Goal: Complete application form: Complete application form

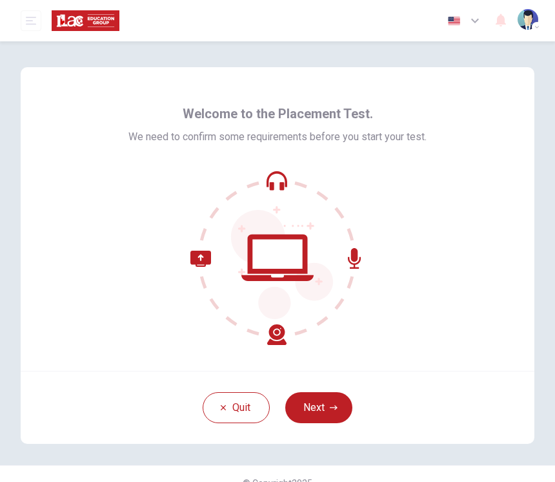
click at [343, 398] on button "Next" at bounding box center [318, 407] width 67 height 31
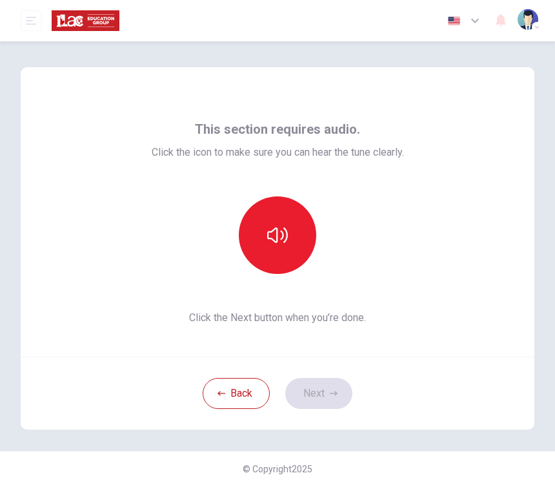
click at [290, 237] on button "button" at bounding box center [277, 234] width 77 height 77
click at [289, 238] on button "button" at bounding box center [277, 234] width 77 height 77
click at [316, 387] on button "Next" at bounding box center [318, 393] width 67 height 31
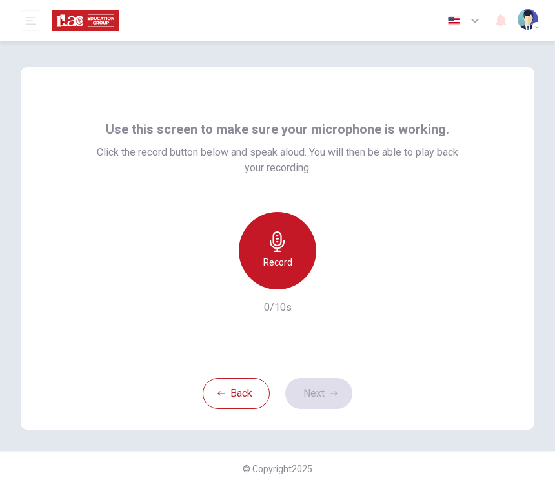
click at [289, 255] on h6 "Record" at bounding box center [277, 261] width 29 height 15
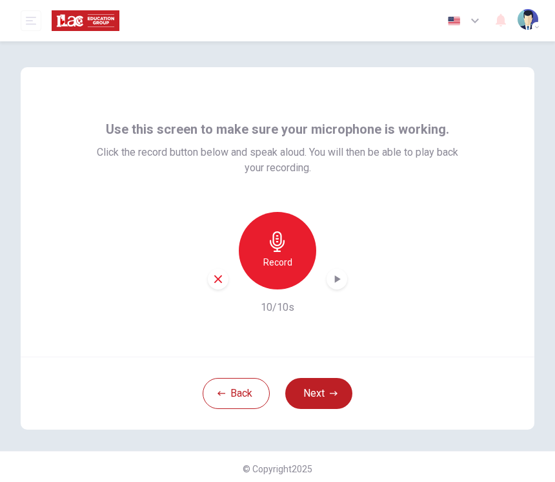
click at [340, 275] on icon "button" at bounding box center [336, 278] width 13 height 13
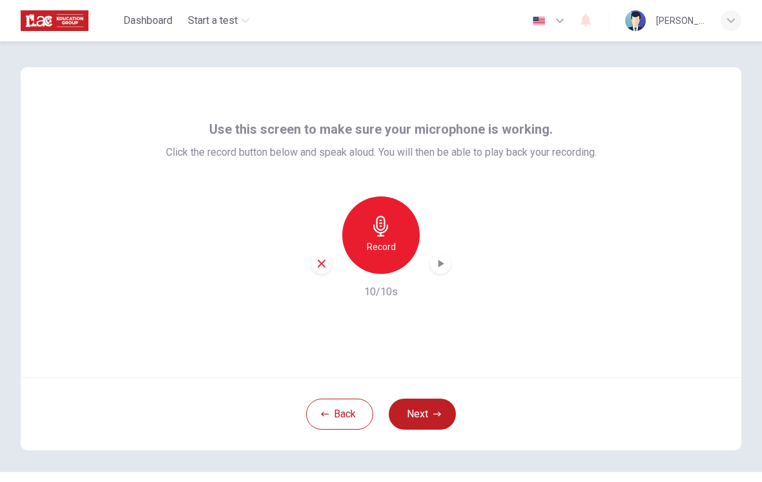
click at [445, 411] on button "Next" at bounding box center [422, 413] width 67 height 31
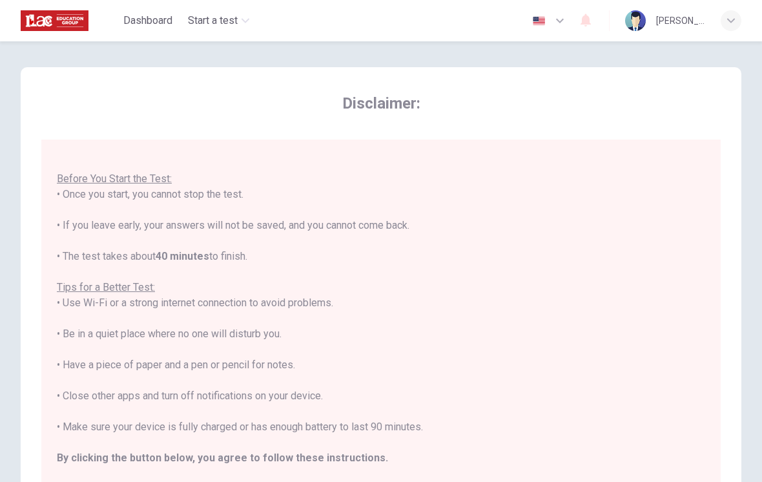
scroll to position [14, 0]
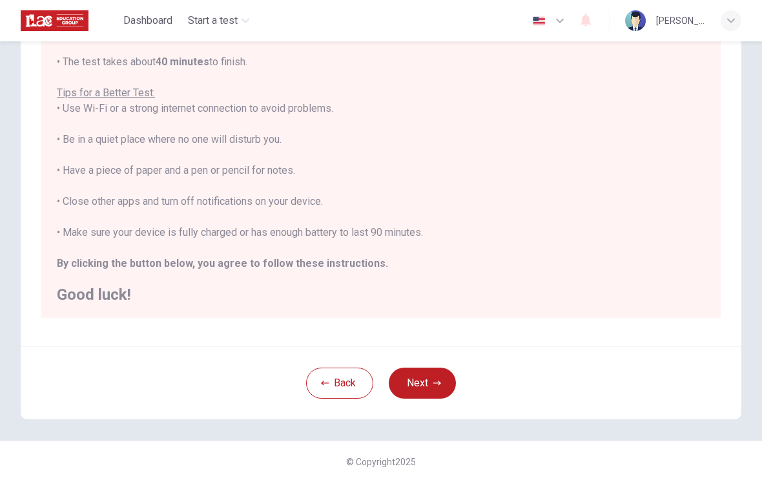
click at [422, 387] on button "Next" at bounding box center [422, 382] width 67 height 31
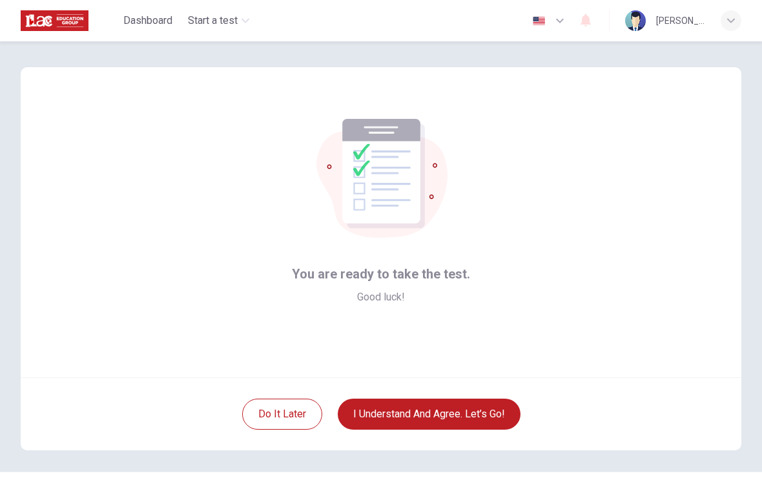
scroll to position [0, 0]
click at [478, 410] on button "I understand and agree. Let’s go!" at bounding box center [429, 413] width 183 height 31
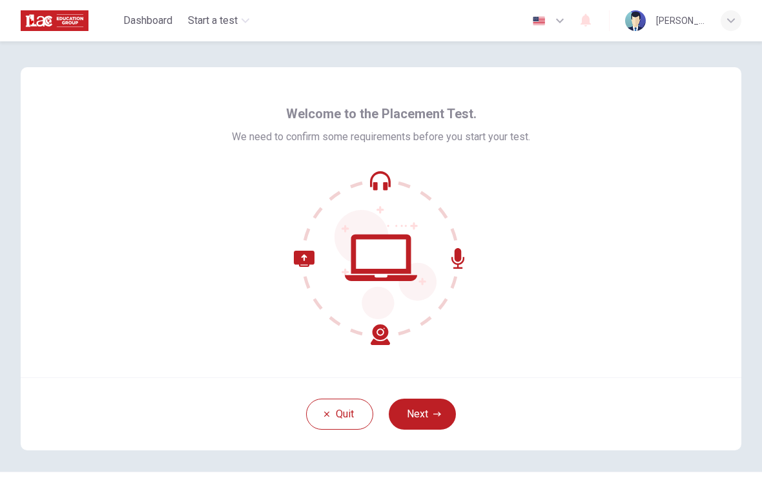
click at [427, 414] on button "Next" at bounding box center [422, 413] width 67 height 31
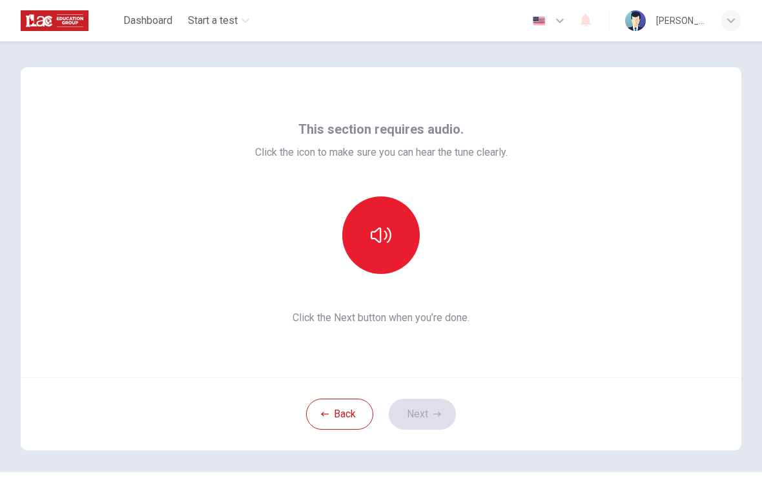
click at [400, 241] on button "button" at bounding box center [380, 234] width 77 height 77
click at [397, 244] on button "button" at bounding box center [380, 234] width 77 height 77
click at [427, 422] on button "Next" at bounding box center [422, 413] width 67 height 31
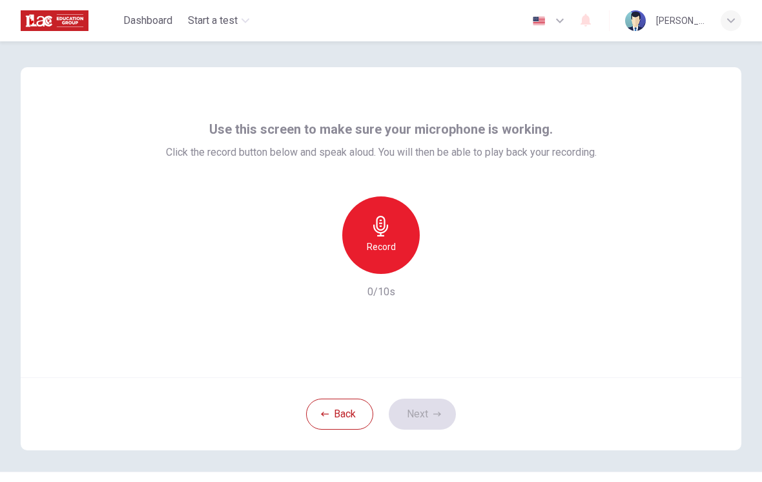
click at [390, 247] on h6 "Record" at bounding box center [381, 246] width 29 height 15
click at [433, 418] on button "Next" at bounding box center [422, 413] width 67 height 31
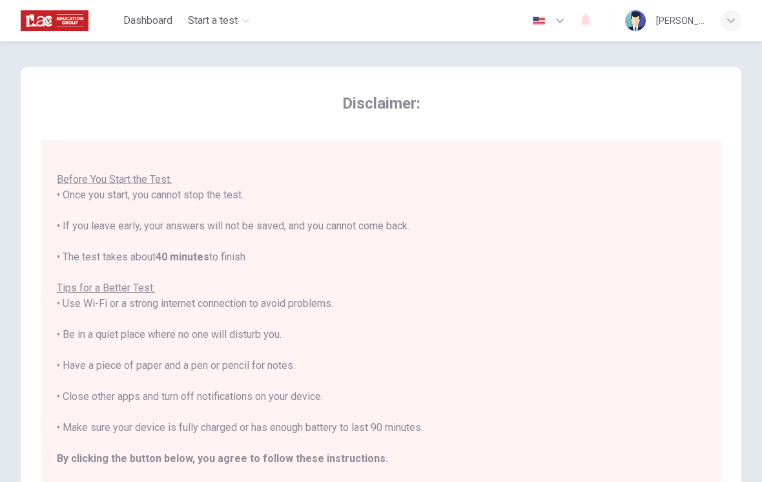
scroll to position [14, 0]
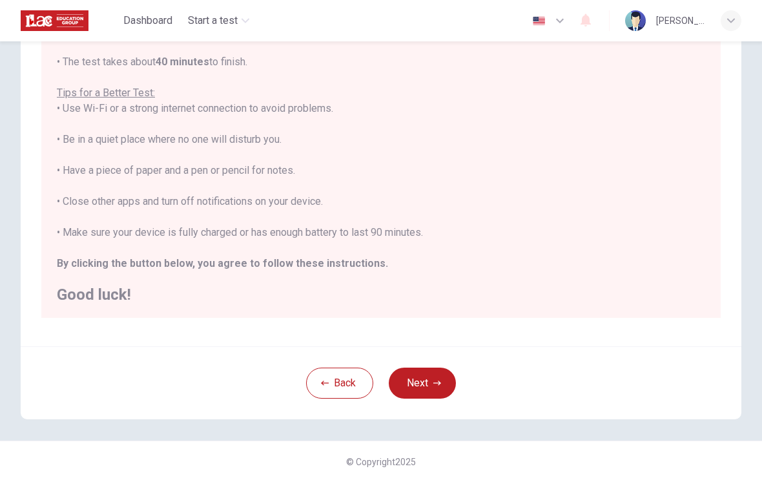
click at [433, 374] on button "Next" at bounding box center [422, 382] width 67 height 31
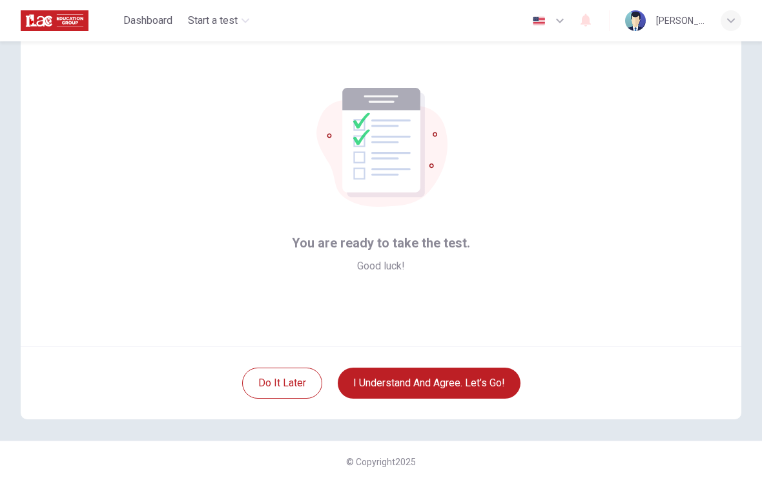
scroll to position [31, 0]
click at [466, 381] on button "I understand and agree. Let’s go!" at bounding box center [429, 382] width 183 height 31
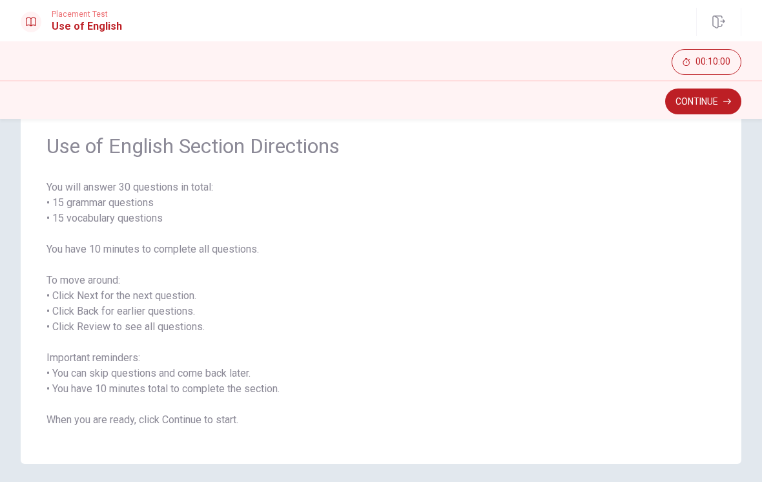
scroll to position [48, 0]
click at [713, 103] on button "Continue" at bounding box center [703, 101] width 76 height 26
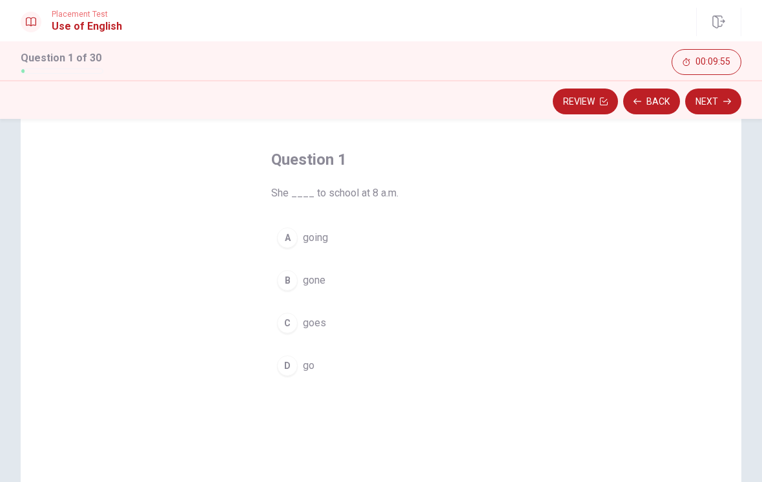
click at [296, 321] on div "C" at bounding box center [287, 322] width 21 height 21
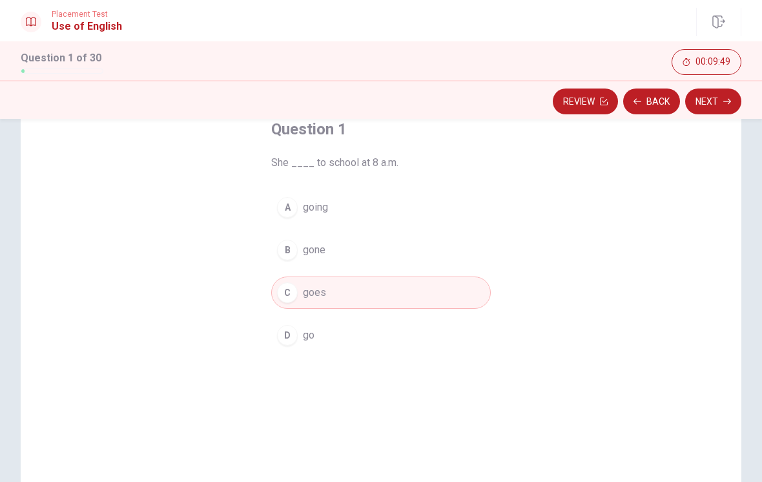
scroll to position [76, 0]
click at [715, 98] on button "Next" at bounding box center [713, 101] width 56 height 26
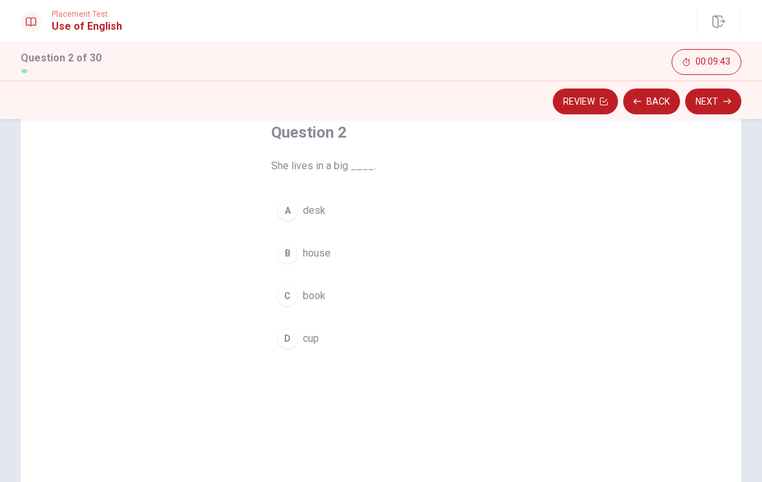
click at [317, 255] on span "house" at bounding box center [317, 252] width 28 height 15
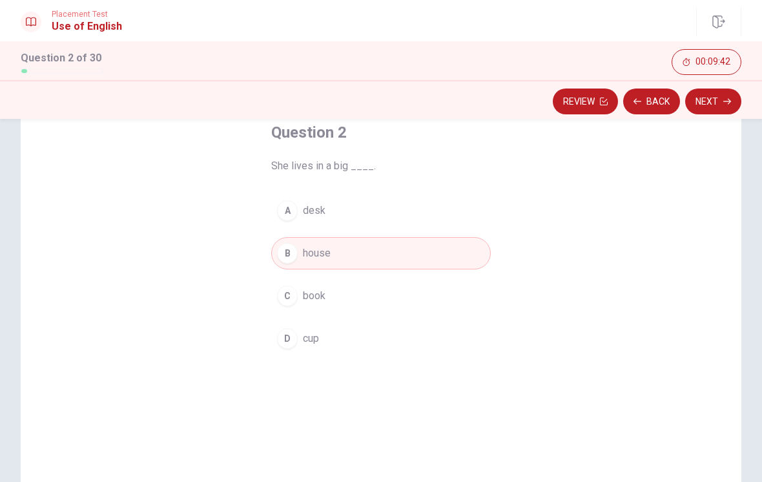
click at [715, 103] on button "Next" at bounding box center [713, 101] width 56 height 26
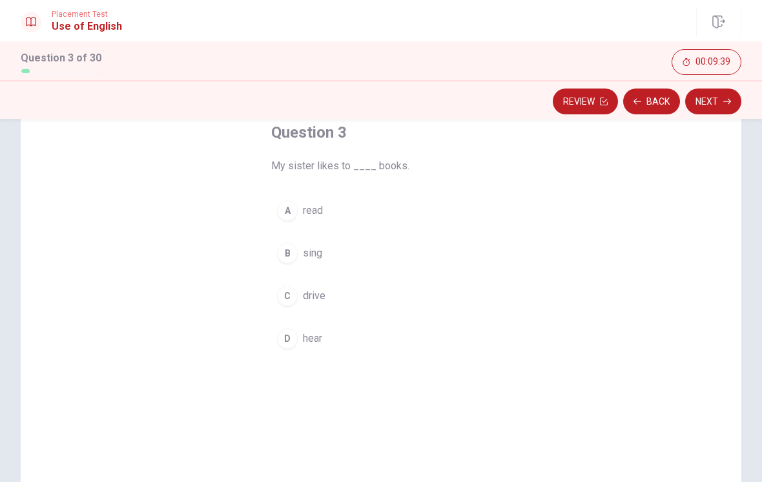
click at [319, 208] on span "read" at bounding box center [313, 210] width 20 height 15
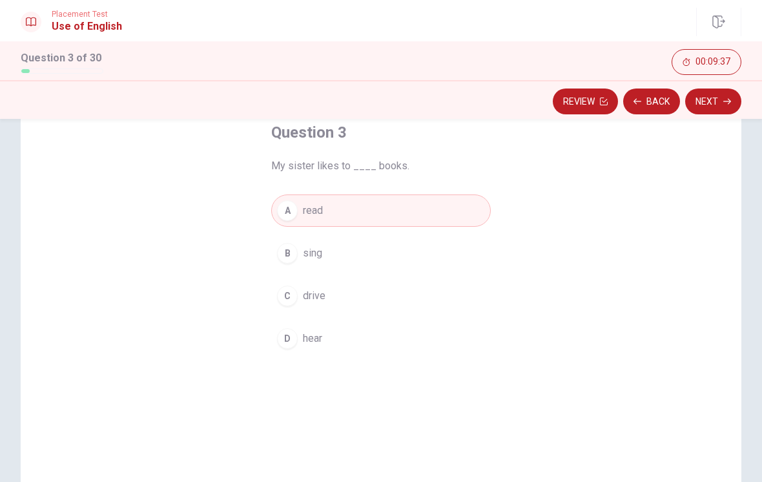
click at [705, 105] on button "Next" at bounding box center [713, 101] width 56 height 26
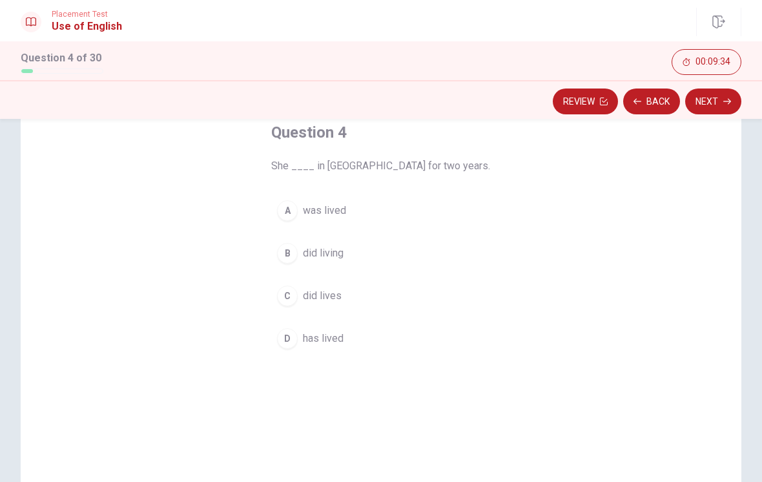
click at [329, 340] on span "has lived" at bounding box center [323, 337] width 41 height 15
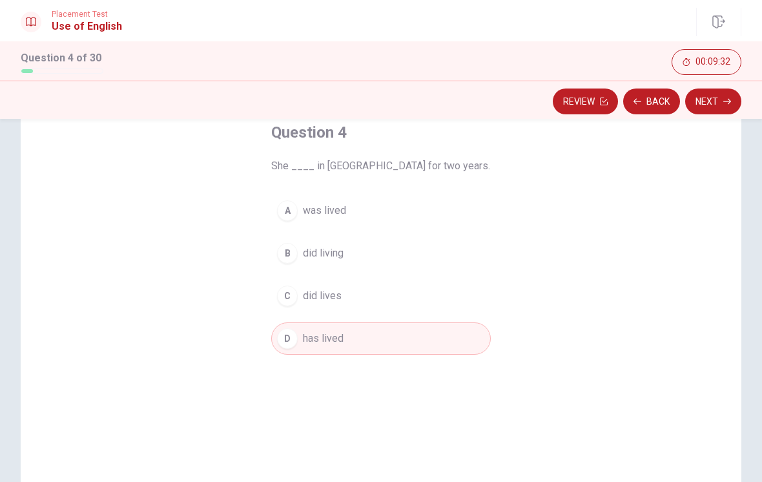
click at [720, 96] on button "Next" at bounding box center [713, 101] width 56 height 26
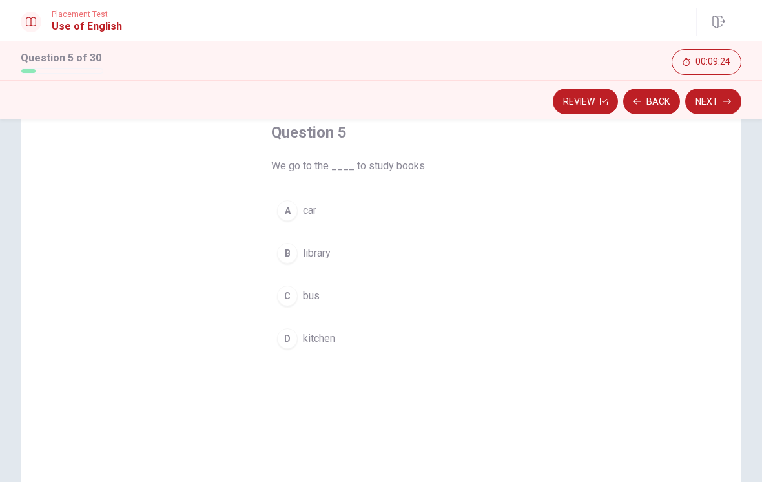
click at [334, 254] on button "B library" at bounding box center [380, 253] width 219 height 32
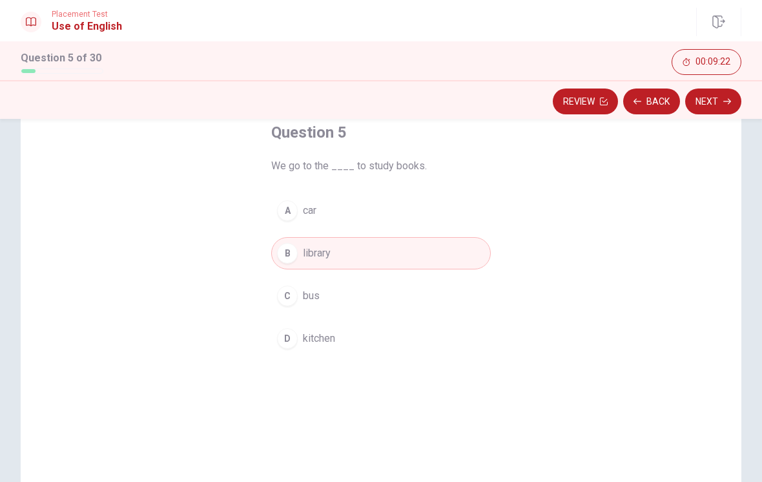
click at [715, 107] on button "Next" at bounding box center [713, 101] width 56 height 26
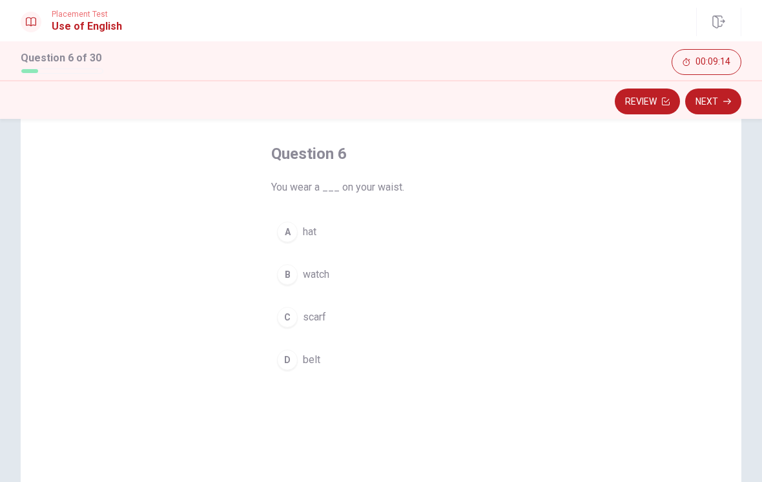
scroll to position [65, 0]
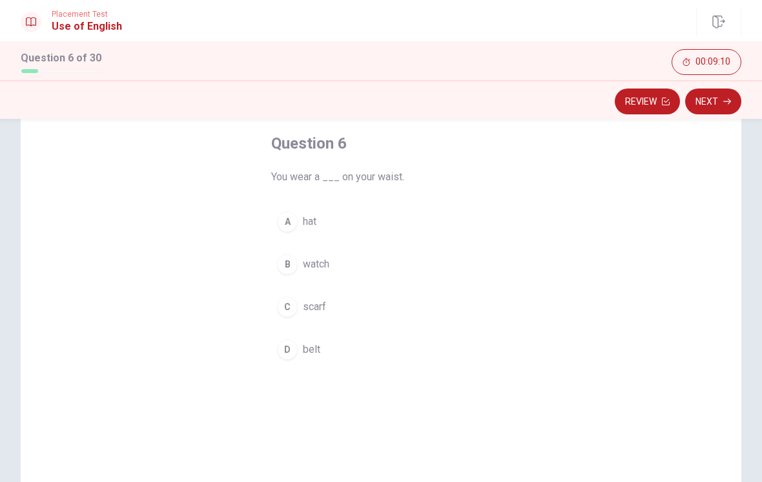
click at [301, 347] on button "D belt" at bounding box center [380, 349] width 219 height 32
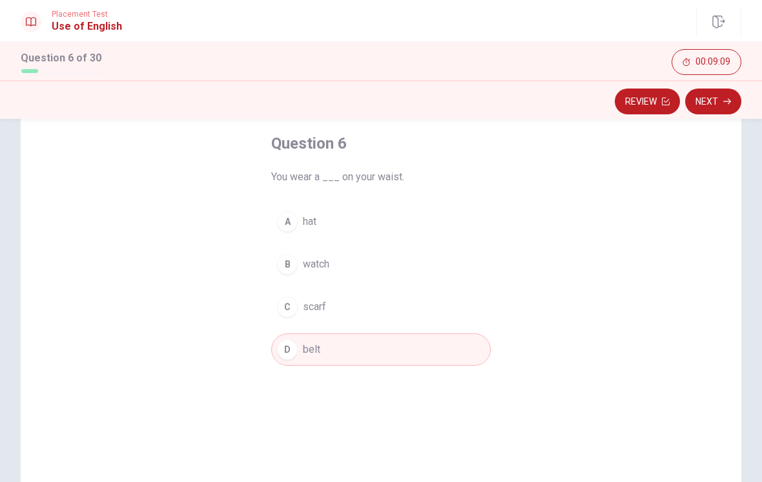
click at [727, 105] on icon "button" at bounding box center [727, 101] width 8 height 8
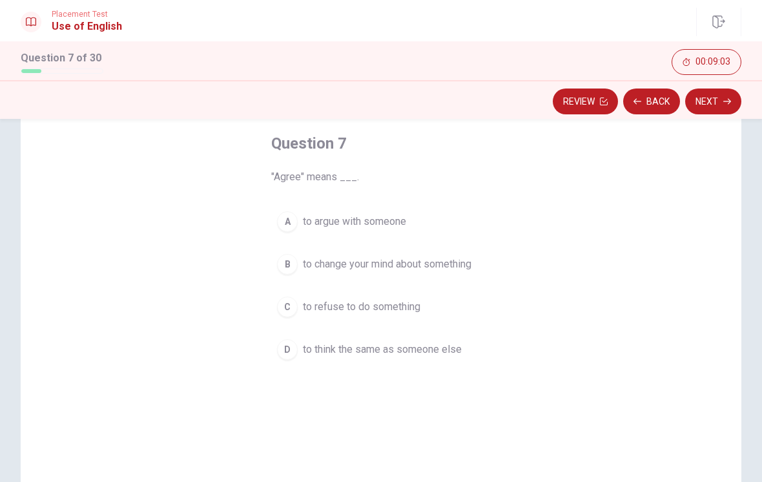
click at [295, 349] on div "D" at bounding box center [287, 349] width 21 height 21
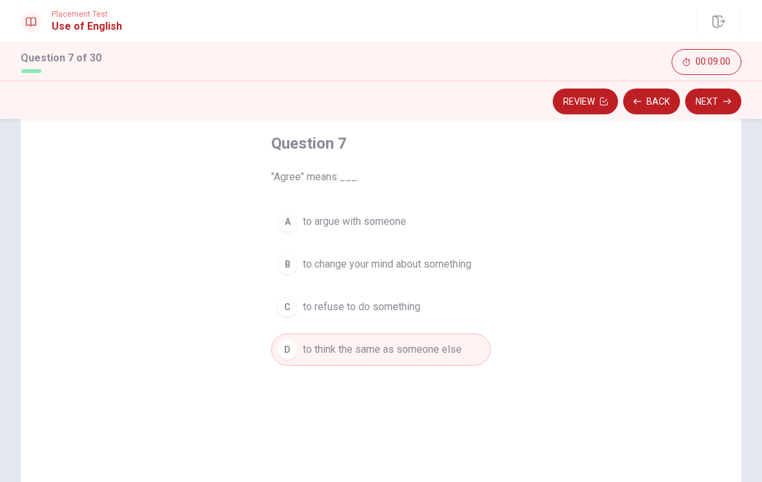
click at [727, 101] on icon "button" at bounding box center [727, 102] width 8 height 6
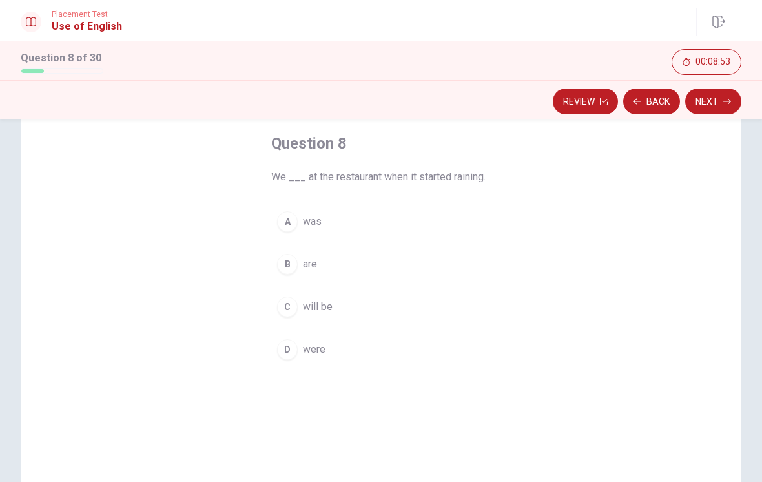
click at [297, 344] on button "D were" at bounding box center [380, 349] width 219 height 32
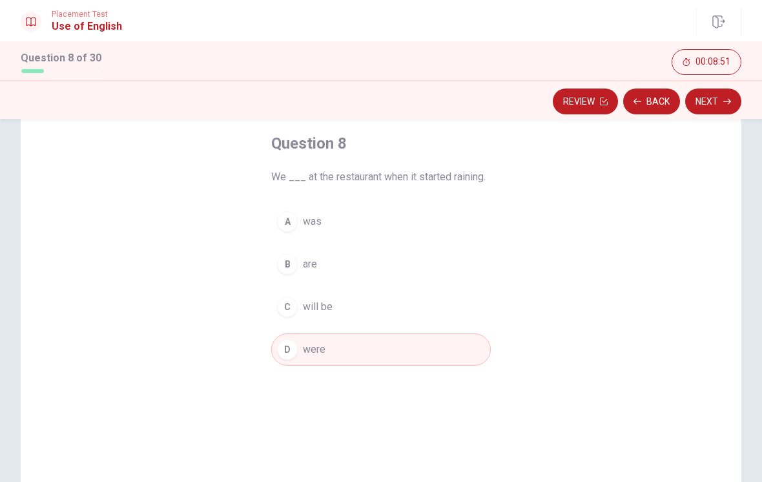
click at [716, 108] on button "Next" at bounding box center [713, 101] width 56 height 26
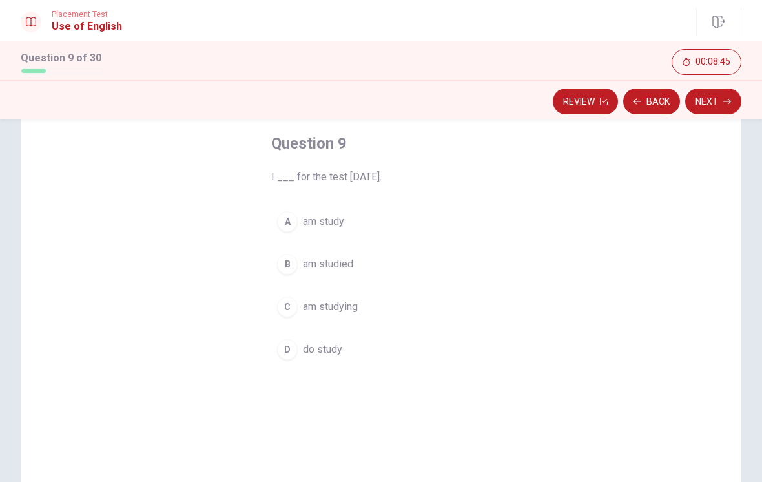
click at [348, 303] on span "am studying" at bounding box center [330, 306] width 55 height 15
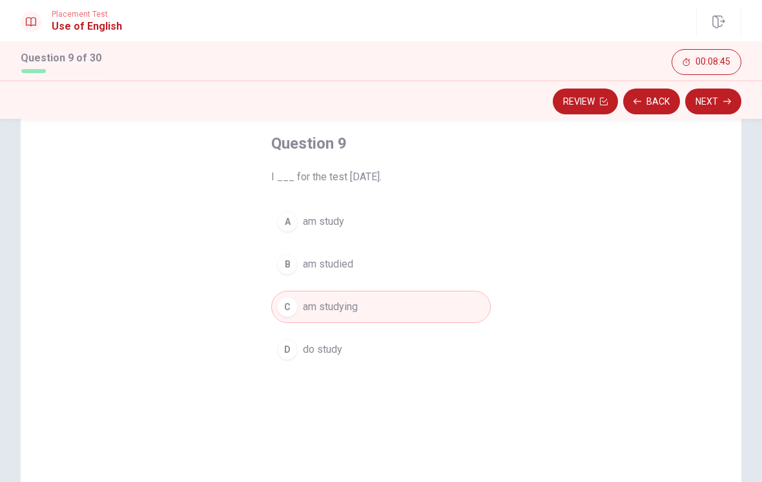
click at [738, 94] on button "Next" at bounding box center [713, 101] width 56 height 26
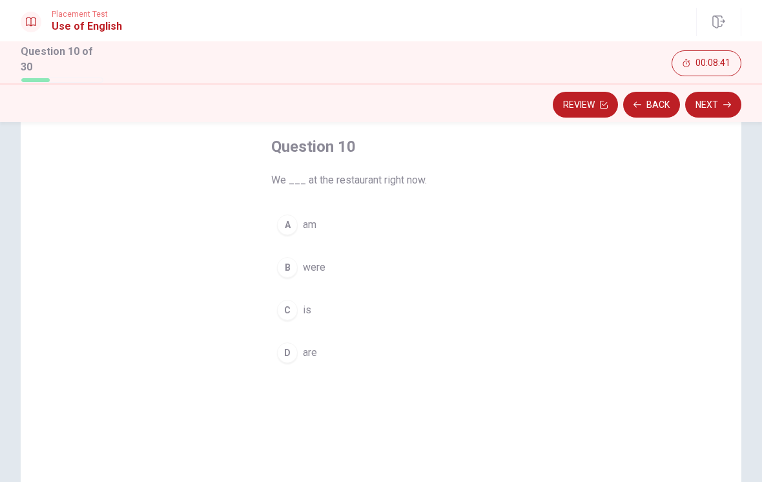
click at [292, 352] on div "D" at bounding box center [287, 352] width 21 height 21
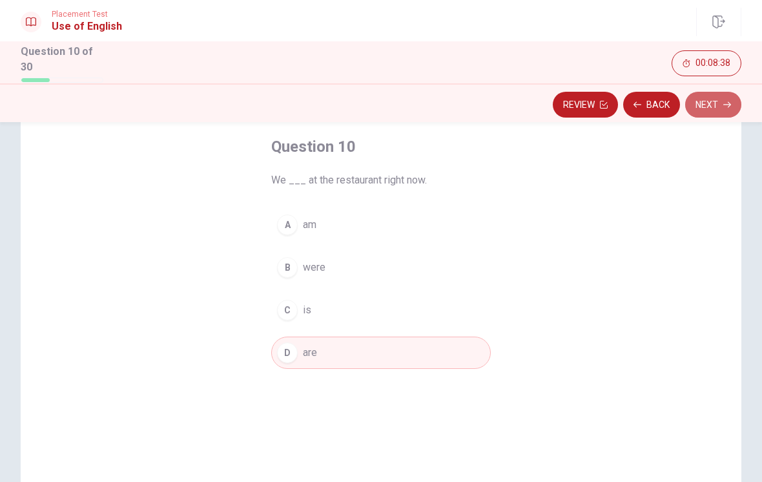
click at [725, 96] on button "Next" at bounding box center [713, 105] width 56 height 26
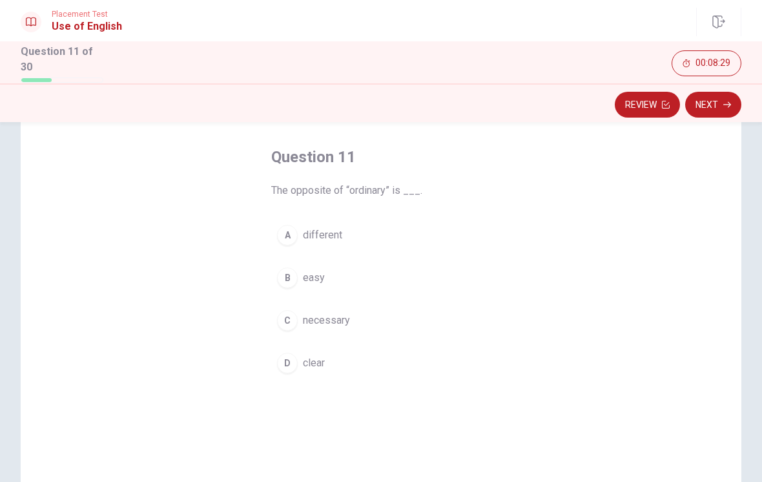
scroll to position [60, 0]
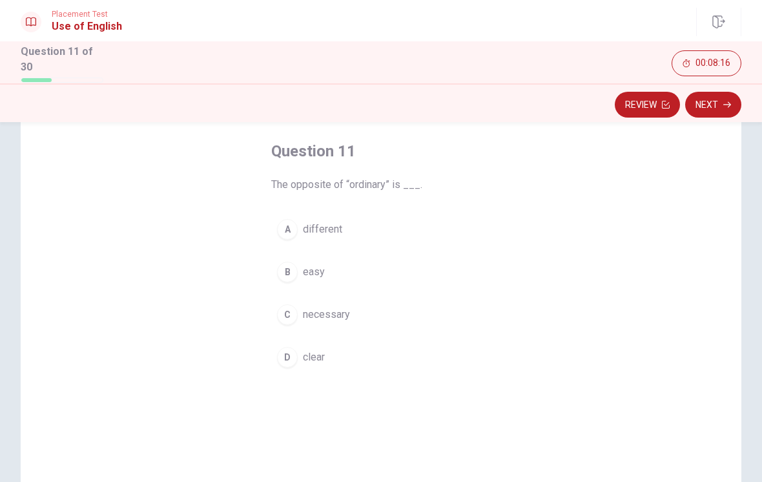
click at [294, 226] on div "A" at bounding box center [287, 229] width 21 height 21
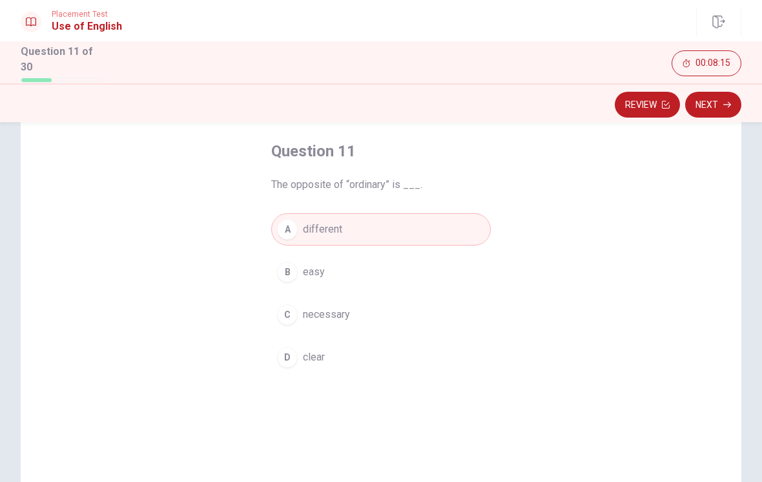
click at [713, 102] on button "Next" at bounding box center [713, 105] width 56 height 26
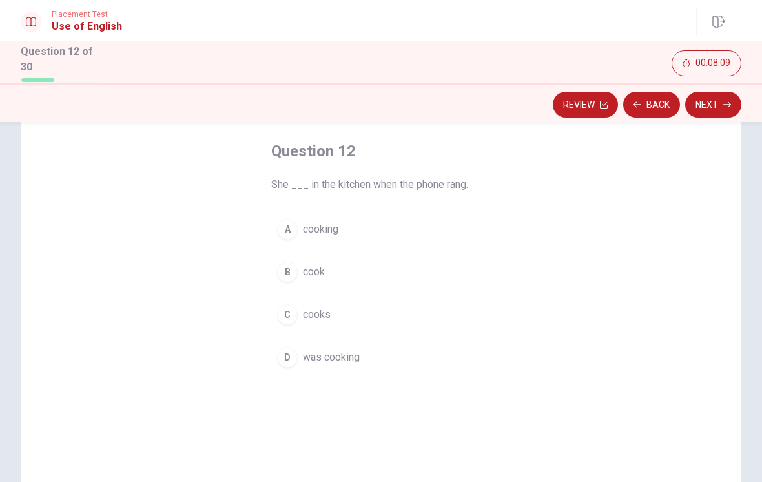
click at [288, 352] on div "D" at bounding box center [287, 357] width 21 height 21
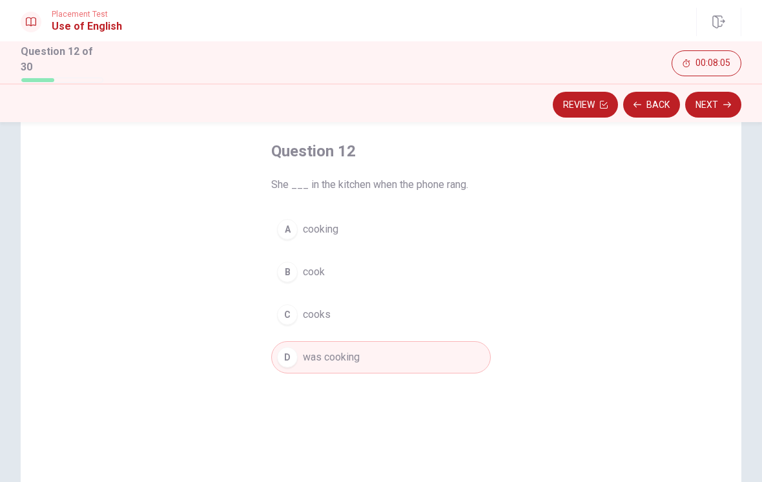
click at [718, 103] on button "Next" at bounding box center [713, 105] width 56 height 26
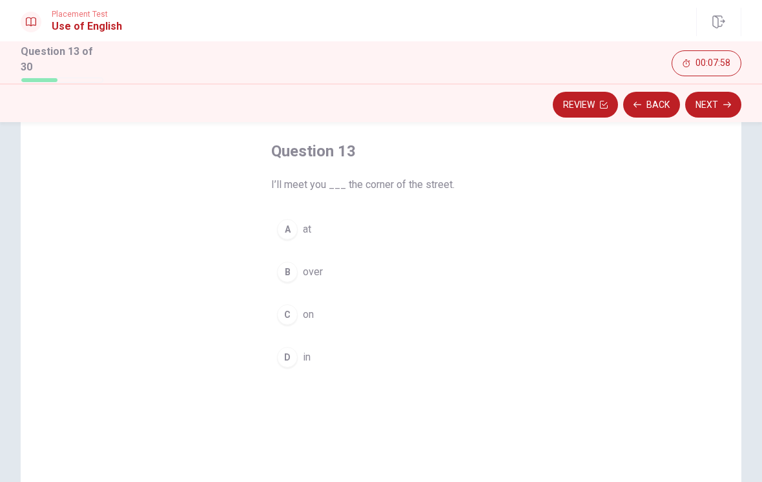
click at [309, 233] on span "at" at bounding box center [307, 228] width 8 height 15
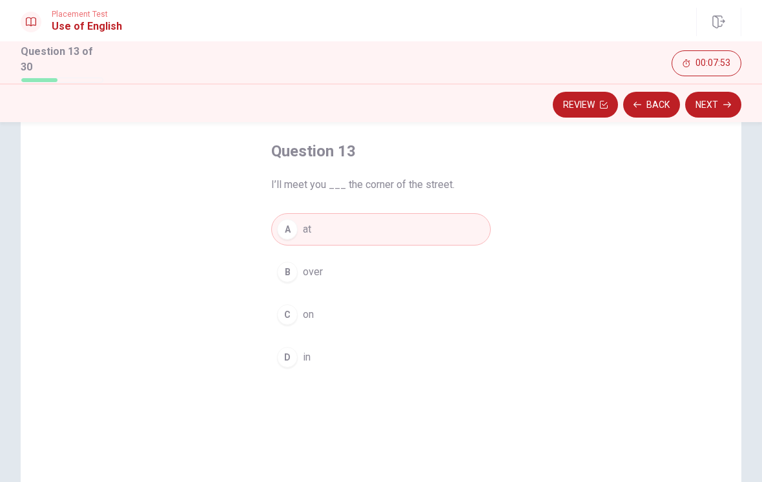
click at [361, 263] on button "B over" at bounding box center [380, 272] width 219 height 32
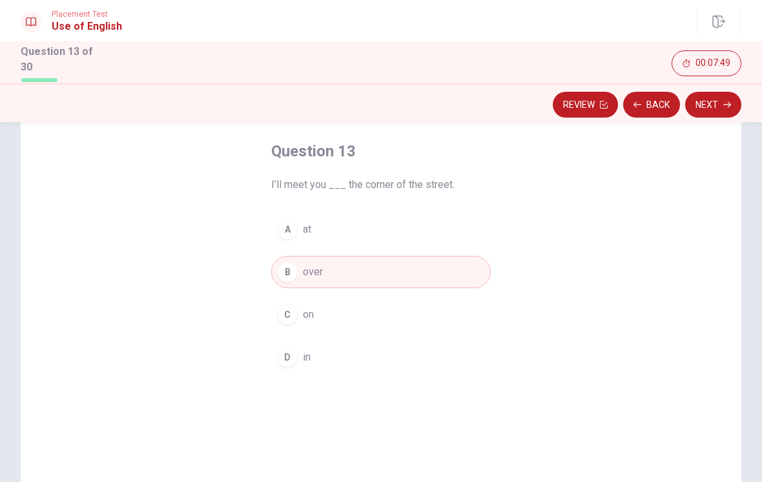
click at [357, 227] on button "A at" at bounding box center [380, 229] width 219 height 32
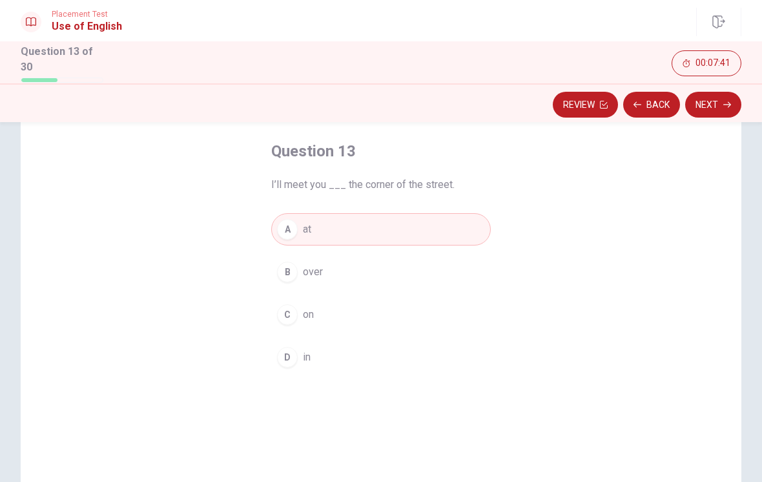
click at [707, 108] on button "Next" at bounding box center [713, 105] width 56 height 26
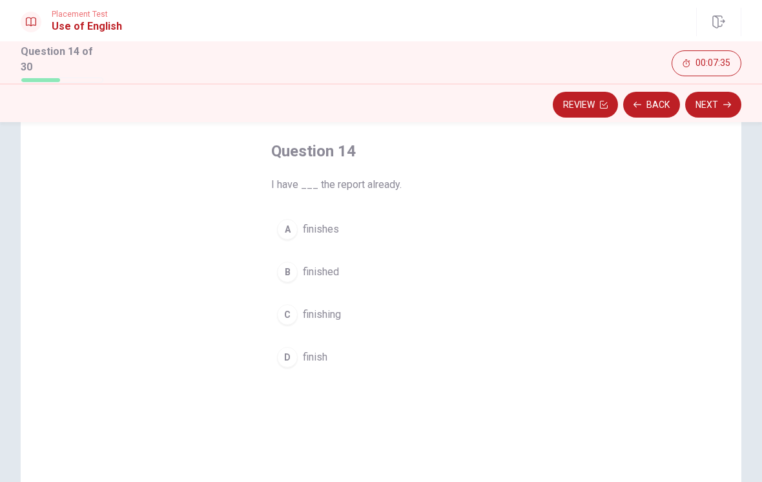
click at [349, 256] on button "B finished" at bounding box center [380, 272] width 219 height 32
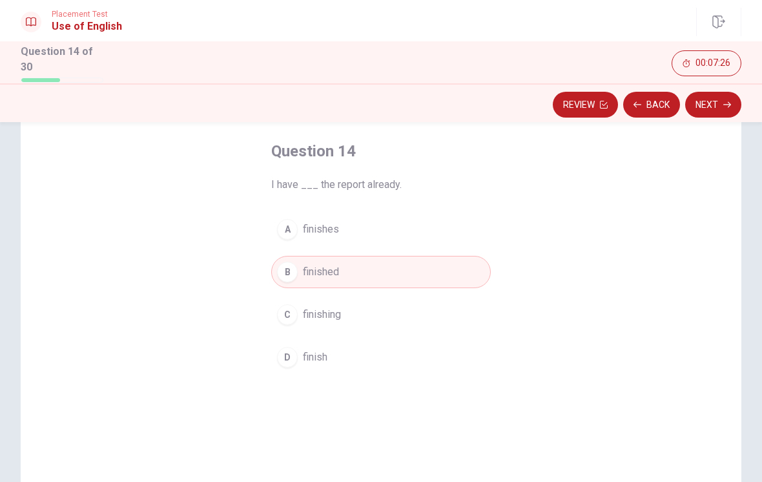
click at [726, 95] on button "Next" at bounding box center [713, 105] width 56 height 26
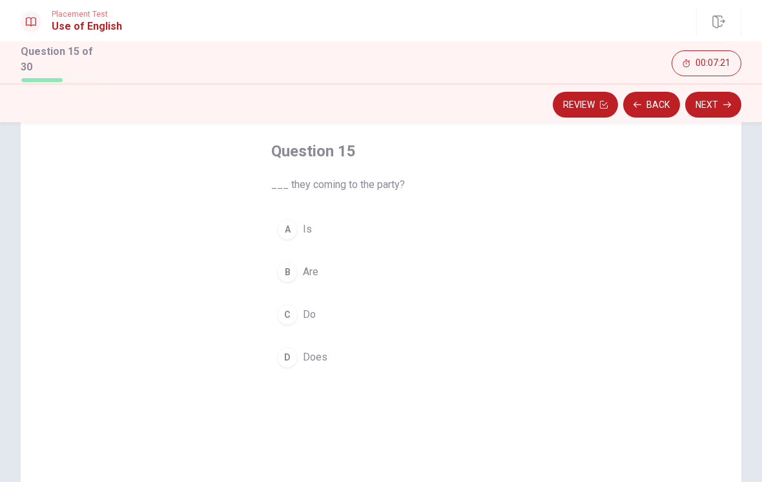
click at [298, 270] on button "B Are" at bounding box center [380, 272] width 219 height 32
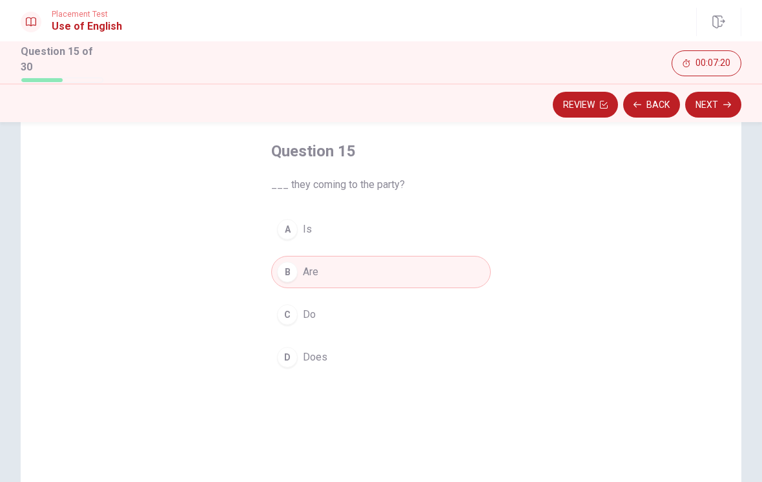
click at [723, 105] on button "Next" at bounding box center [713, 105] width 56 height 26
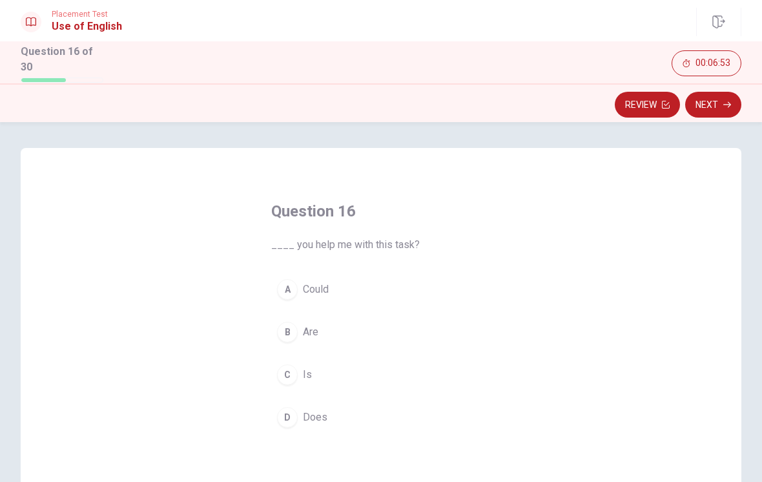
scroll to position [52, 0]
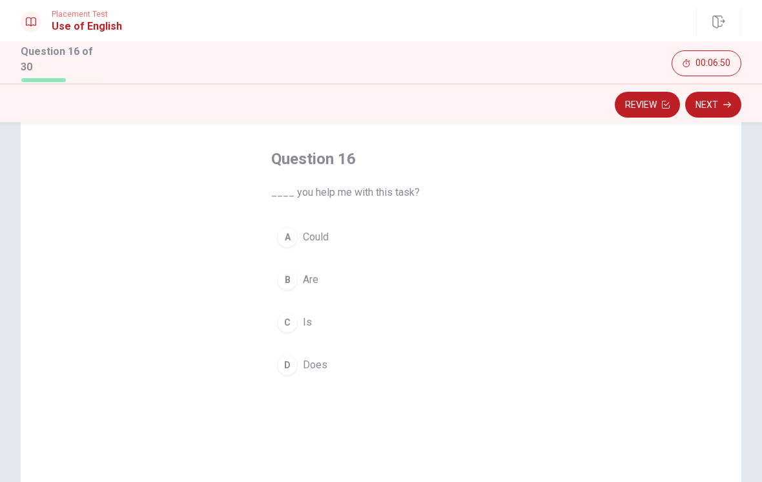
click at [329, 225] on button "A Could" at bounding box center [380, 237] width 219 height 32
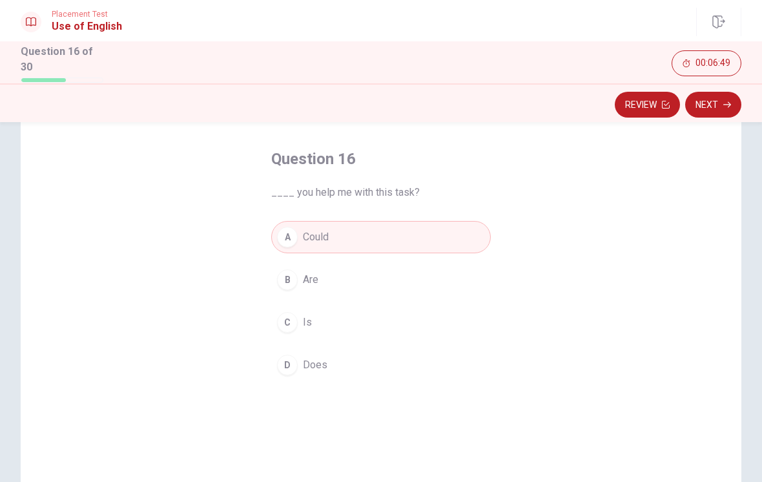
click at [722, 103] on button "Next" at bounding box center [713, 105] width 56 height 26
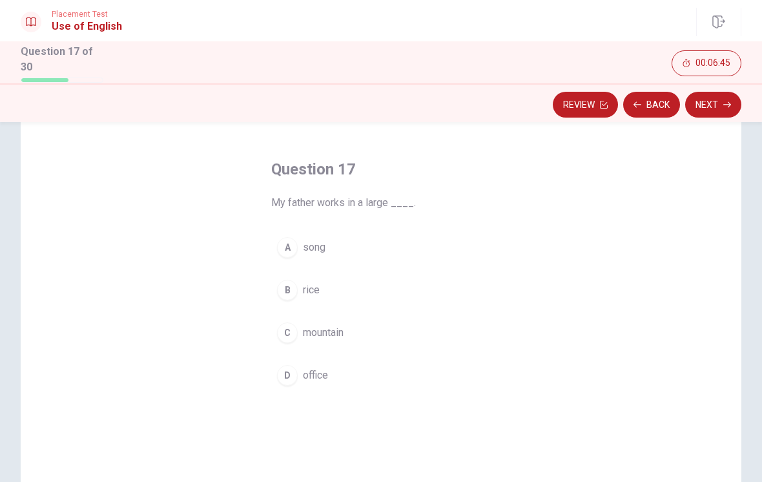
scroll to position [43, 0]
click at [323, 371] on span "office" at bounding box center [315, 374] width 25 height 15
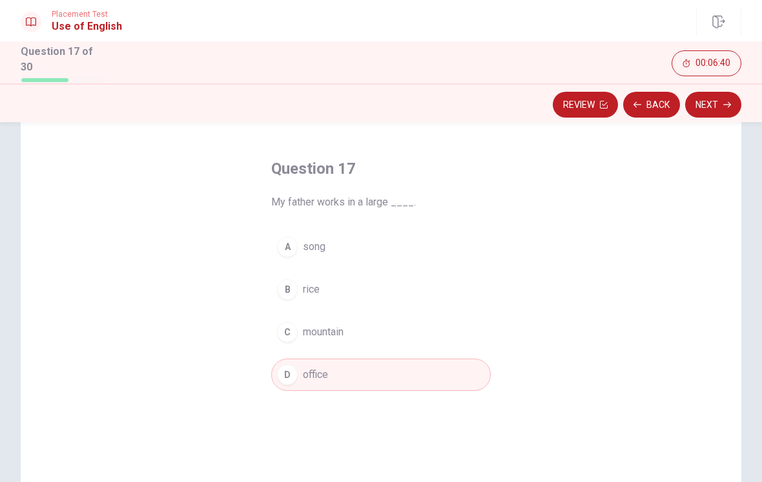
click at [720, 107] on button "Next" at bounding box center [713, 105] width 56 height 26
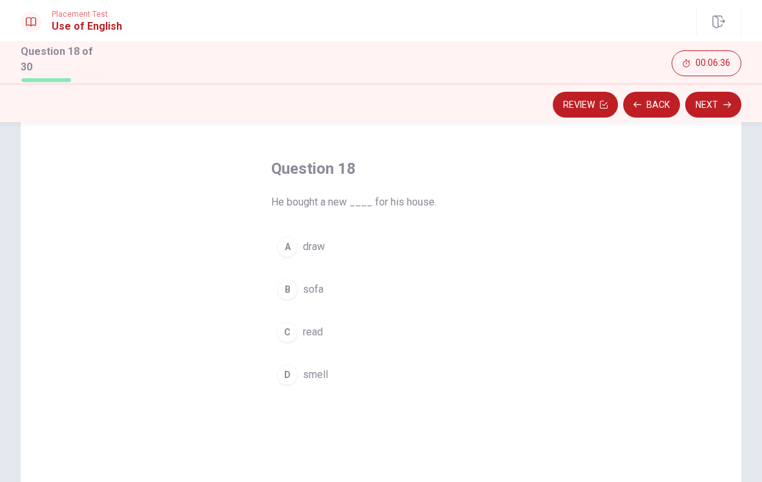
click at [334, 287] on button "B sofa" at bounding box center [380, 289] width 219 height 32
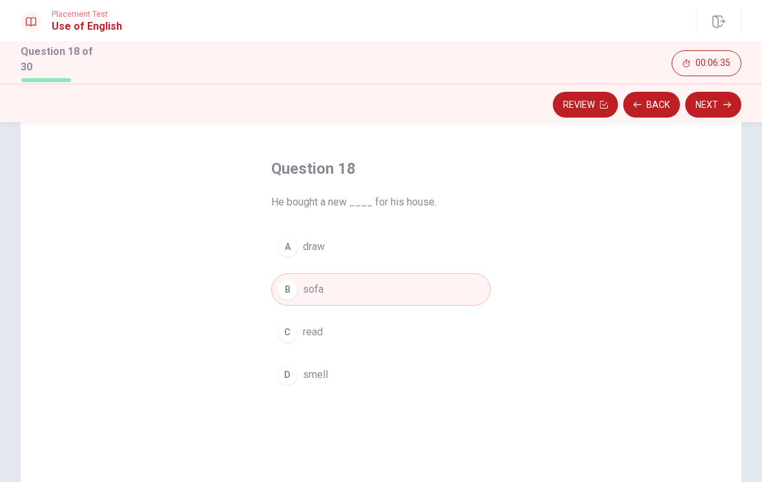
click at [722, 101] on button "Next" at bounding box center [713, 105] width 56 height 26
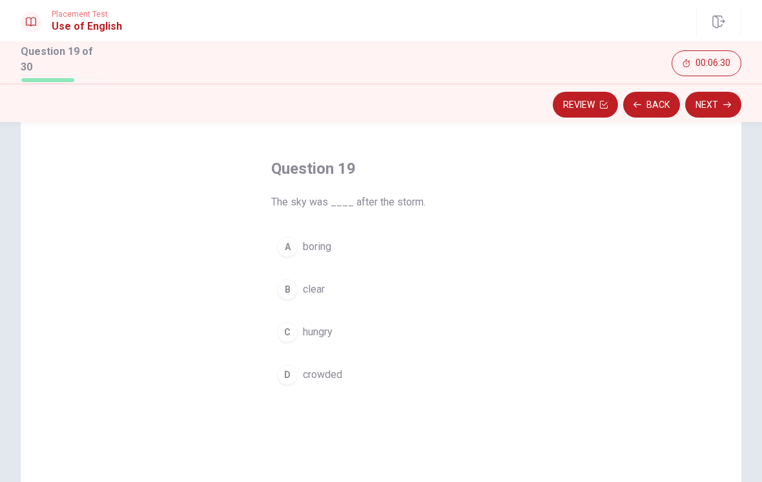
click at [321, 292] on span "clear" at bounding box center [314, 288] width 22 height 15
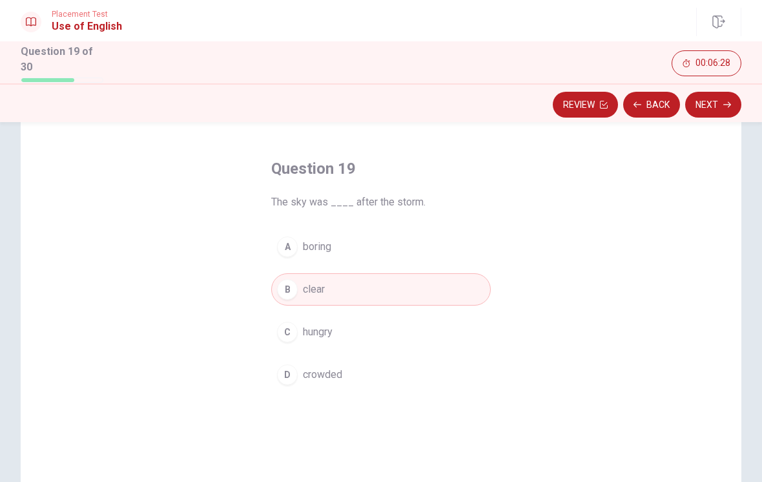
click at [723, 95] on button "Next" at bounding box center [713, 105] width 56 height 26
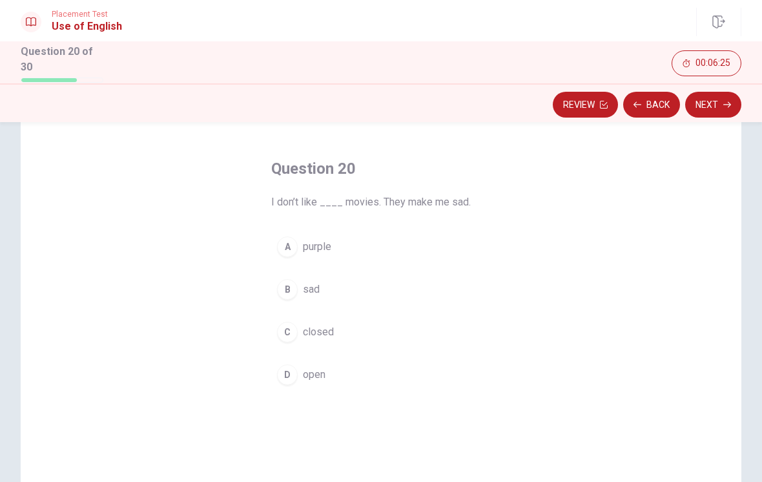
click at [330, 288] on button "B sad" at bounding box center [380, 289] width 219 height 32
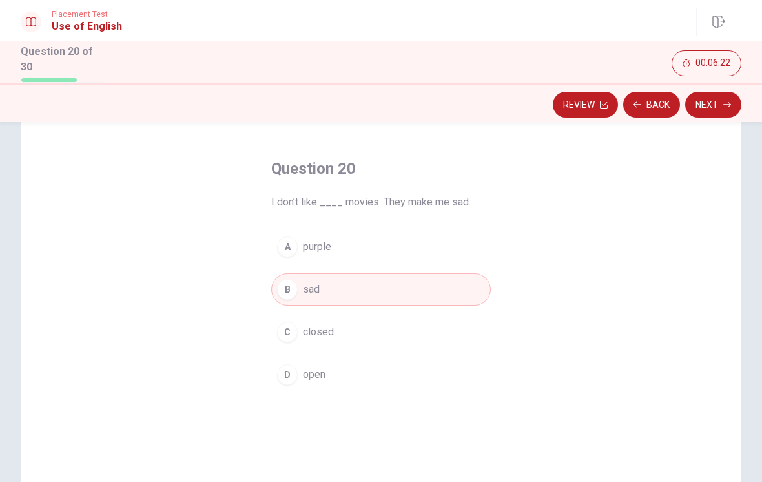
click at [726, 103] on icon "button" at bounding box center [727, 105] width 8 height 8
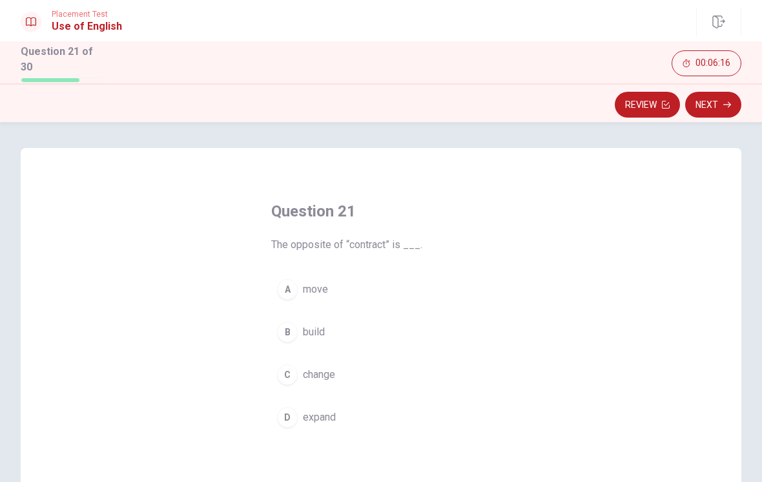
scroll to position [46, 0]
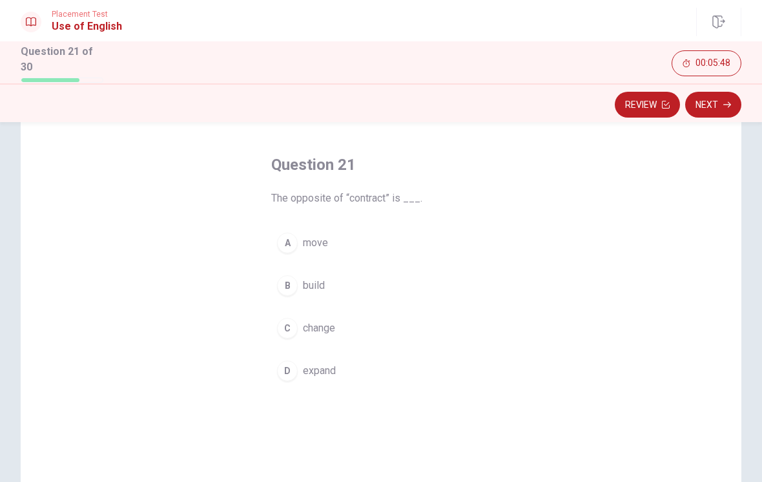
click at [298, 361] on button "D expand" at bounding box center [380, 370] width 219 height 32
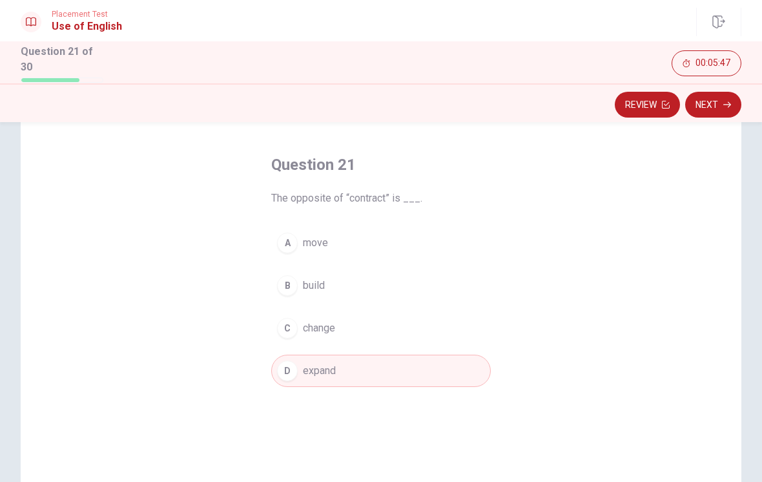
click at [727, 101] on icon "button" at bounding box center [727, 105] width 8 height 8
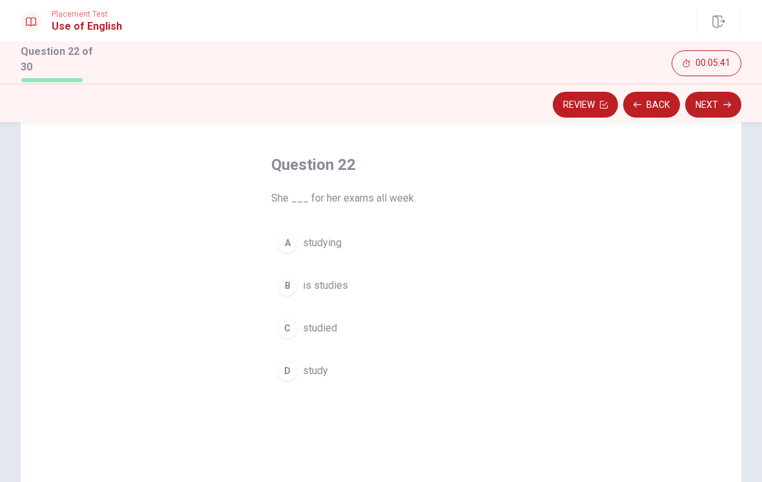
click at [292, 320] on div "C" at bounding box center [287, 328] width 21 height 21
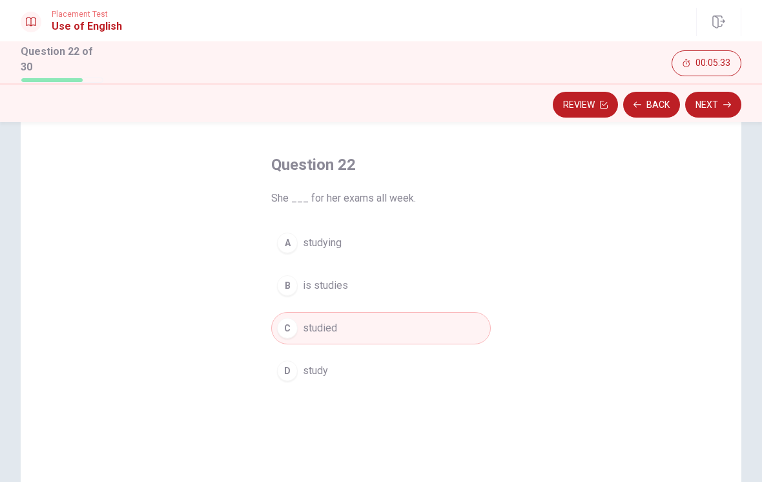
click at [726, 104] on icon "button" at bounding box center [727, 105] width 8 height 8
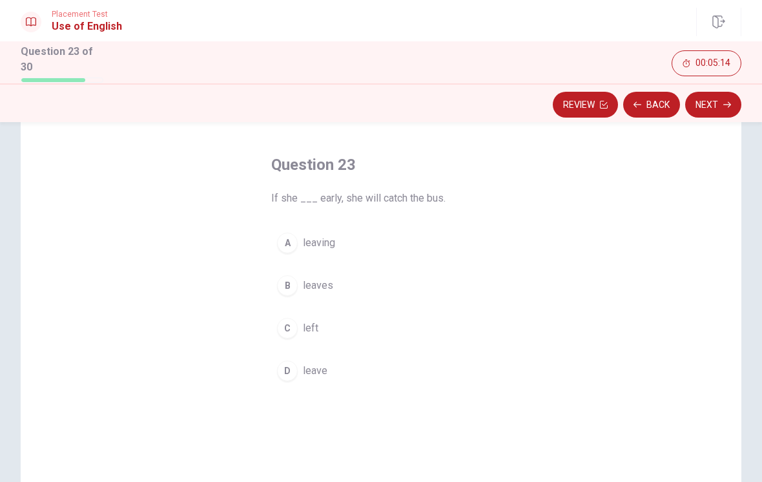
click at [343, 272] on button "B leaves" at bounding box center [380, 285] width 219 height 32
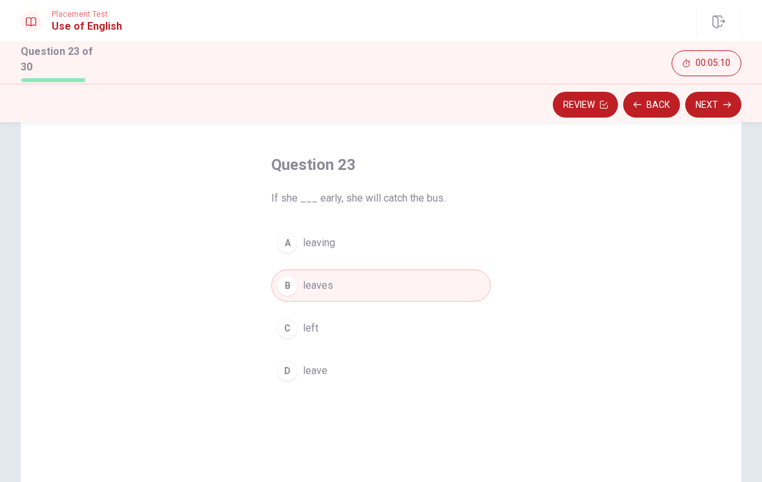
click at [721, 103] on button "Next" at bounding box center [713, 105] width 56 height 26
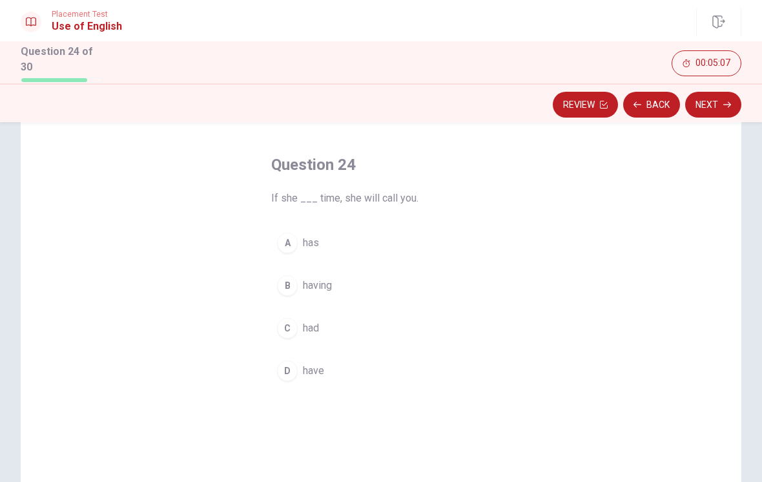
click at [310, 243] on span "has" at bounding box center [311, 242] width 16 height 15
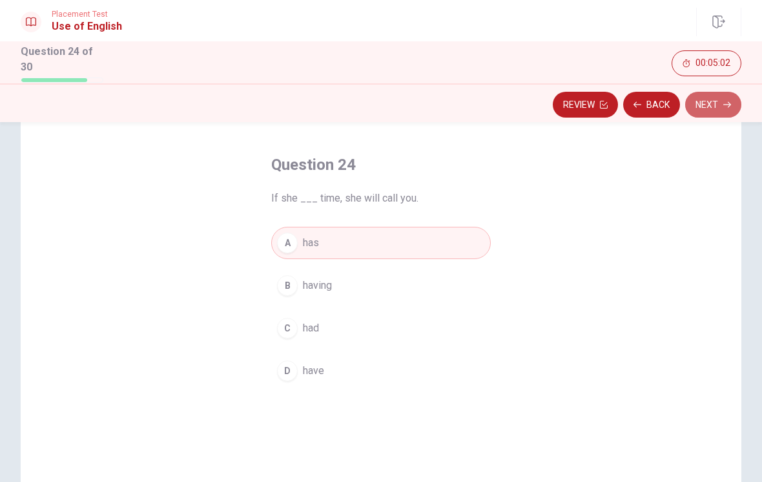
click at [726, 104] on icon "button" at bounding box center [727, 105] width 8 height 8
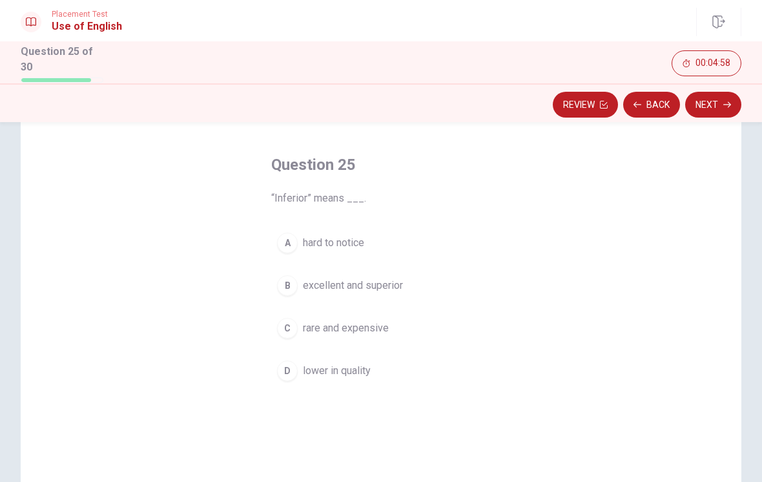
click at [365, 365] on span "lower in quality" at bounding box center [337, 370] width 68 height 15
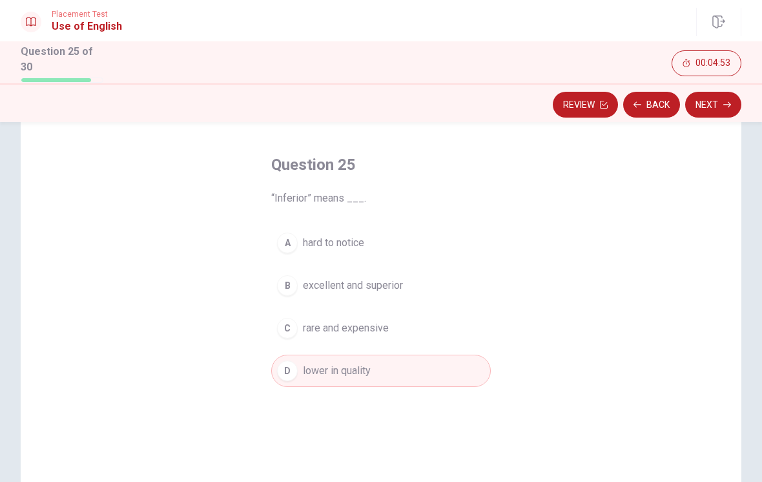
click at [725, 101] on icon "button" at bounding box center [727, 105] width 8 height 8
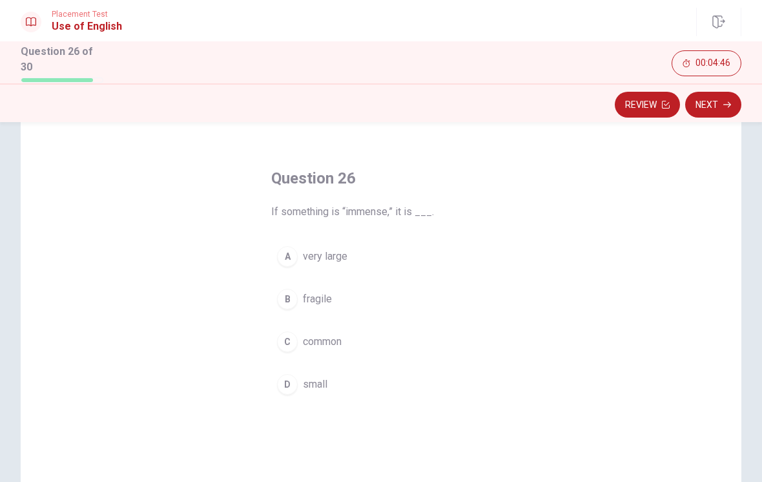
scroll to position [37, 0]
click at [285, 259] on button "A very large" at bounding box center [380, 252] width 219 height 32
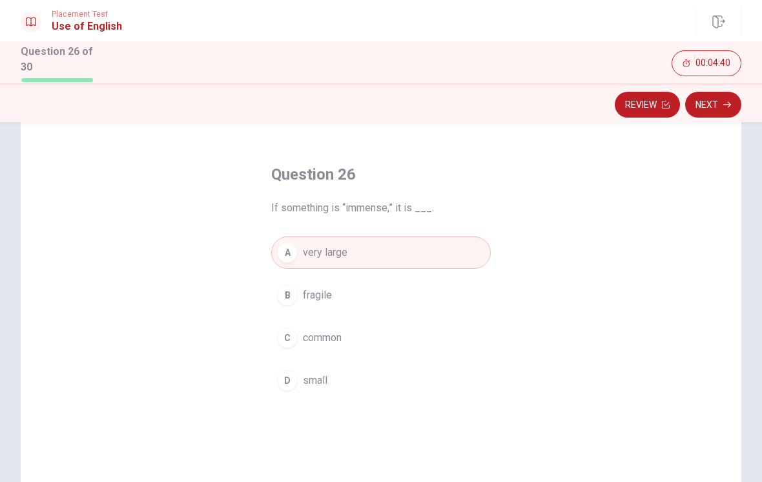
click at [722, 93] on button "Next" at bounding box center [713, 105] width 56 height 26
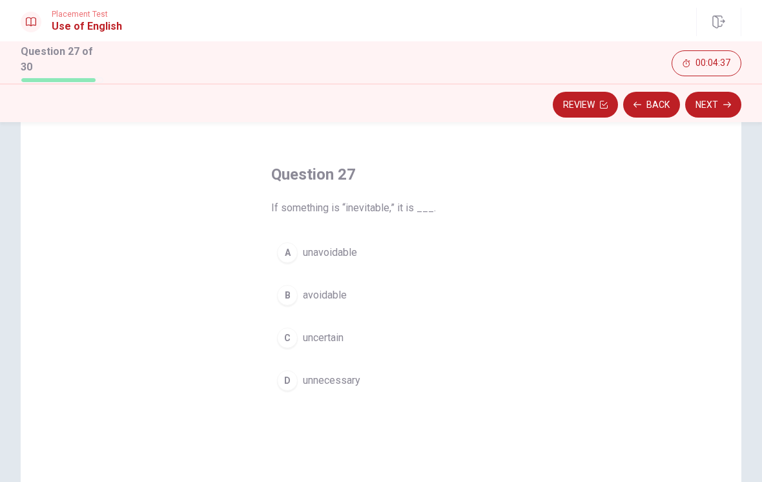
click at [347, 245] on span "unavoidable" at bounding box center [330, 252] width 54 height 15
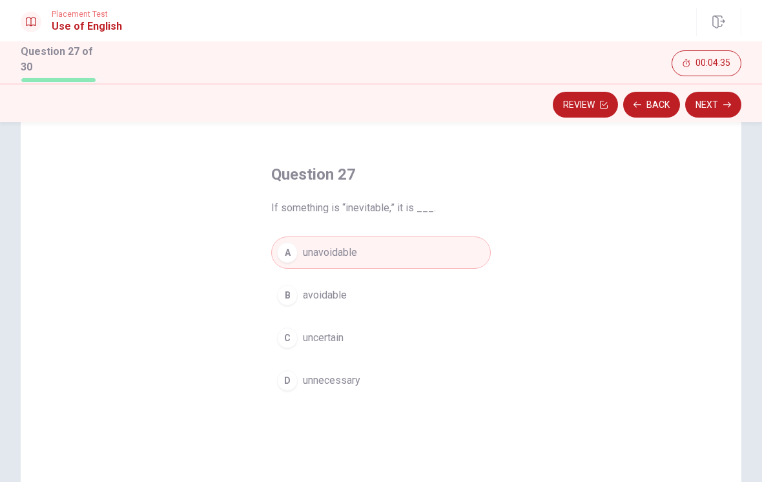
click at [725, 114] on button "Next" at bounding box center [713, 105] width 56 height 26
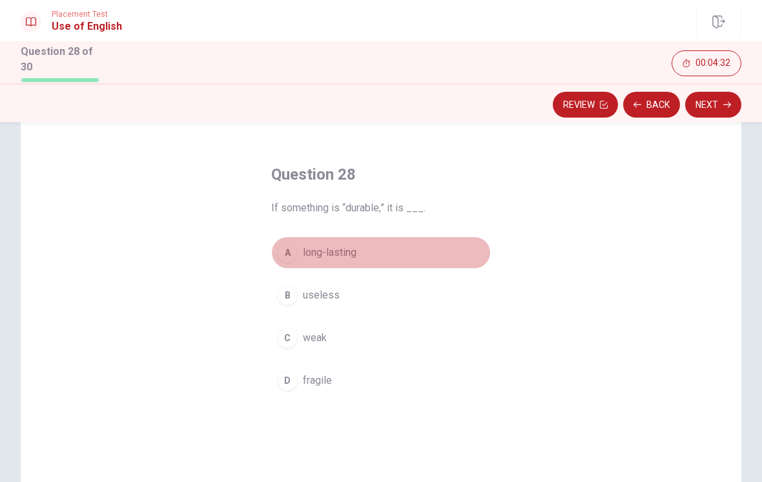
click at [336, 245] on span "long-lasting" at bounding box center [330, 252] width 54 height 15
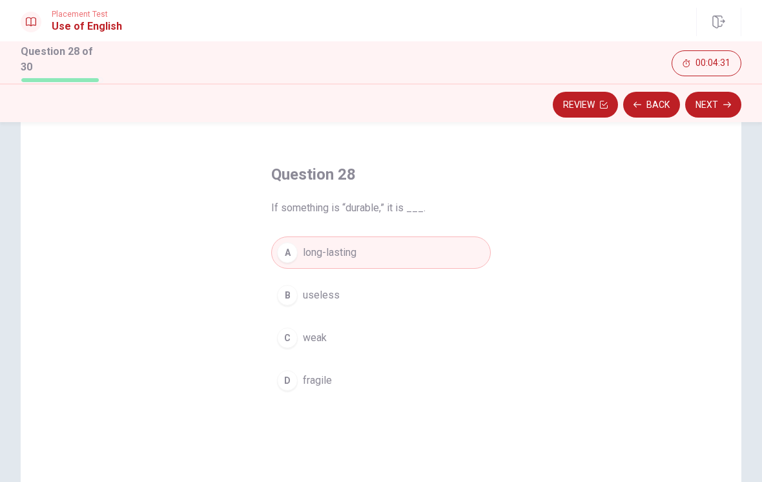
click at [730, 103] on icon "button" at bounding box center [727, 105] width 8 height 8
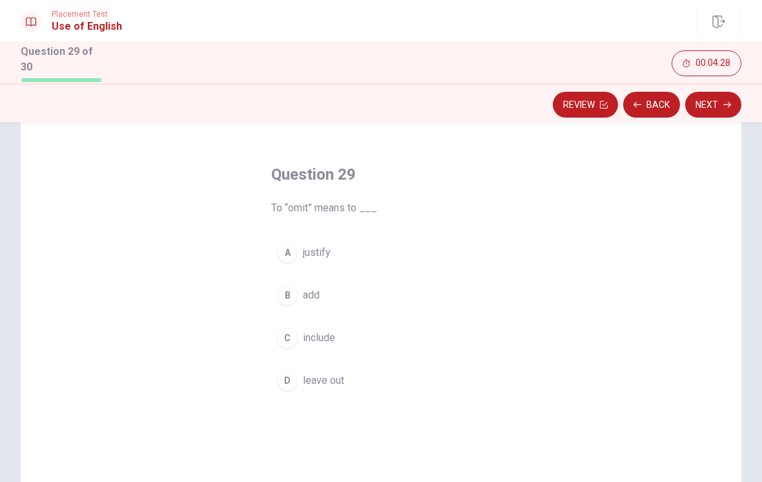
click at [340, 372] on span "leave out" at bounding box center [323, 379] width 41 height 15
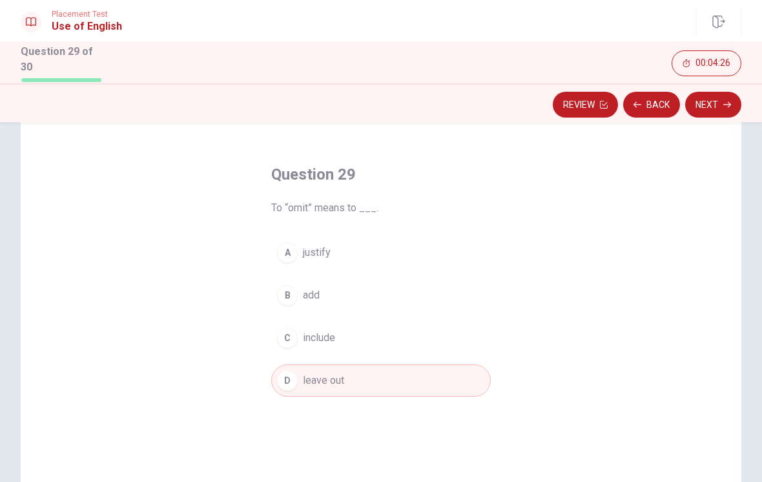
click at [729, 101] on icon "button" at bounding box center [727, 105] width 8 height 8
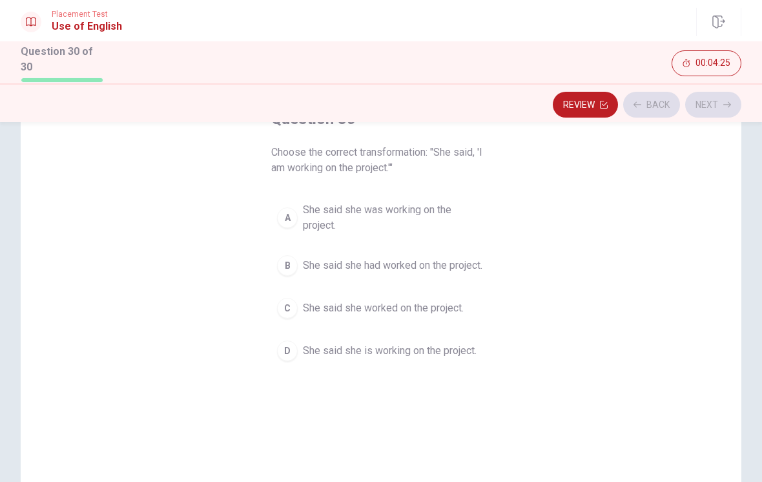
scroll to position [96, 0]
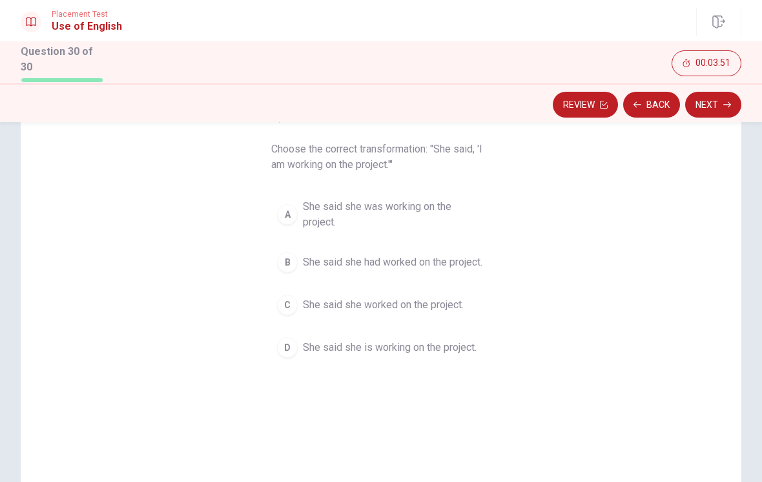
click at [453, 201] on span "She said she was working on the project." at bounding box center [394, 214] width 182 height 31
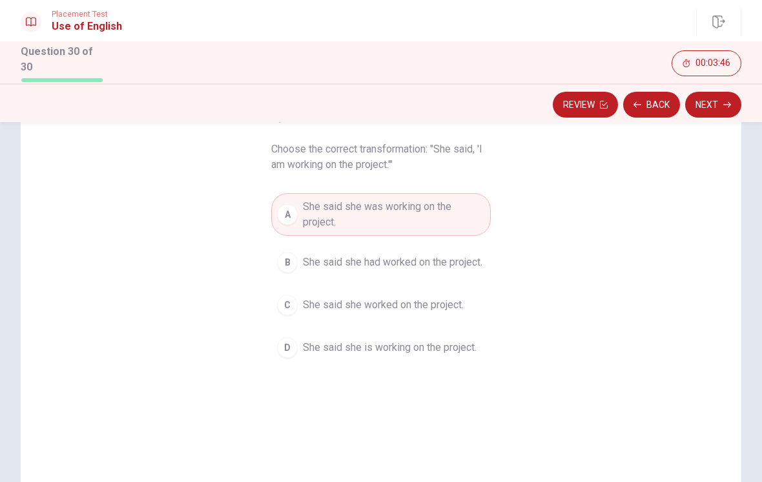
click at [727, 101] on icon "button" at bounding box center [727, 105] width 8 height 8
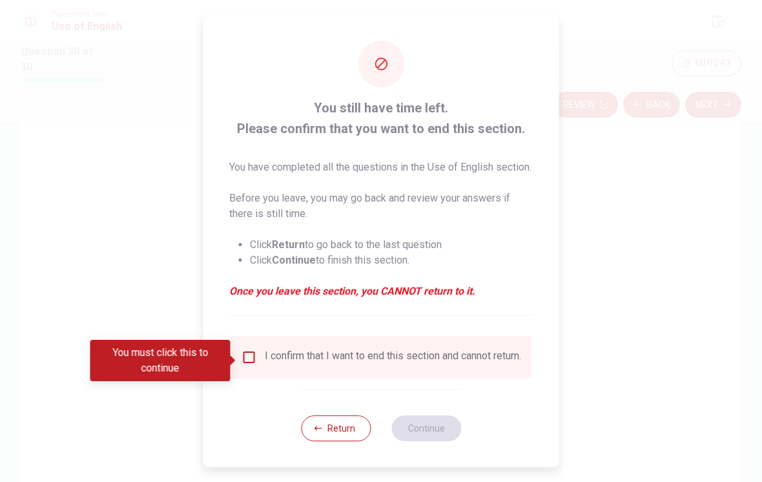
click at [638, 226] on div at bounding box center [381, 241] width 762 height 482
click at [241, 356] on input "You must click this to continue" at bounding box center [248, 356] width 15 height 15
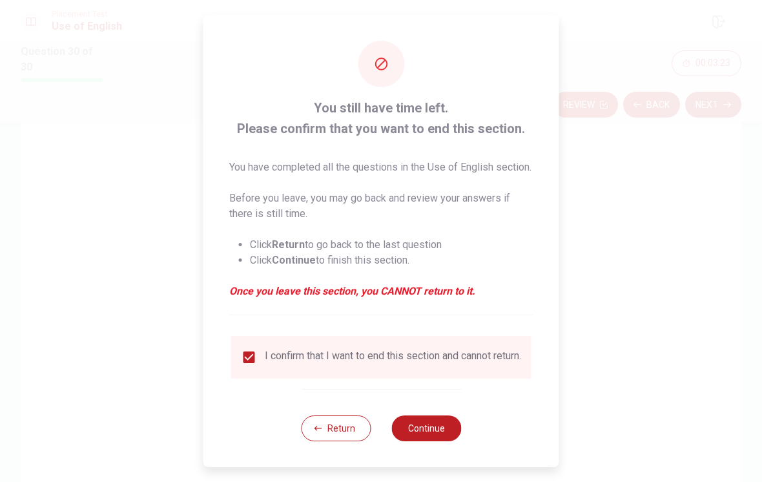
click at [440, 439] on button "Continue" at bounding box center [426, 428] width 70 height 26
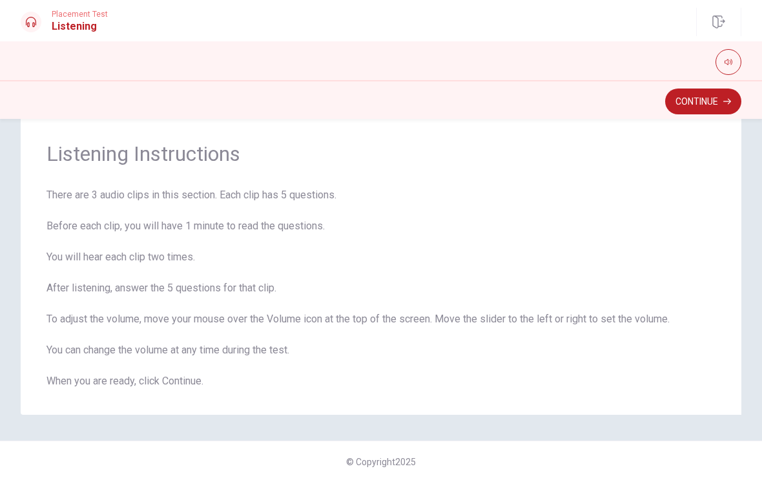
scroll to position [30, 0]
click at [718, 106] on button "Continue" at bounding box center [703, 101] width 76 height 26
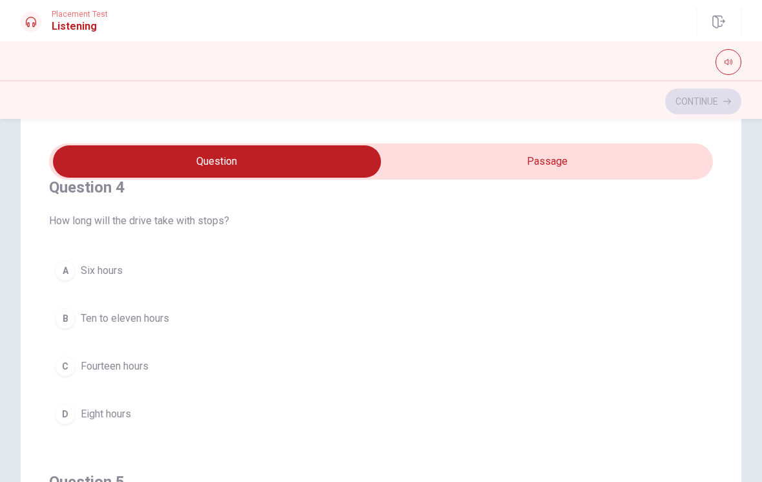
scroll to position [910, 0]
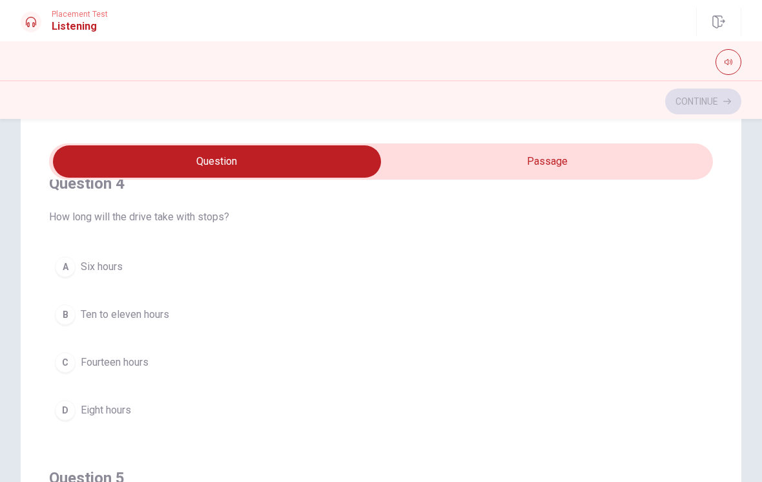
click at [68, 314] on div "B" at bounding box center [65, 314] width 21 height 21
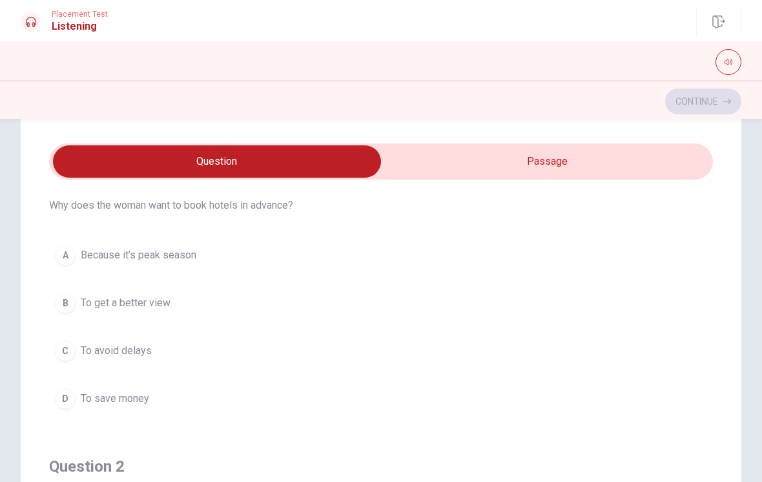
scroll to position [37, 0]
click at [395, 263] on button "A Because it’s peak season" at bounding box center [381, 256] width 664 height 32
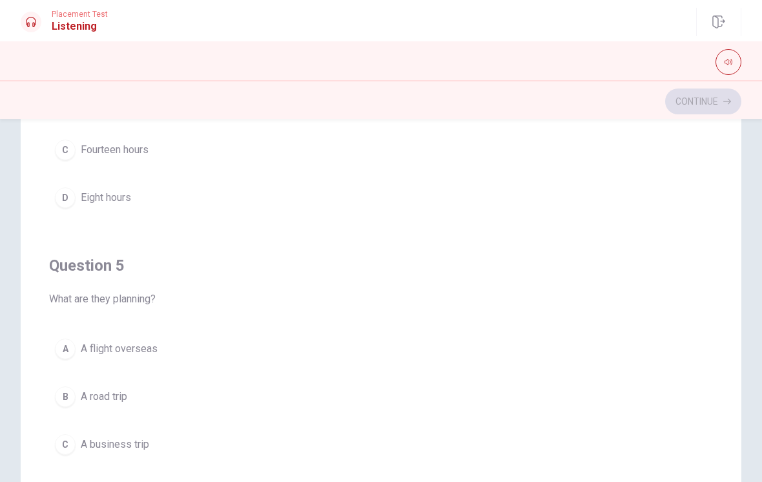
scroll to position [104, 0]
click at [97, 398] on span "A road trip" at bounding box center [104, 398] width 46 height 15
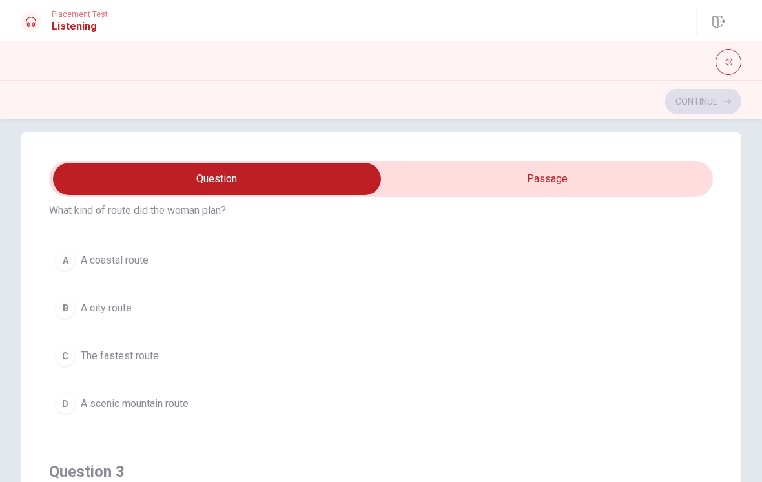
scroll to position [344, 0]
click at [88, 400] on span "A scenic mountain route" at bounding box center [135, 404] width 108 height 15
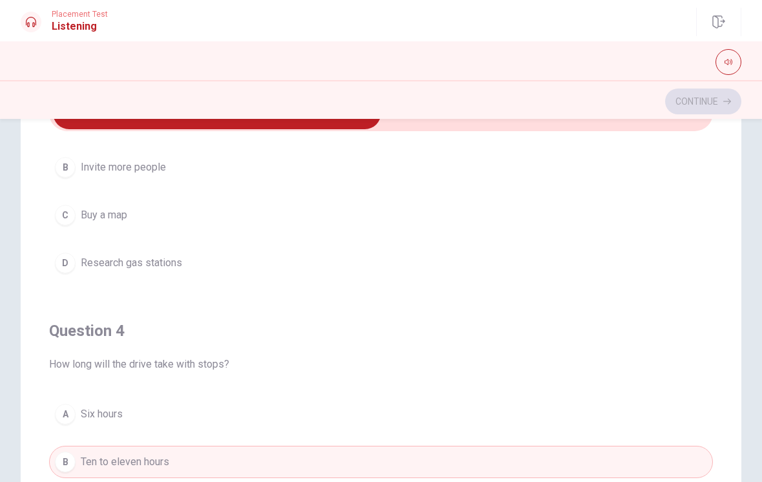
scroll to position [757, 0]
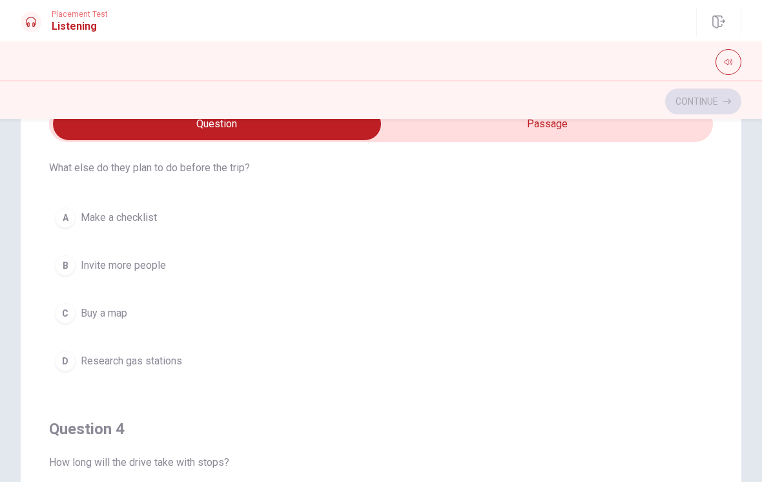
click at [215, 368] on button "D Research gas stations" at bounding box center [381, 361] width 664 height 32
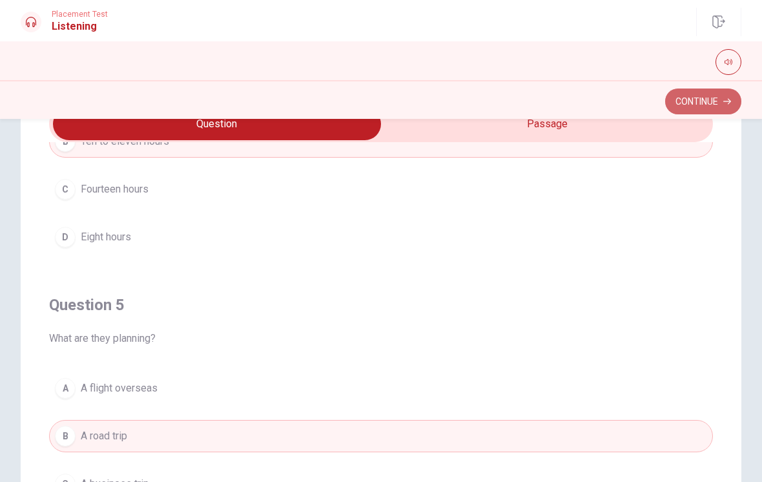
click at [731, 96] on button "Continue" at bounding box center [703, 101] width 76 height 26
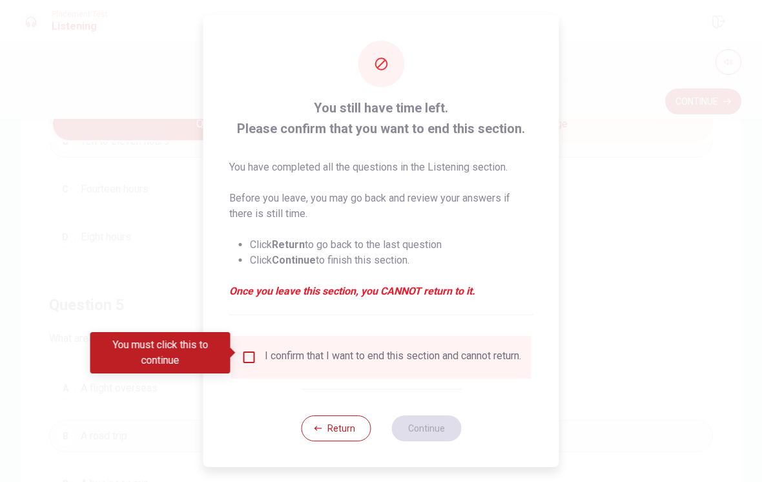
click at [249, 359] on input "You must click this to continue" at bounding box center [248, 356] width 15 height 15
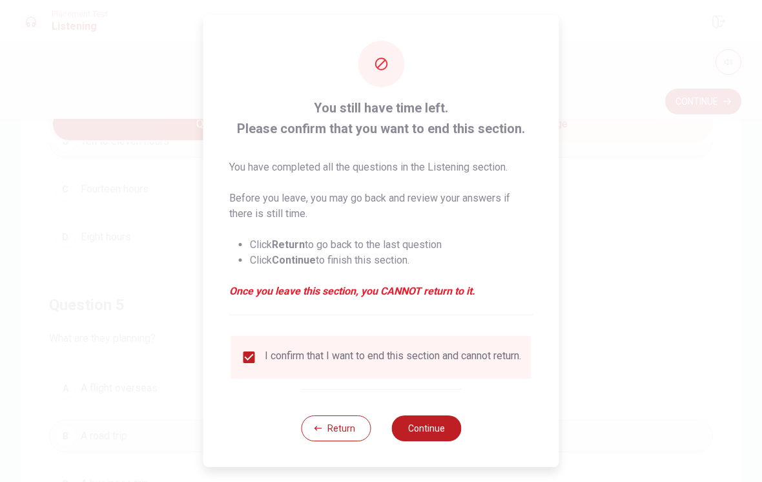
click at [431, 425] on button "Continue" at bounding box center [426, 428] width 70 height 26
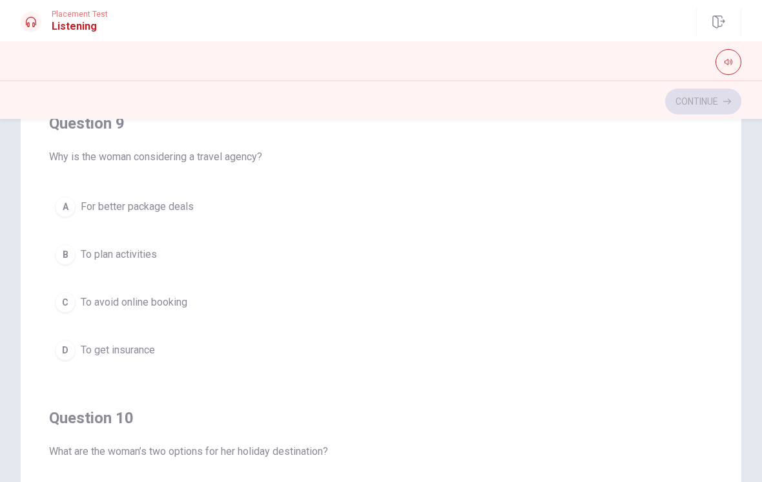
scroll to position [903, 0]
click at [177, 196] on button "A For better package deals" at bounding box center [381, 208] width 664 height 32
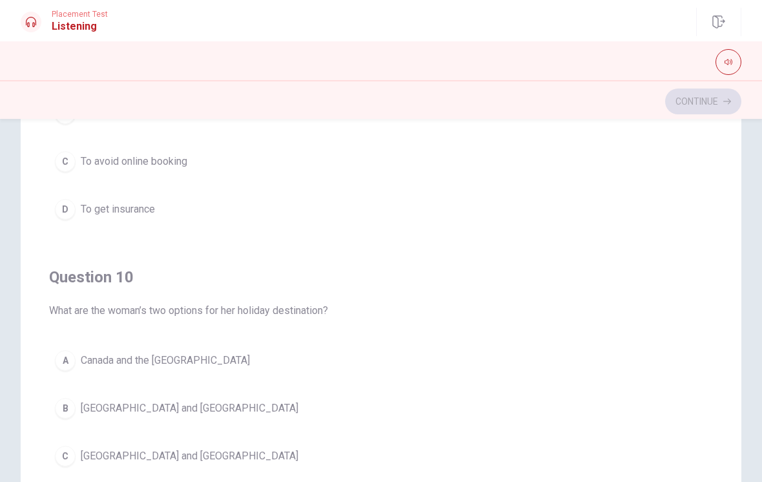
scroll to position [1046, 0]
click at [183, 412] on button "B [GEOGRAPHIC_DATA] and [GEOGRAPHIC_DATA]" at bounding box center [381, 408] width 664 height 32
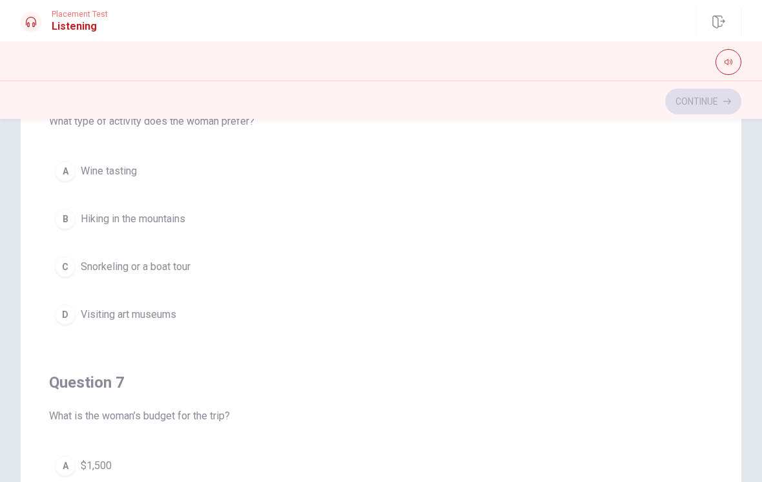
scroll to position [56, 0]
click at [75, 172] on div "A" at bounding box center [65, 172] width 21 height 21
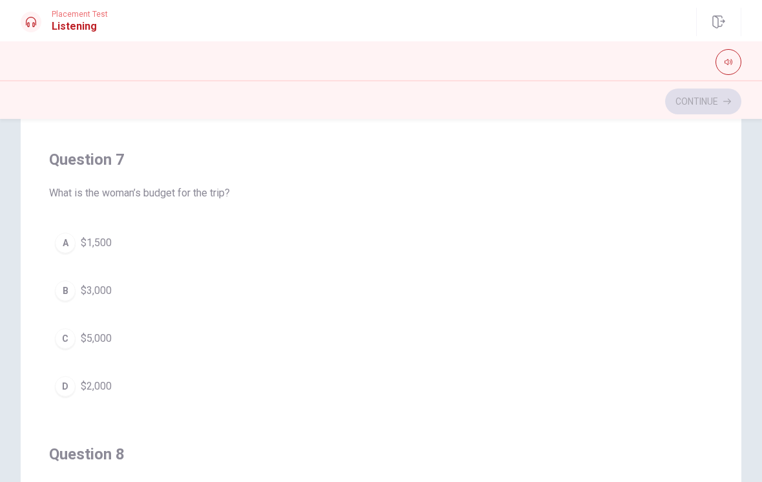
scroll to position [335, 0]
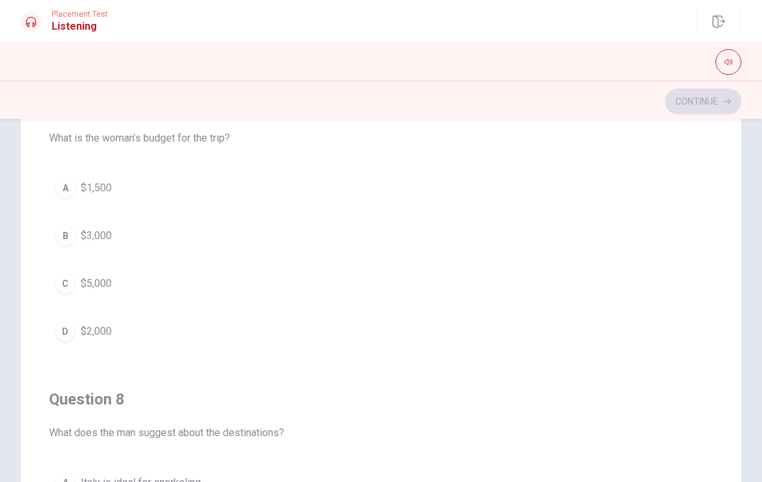
click at [72, 326] on div "D" at bounding box center [65, 331] width 21 height 21
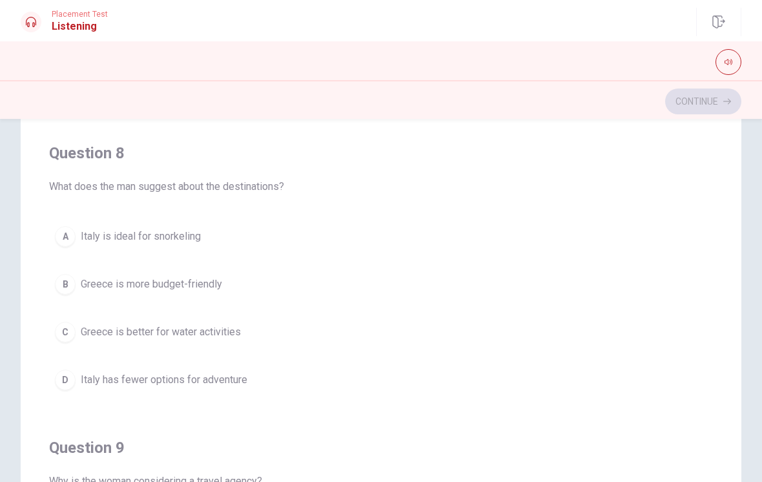
scroll to position [580, 0]
click at [74, 281] on div "B" at bounding box center [65, 284] width 21 height 21
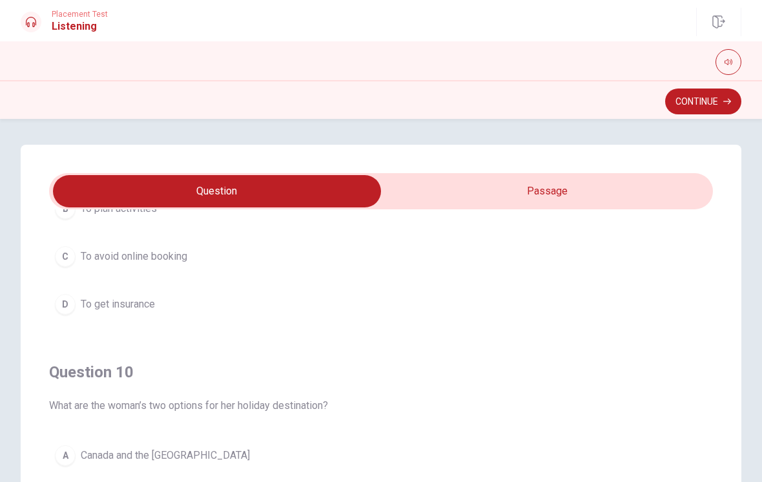
scroll to position [0, 0]
click at [706, 110] on button "Continue" at bounding box center [703, 101] width 76 height 26
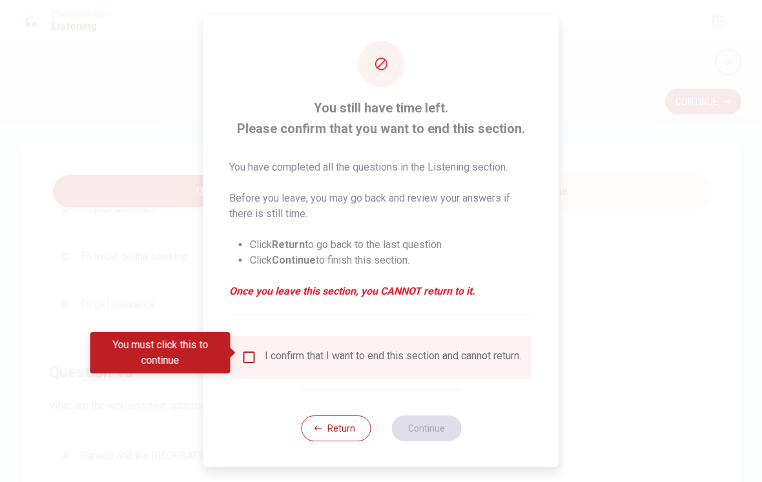
click at [258, 340] on div "I confirm that I want to end this section and cannot return." at bounding box center [381, 357] width 300 height 43
click at [254, 349] on input "You must click this to continue" at bounding box center [248, 356] width 15 height 15
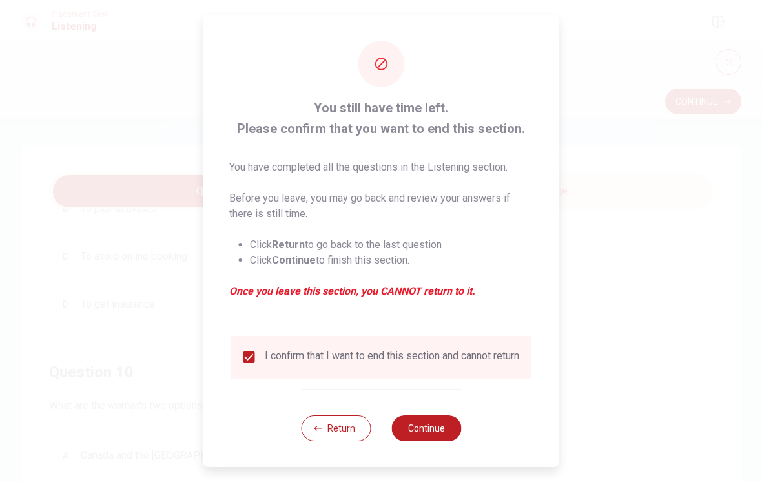
click at [427, 431] on button "Continue" at bounding box center [426, 428] width 70 height 26
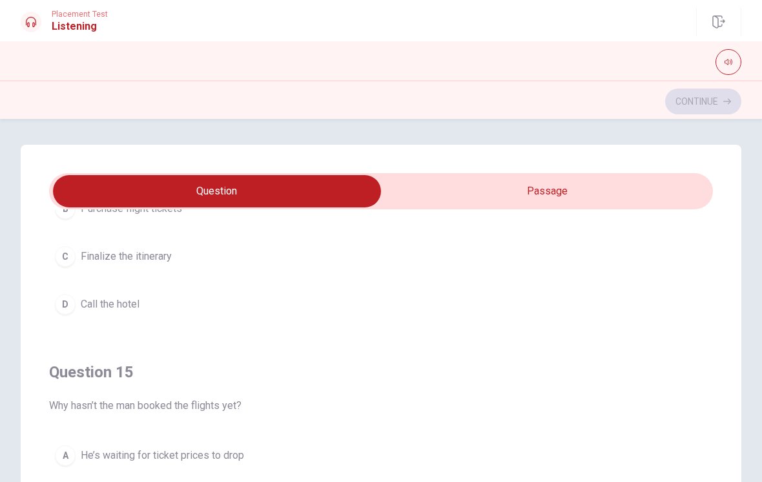
scroll to position [1046, 0]
click at [63, 459] on div "A" at bounding box center [65, 455] width 21 height 21
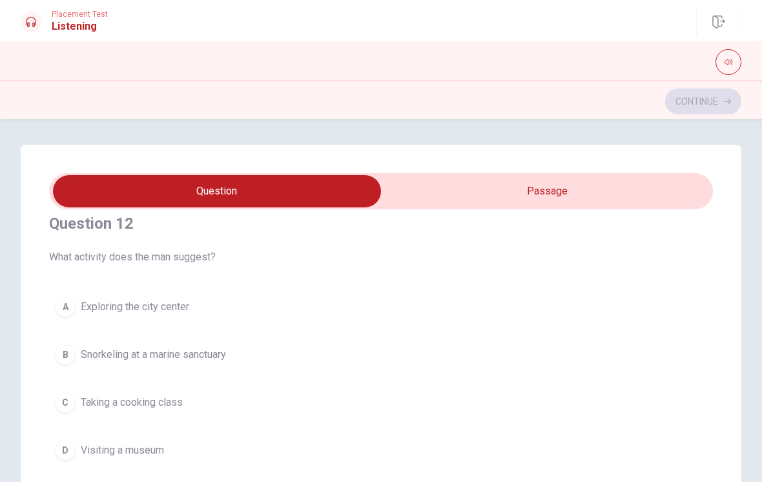
scroll to position [320, 0]
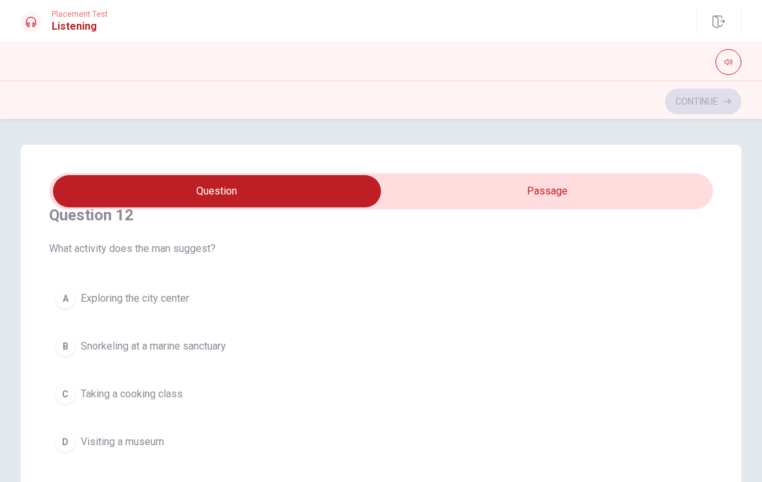
click at [93, 351] on span "Snorkeling at a marine sanctuary" at bounding box center [153, 345] width 145 height 15
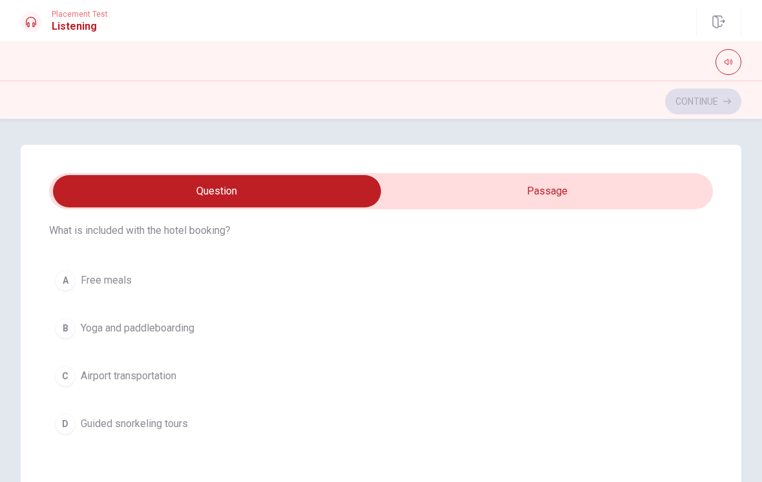
scroll to position [42, 0]
click at [65, 326] on div "B" at bounding box center [65, 329] width 21 height 21
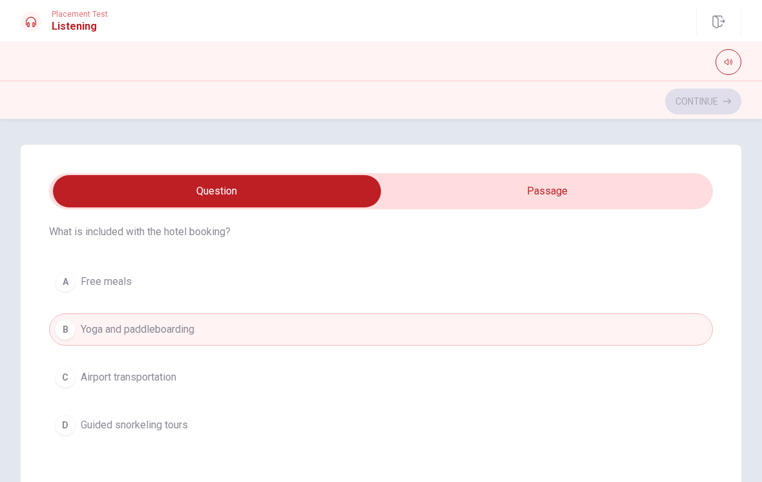
click at [558, 403] on div "A Free meals B Yoga and paddleboarding C Airport transportation D Guided snorke…" at bounding box center [381, 353] width 664 height 176
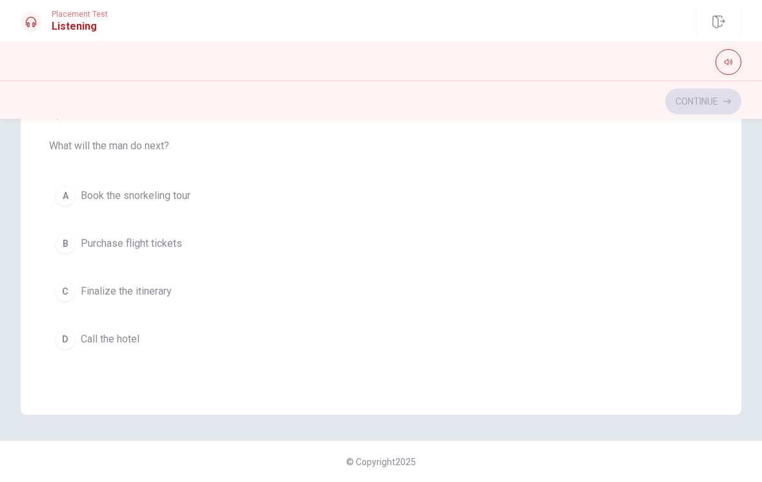
scroll to position [768, 0]
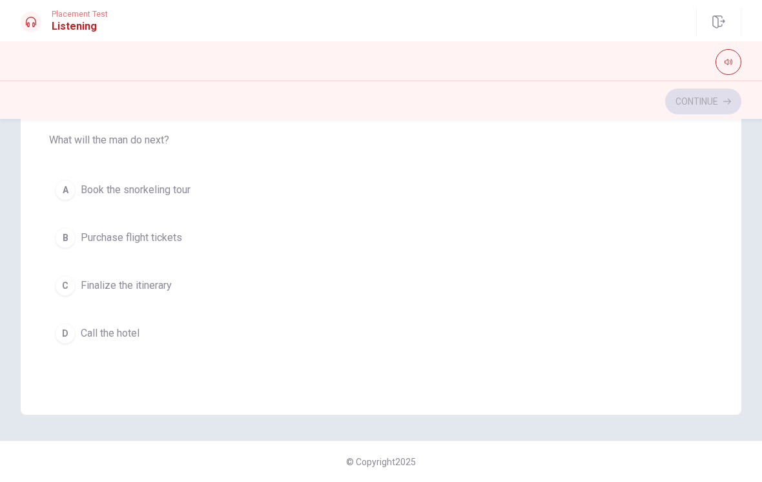
click at [147, 338] on button "D Call the hotel" at bounding box center [381, 333] width 664 height 32
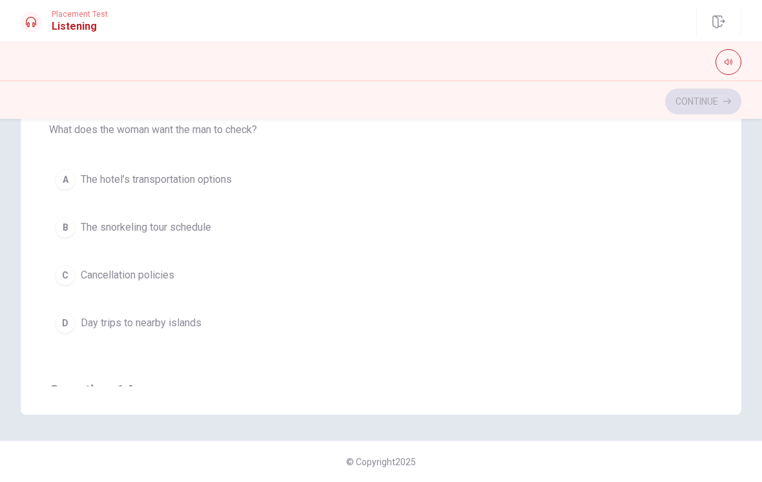
scroll to position [479, 0]
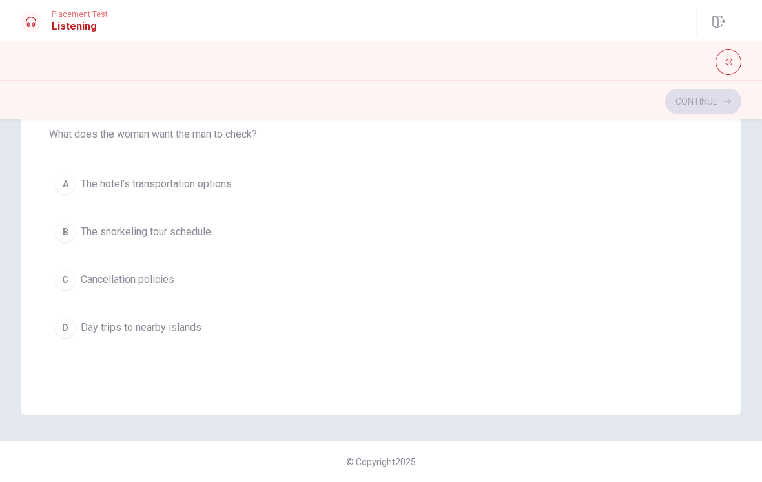
click at [86, 239] on span "The snorkeling tour schedule" at bounding box center [146, 231] width 130 height 15
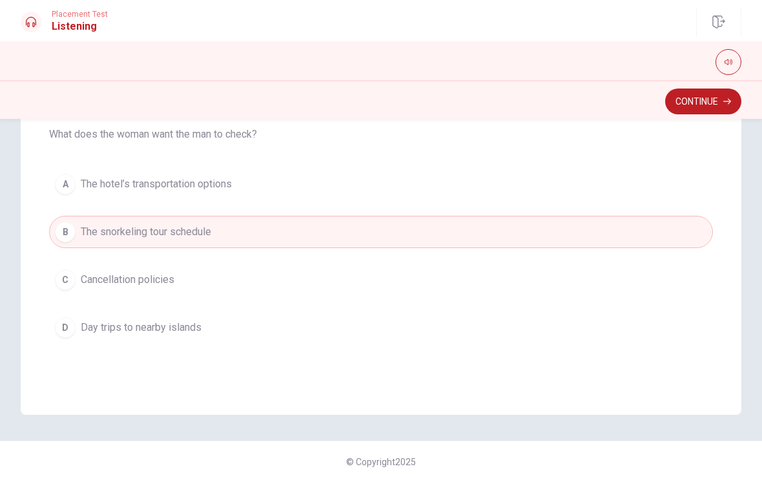
click at [93, 276] on span "Cancellation policies" at bounding box center [128, 279] width 94 height 15
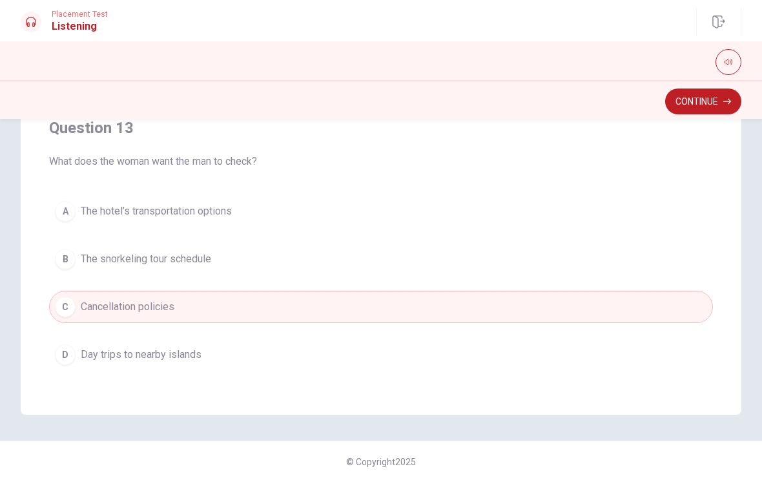
scroll to position [451, 0]
click at [713, 102] on button "Continue" at bounding box center [703, 101] width 76 height 26
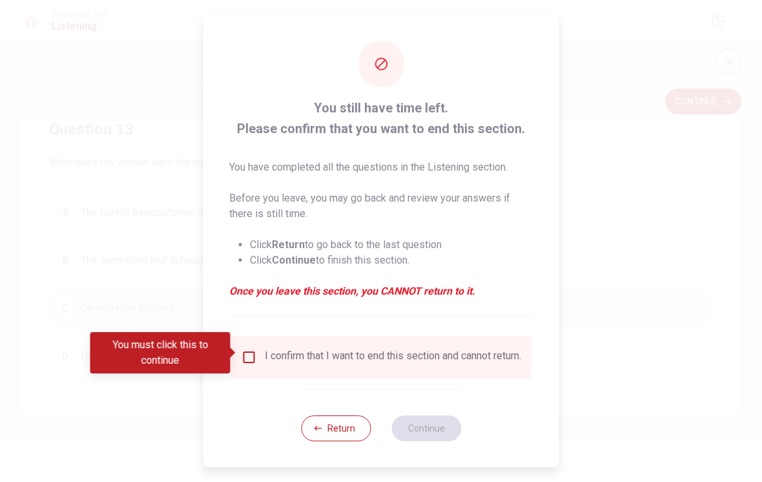
click at [312, 358] on div "I confirm that I want to end this section and cannot return." at bounding box center [393, 356] width 256 height 15
click at [248, 351] on input "You must click this to continue" at bounding box center [248, 356] width 15 height 15
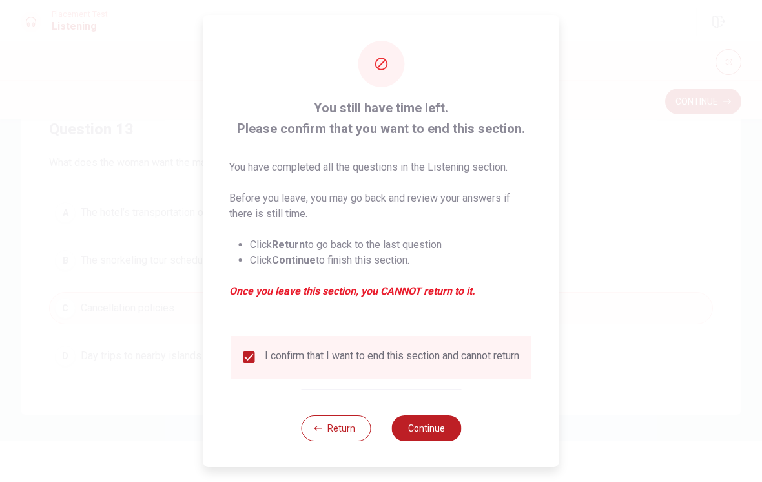
click at [441, 423] on button "Continue" at bounding box center [426, 428] width 70 height 26
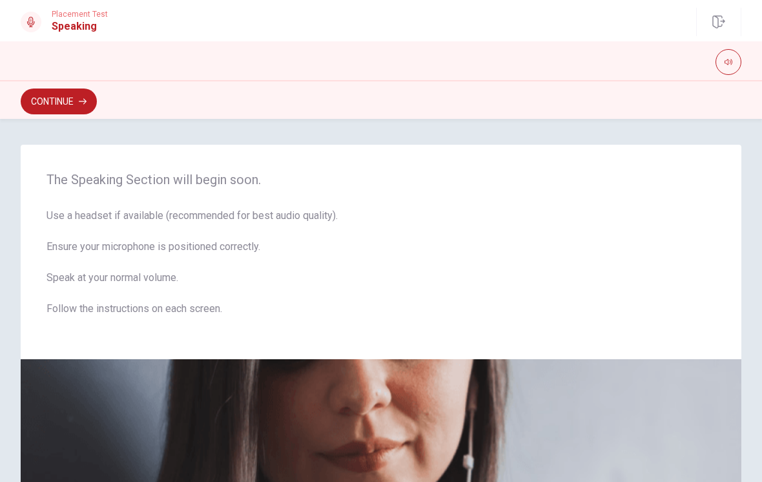
scroll to position [0, 0]
click at [59, 106] on button "Continue" at bounding box center [59, 101] width 76 height 26
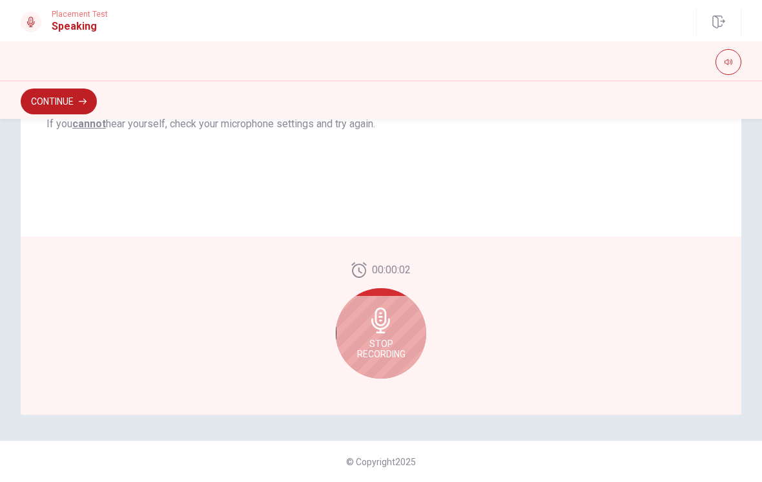
scroll to position [293, 0]
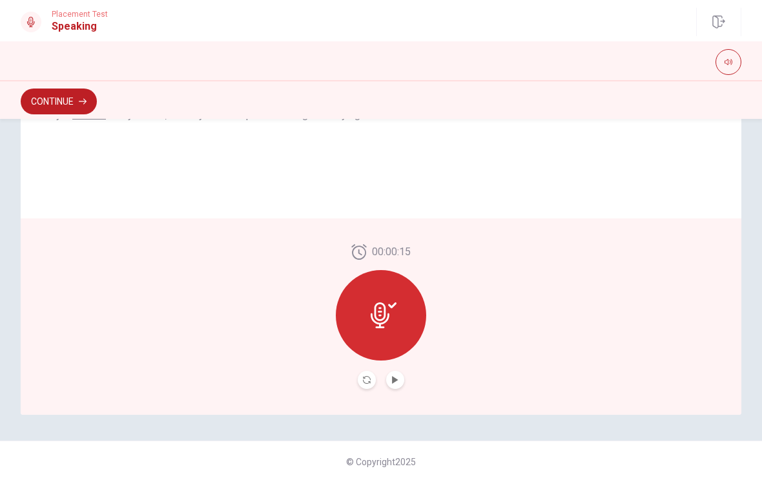
click at [395, 376] on icon "Play Audio" at bounding box center [395, 380] width 8 height 8
click at [394, 384] on button "Pause Audio" at bounding box center [395, 380] width 18 height 18
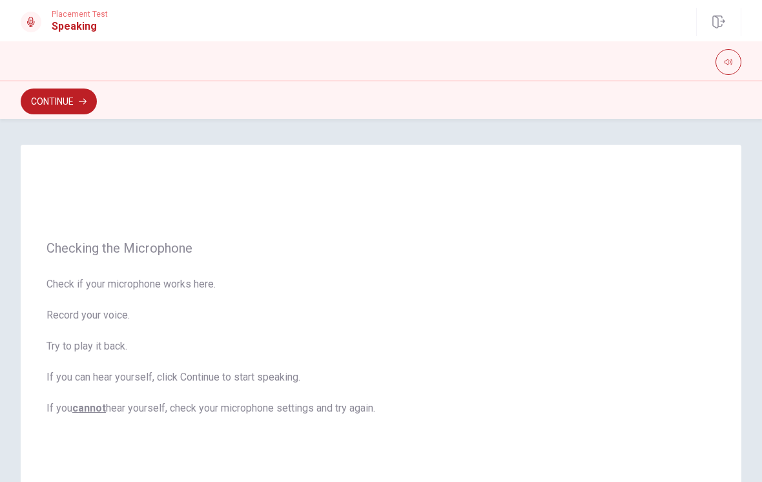
scroll to position [0, 0]
click at [63, 104] on button "Continue" at bounding box center [59, 101] width 76 height 26
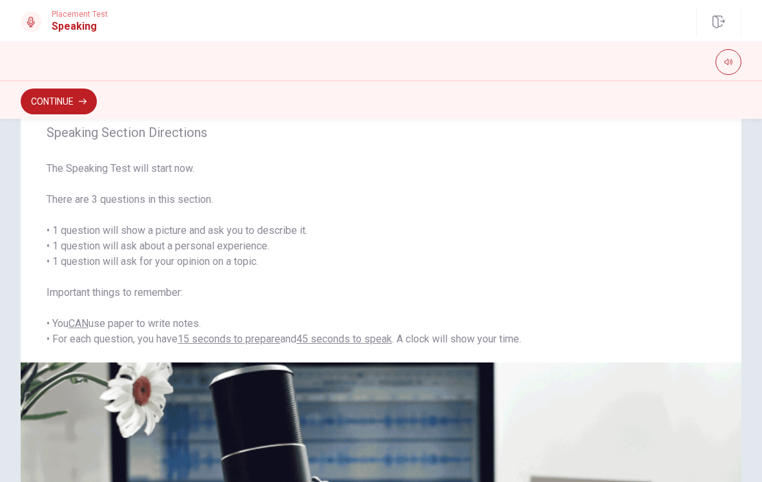
scroll to position [32, 0]
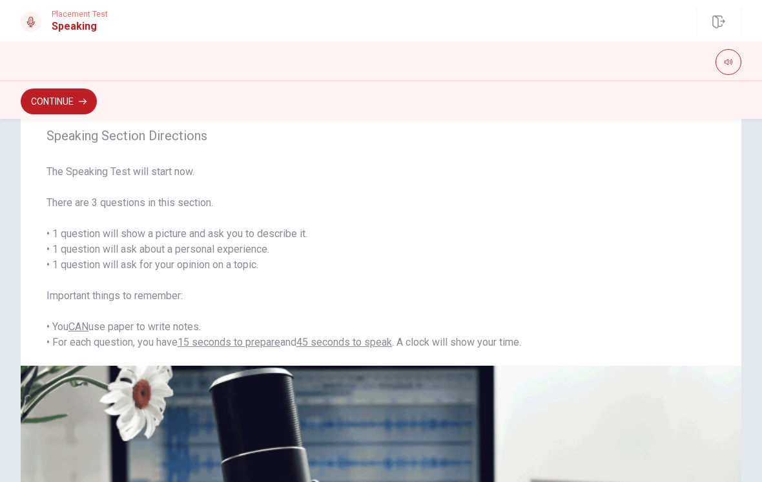
click at [50, 97] on button "Continue" at bounding box center [59, 101] width 76 height 26
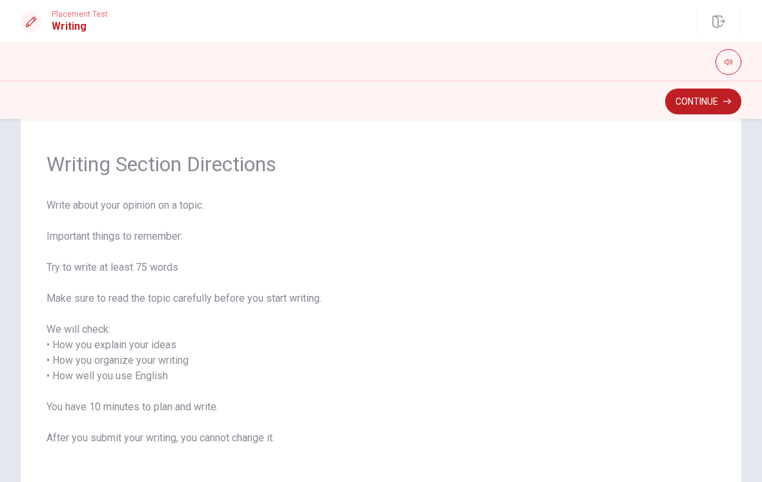
scroll to position [30, 0]
click at [721, 100] on button "Continue" at bounding box center [703, 101] width 76 height 26
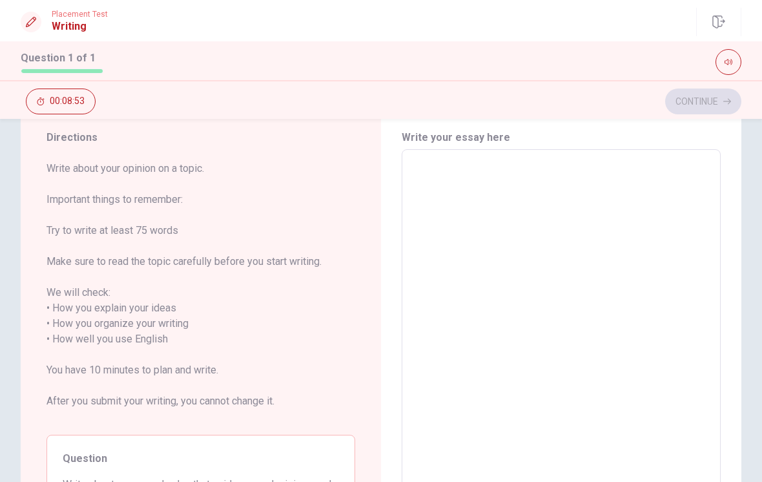
scroll to position [41, 0]
click at [452, 159] on textarea at bounding box center [561, 338] width 301 height 358
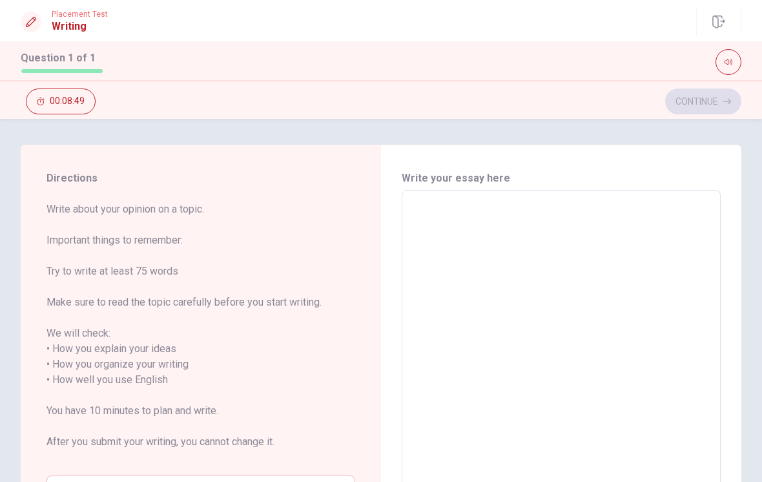
scroll to position [0, 0]
click at [718, 172] on h6 "Write your essay here" at bounding box center [561, 177] width 319 height 15
click at [444, 207] on textarea at bounding box center [561, 380] width 301 height 358
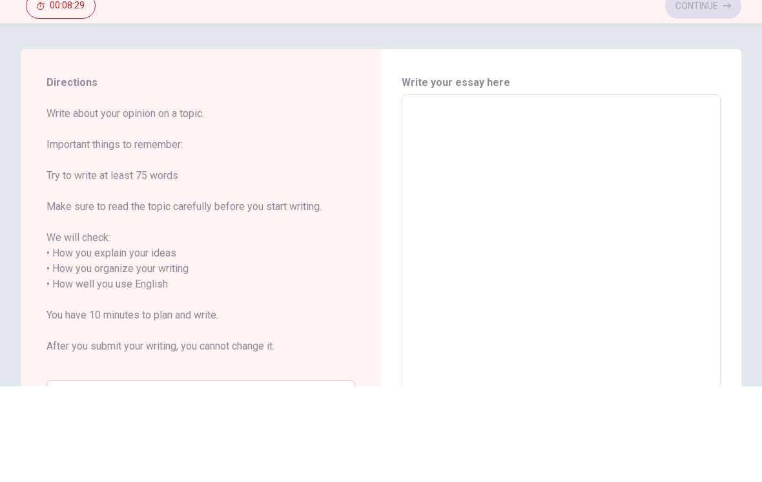
type textarea "T"
type textarea "x"
type textarea "TH"
type textarea "x"
type textarea "THE"
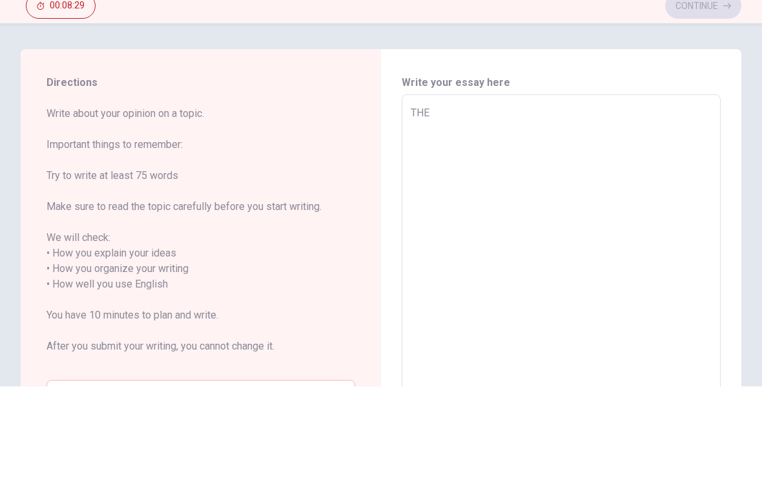
type textarea "x"
type textarea "TH"
type textarea "x"
type textarea "T"
type textarea "x"
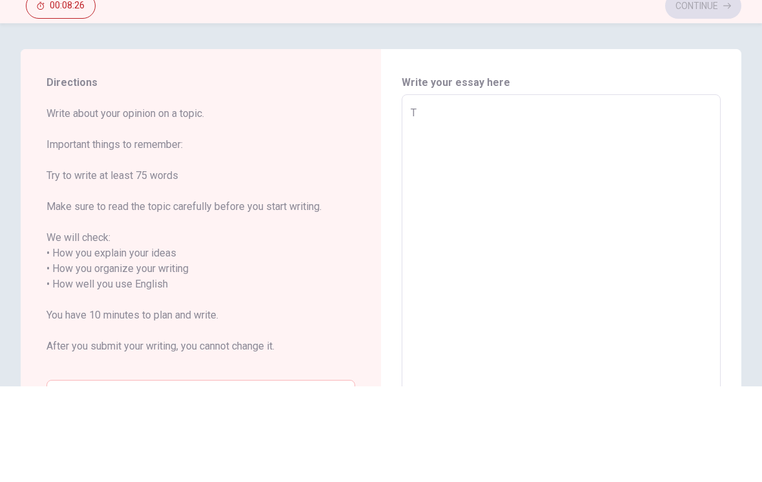
type textarea "Th"
type textarea "x"
type textarea "The"
type textarea "x"
type textarea "The"
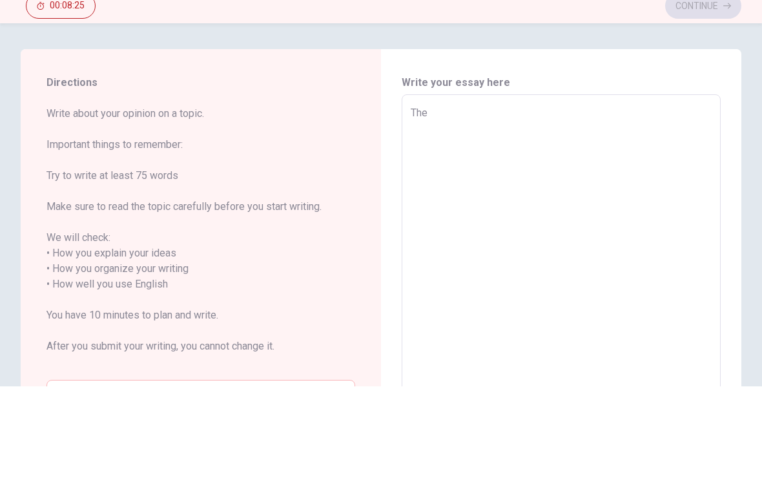
type textarea "x"
type textarea "The r"
type textarea "x"
type textarea "The ri"
type textarea "x"
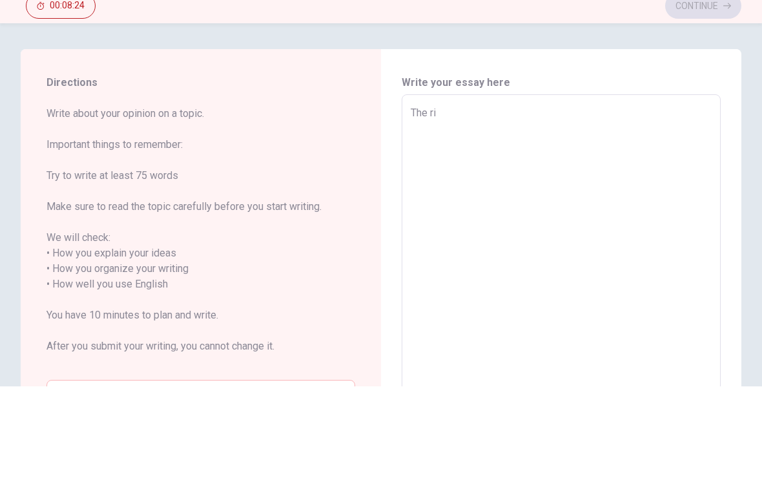
type textarea "The ris"
type textarea "x"
type textarea "The rise"
type textarea "x"
type textarea "The rise"
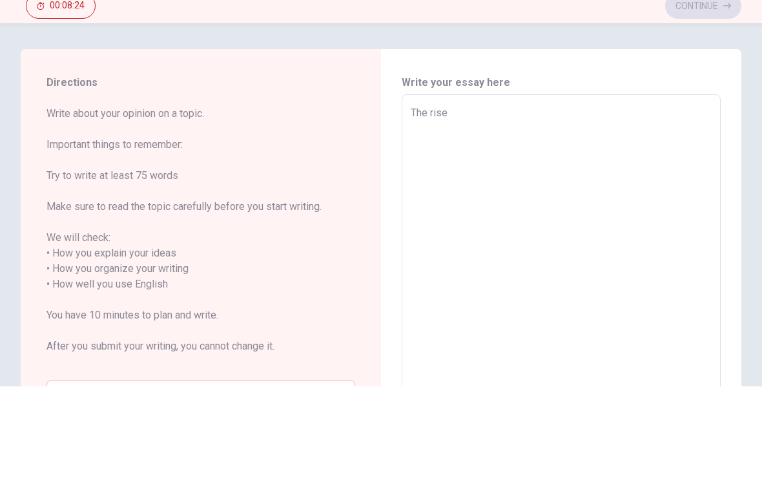
type textarea "x"
type textarea "The rise o"
type textarea "x"
type textarea "The rise of"
type textarea "x"
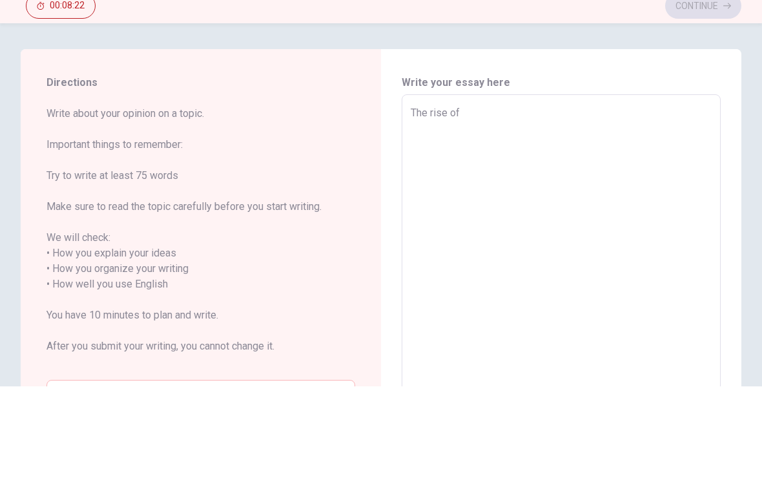
type textarea "The rise of"
type textarea "x"
type textarea "The rise of a"
type textarea "x"
type textarea "The rise of ar"
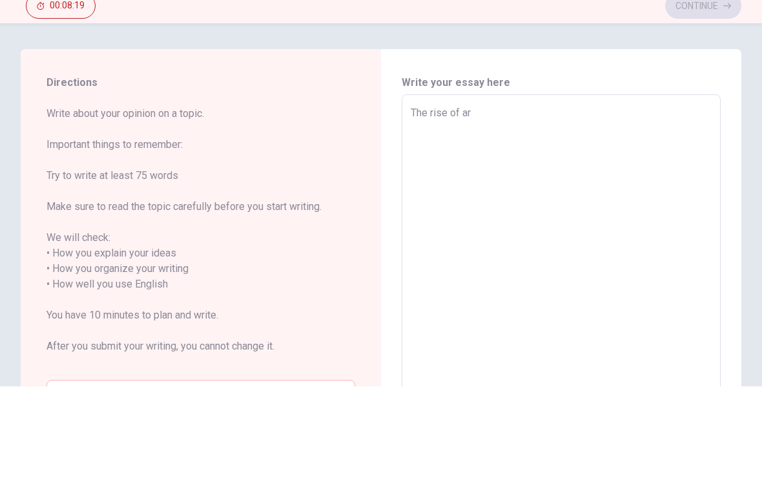
type textarea "x"
type textarea "The rise of art"
type textarea "x"
type textarea "The rise of arti"
type textarea "x"
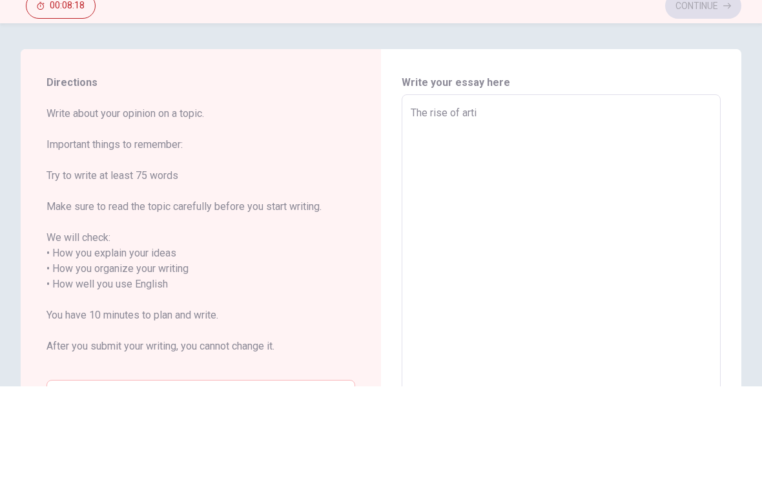
type textarea "The rise of artif"
type textarea "x"
type textarea "The rise of artifi"
type textarea "x"
type textarea "The rise of artific"
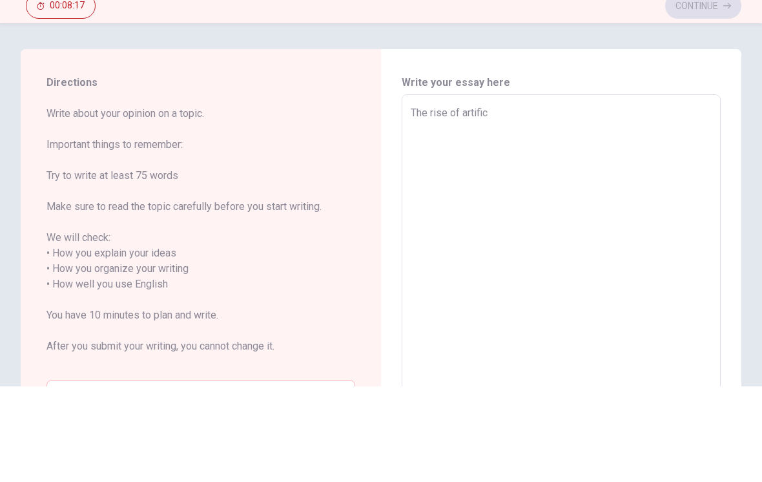
type textarea "x"
type textarea "The rise of artifici"
type textarea "x"
type textarea "The rise of artificia"
type textarea "x"
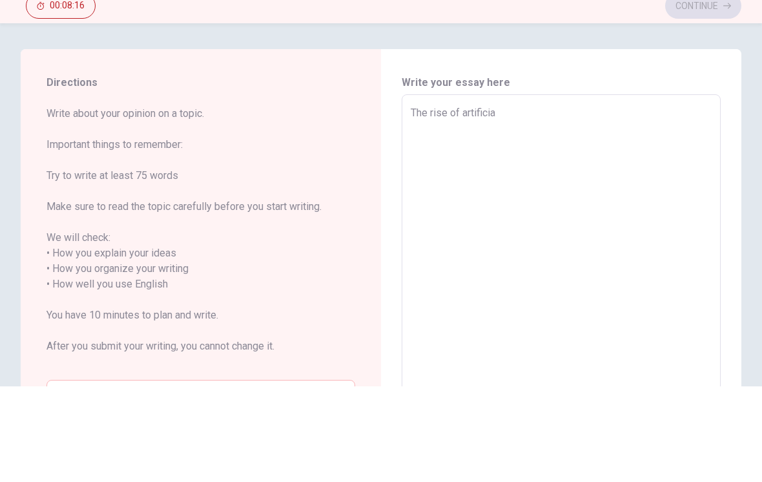
type textarea "The rise of artificial"
type textarea "x"
type textarea "The rise of artificial"
type textarea "x"
type textarea "The rise of artificial i"
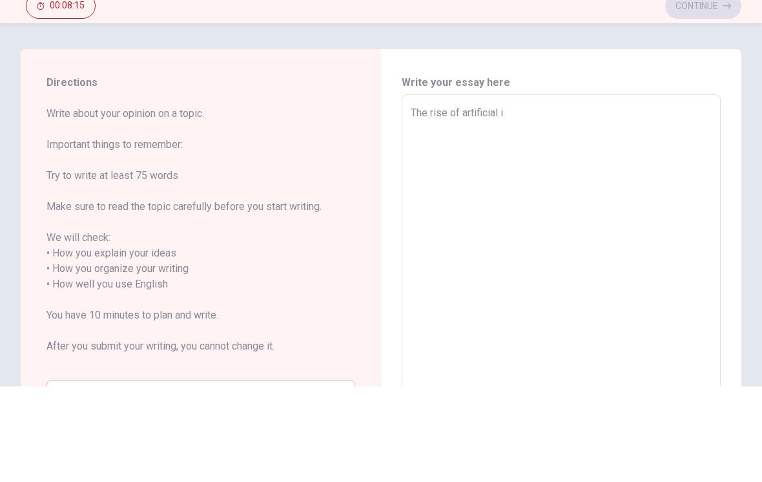
type textarea "x"
type textarea "The rise of artificial in"
type textarea "x"
type textarea "The rise of artificial int"
type textarea "x"
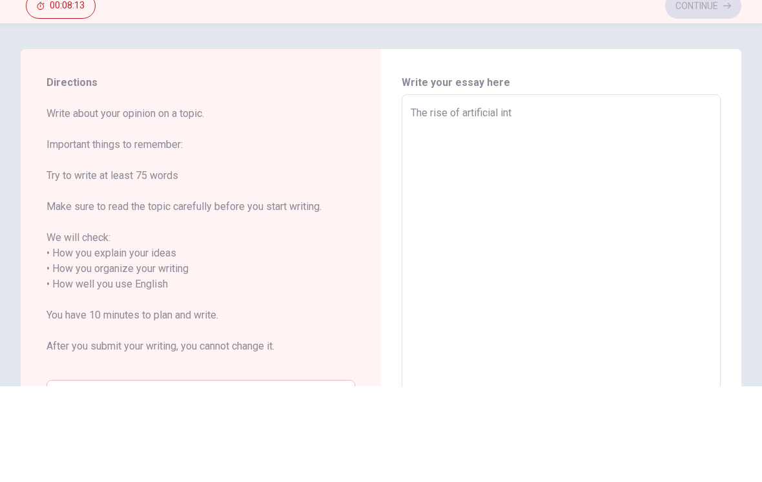
type textarea "The rise of artificial inte"
type textarea "x"
type textarea "The rise of artificial intel"
type textarea "x"
type textarea "The rise of artificial inteli"
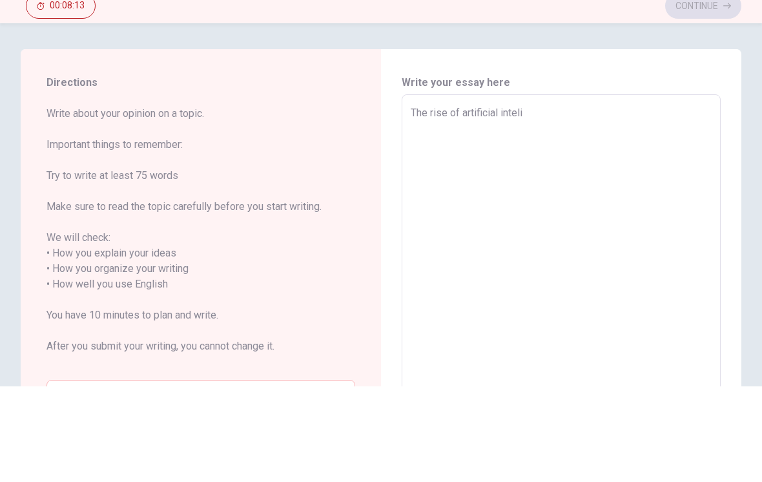
type textarea "x"
type textarea "The rise of artificial intelig"
type textarea "x"
type textarea "The rise of artificial intelige"
type textarea "x"
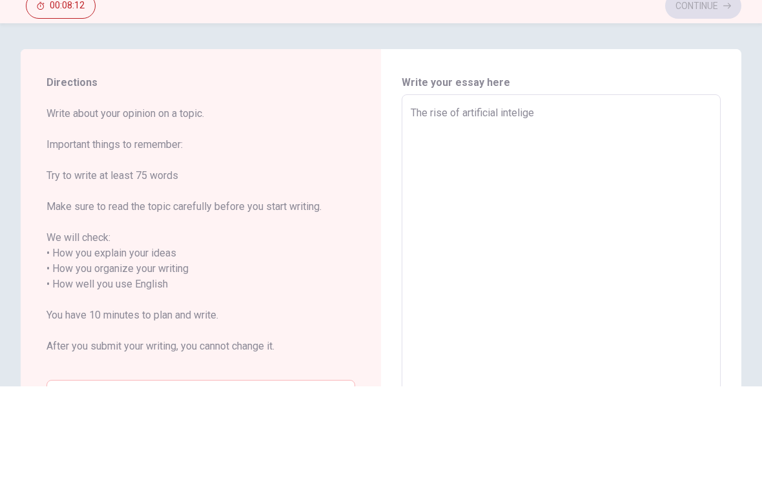
type textarea "The rise of artificial inteligen"
type textarea "x"
type textarea "The rise of artificial inteligenc"
type textarea "x"
type textarea "The rise of artificial inteligence"
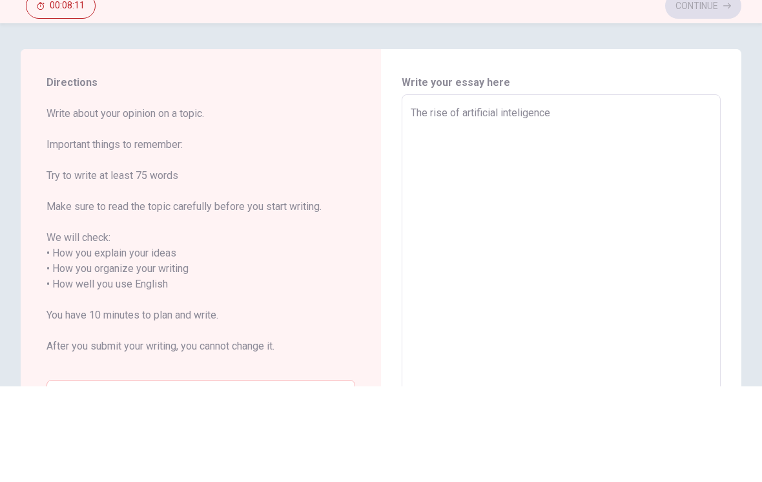
type textarea "x"
type textarea "The rise of artificial inteligence"
type textarea "x"
type textarea "The rise of artificial inteligence"
type textarea "x"
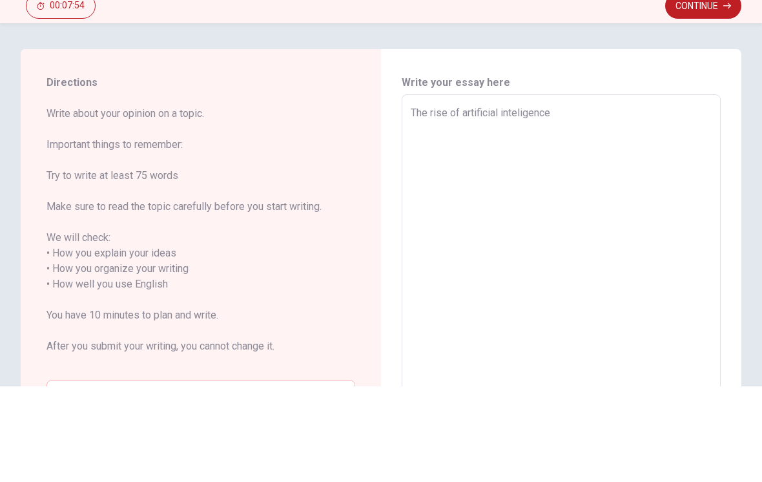
type textarea "The rise of artificial inteligence A"
type textarea "x"
type textarea "The rise of artificial inteligence Ar"
type textarea "x"
type textarea "The rise of artificial inteligence Art"
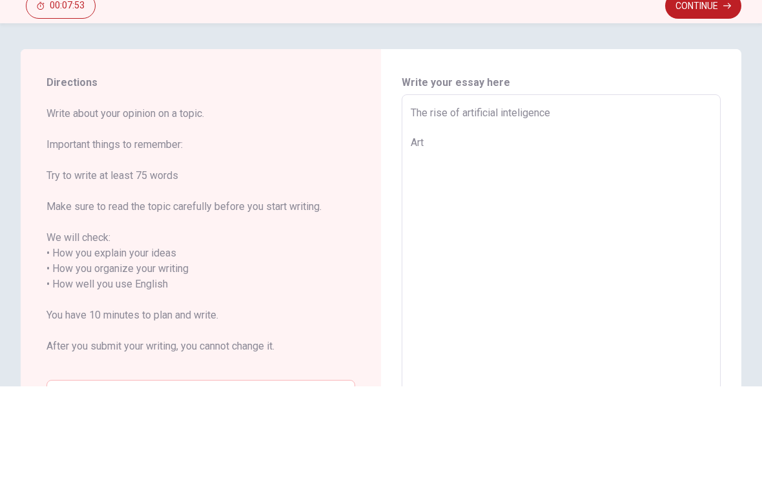
type textarea "x"
type textarea "The rise of artificial inteligence Arti"
type textarea "x"
type textarea "The rise of artificial inteligence Artif"
type textarea "x"
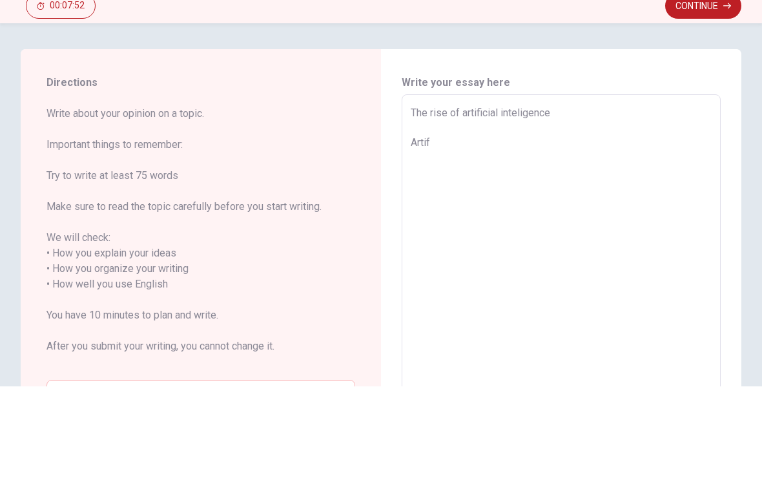
type textarea "The rise of artificial inteligence Artifi"
type textarea "x"
type textarea "The rise of artificial inteligence Artific"
type textarea "x"
type textarea "The rise of artificial inteligence Artifici"
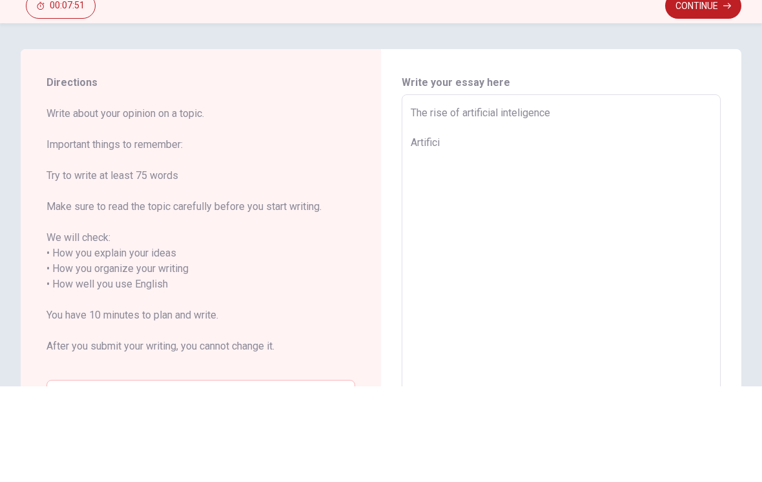
type textarea "x"
type textarea "The rise of artificial inteligence Artificia"
type textarea "x"
type textarea "The rise of artificial inteligence Artificial"
type textarea "x"
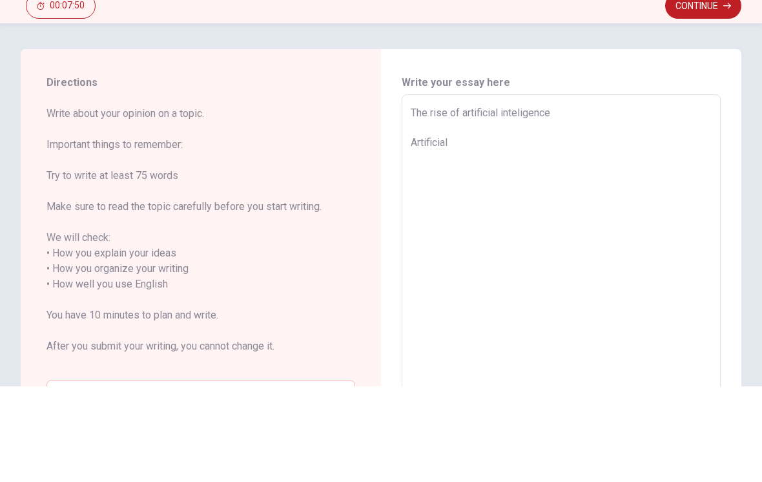
type textarea "The rise of artificial inteligence Artificial"
type textarea "x"
type textarea "The rise of artificial inteligence Artificial i"
type textarea "x"
type textarea "The rise of artificial inteligence Artificial in"
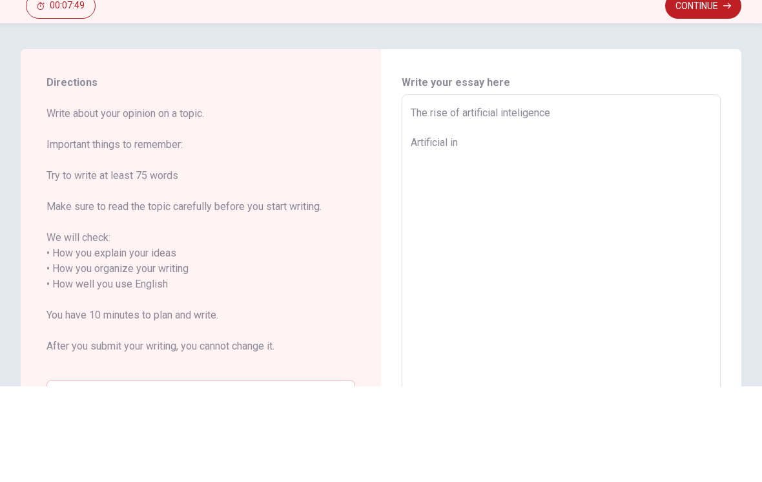
type textarea "x"
type textarea "The rise of artificial inteligence Artificial int"
type textarea "x"
type textarea "The rise of artificial inteligence Artificial inte"
type textarea "x"
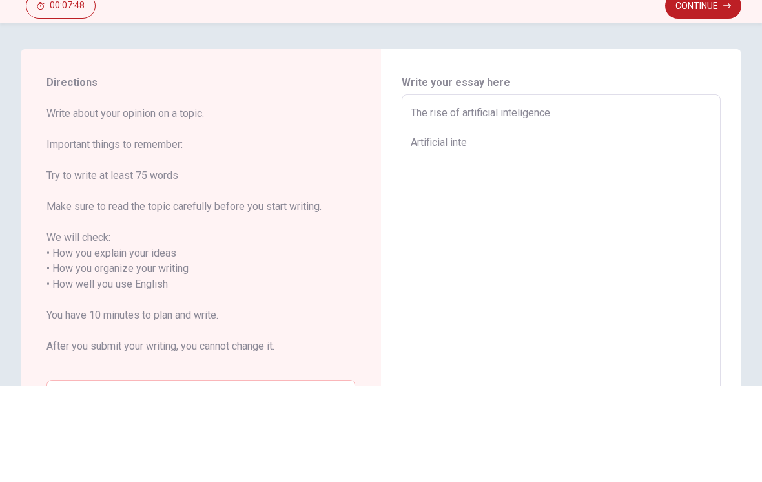
type textarea "The rise of artificial inteligence Artificial intel"
type textarea "x"
type textarea "The rise of artificial inteligence Artificial inteli"
type textarea "x"
type textarea "The rise of artificial inteligence Artificial intelig"
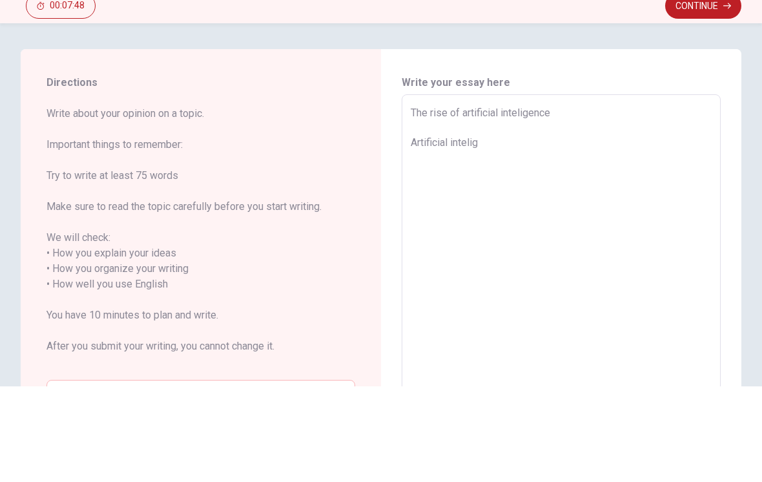
type textarea "x"
type textarea "The rise of artificial inteligence Artificial intelige"
type textarea "x"
type textarea "The rise of artificial inteligence Artificial inteligen"
type textarea "x"
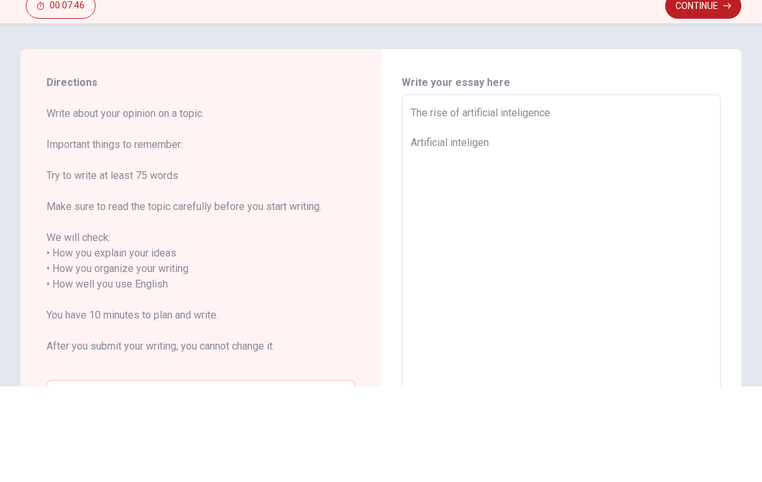
type textarea "The rise of artificial inteligence Artificial inteligenc"
type textarea "x"
type textarea "The rise of artificial inteligence Artificial inteligence"
type textarea "x"
type textarea "The rise of artificial inteligence Artificial inteligence"
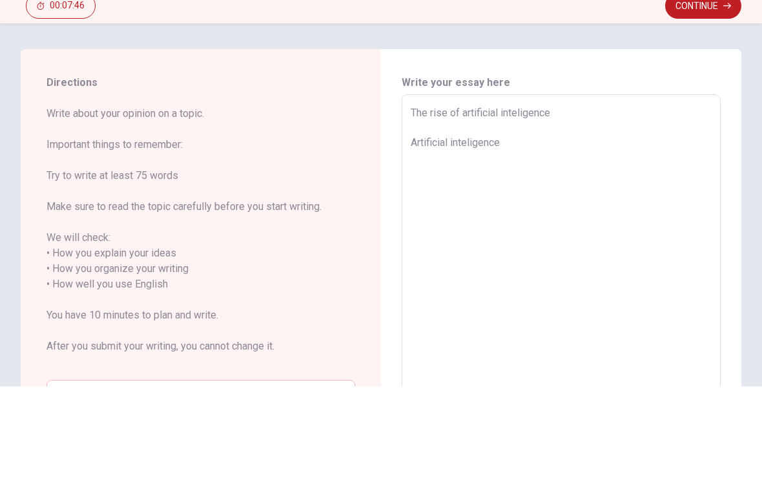
type textarea "x"
type textarea "The rise of artificial inteligence Artificial inteligence i"
type textarea "x"
type textarea "The rise of artificial inteligence Artificial inteligence is"
type textarea "x"
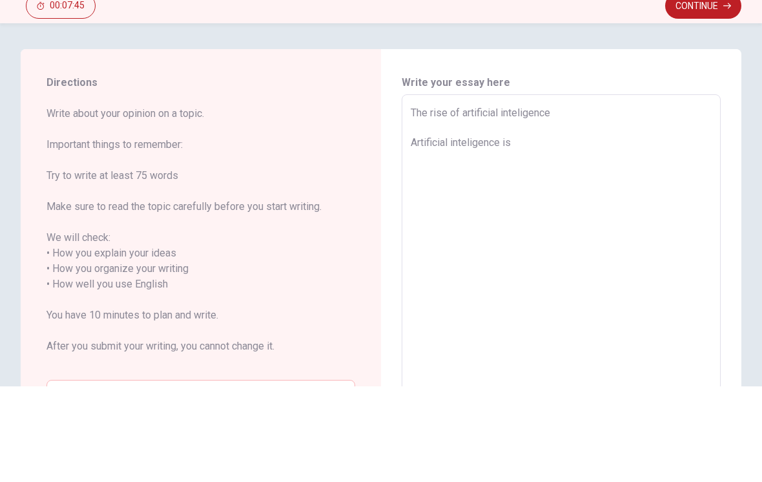
type textarea "The rise of artificial inteligence Artificial inteligence is"
type textarea "x"
type textarea "The rise of artificial inteligence Artificial inteligence is g"
type textarea "x"
type textarea "The rise of artificial inteligence Artificial inteligence is gr"
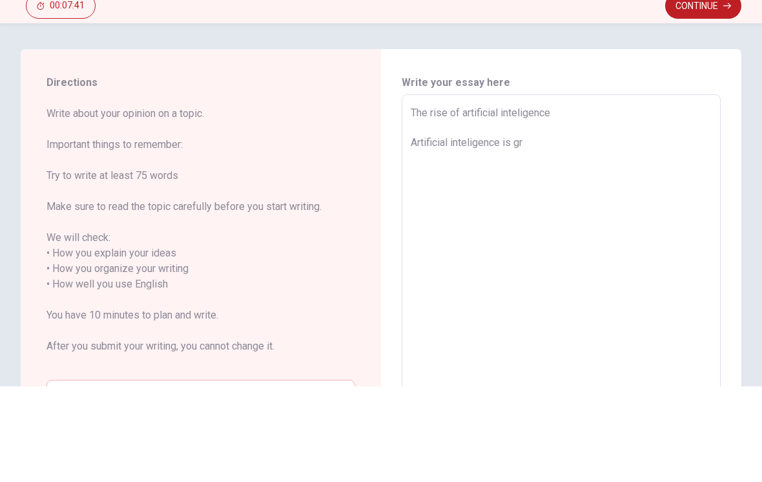
type textarea "x"
type textarea "The rise of artificial inteligence Artificial inteligence is gro"
type textarea "x"
type textarea "The rise of artificial inteligence Artificial inteligence is grow"
type textarea "x"
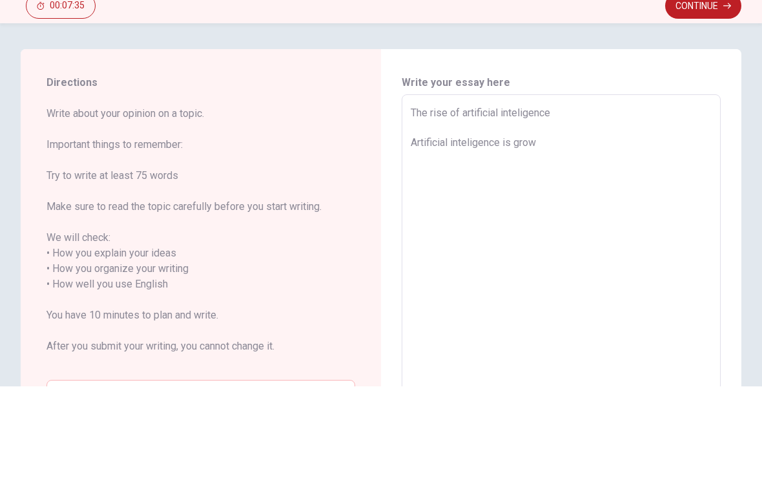
type textarea "The rise of artificial inteligence Artificial inteligence is growi"
type textarea "x"
type textarea "The rise of artificial inteligence Artificial inteligence is growin"
type textarea "x"
type textarea "The rise of artificial inteligence Artificial inteligence is growin"
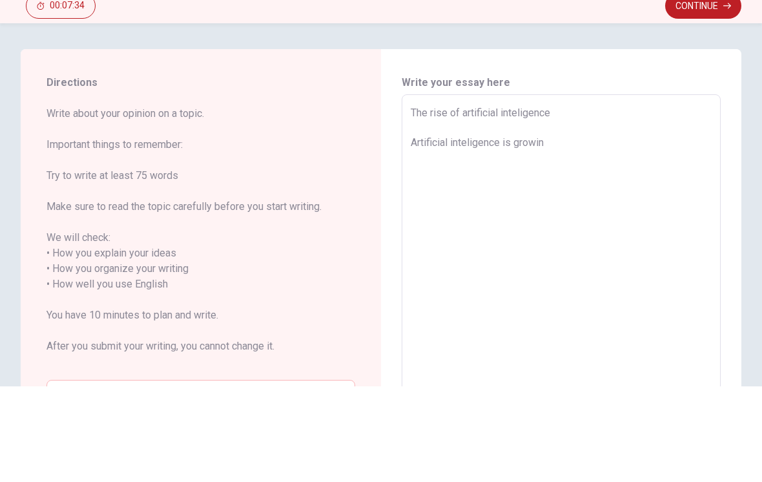
type textarea "x"
type textarea "The rise of artificial inteligence Artificial inteligence is growin i"
type textarea "x"
type textarea "The rise of artificial inteligence Artificial inteligence is growin in"
type textarea "x"
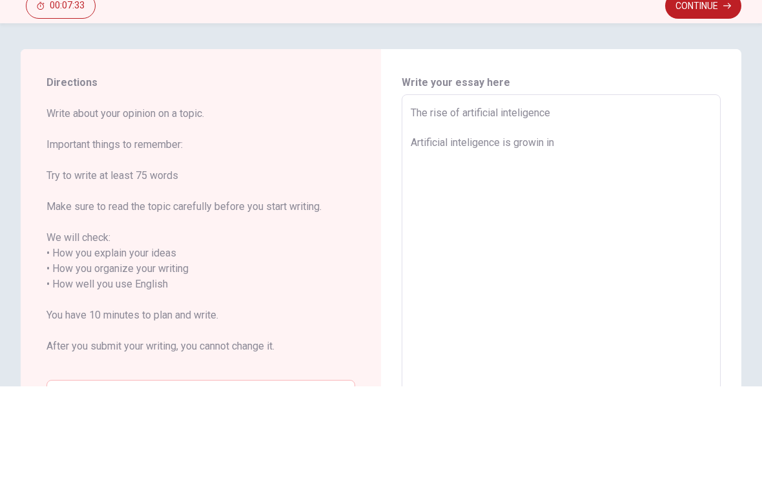
type textarea "The rise of artificial inteligence Artificial inteligence is growin in"
type textarea "x"
type textarea "The rise of artificial inteligence Artificial inteligence is growin in p"
type textarea "x"
type textarea "The rise of artificial inteligence Artificial inteligence is growin in po"
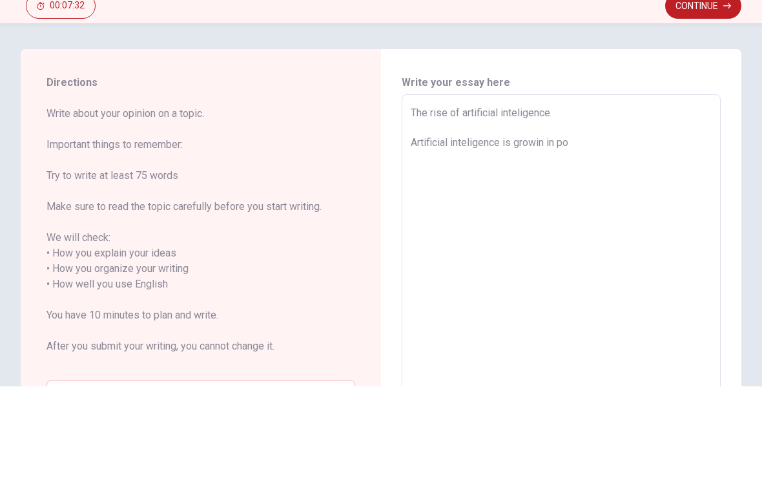
type textarea "x"
type textarea "The rise of artificial inteligence Artificial inteligence is growin in pop"
type textarea "x"
type textarea "The rise of artificial inteligence Artificial inteligence is growin in popu"
type textarea "x"
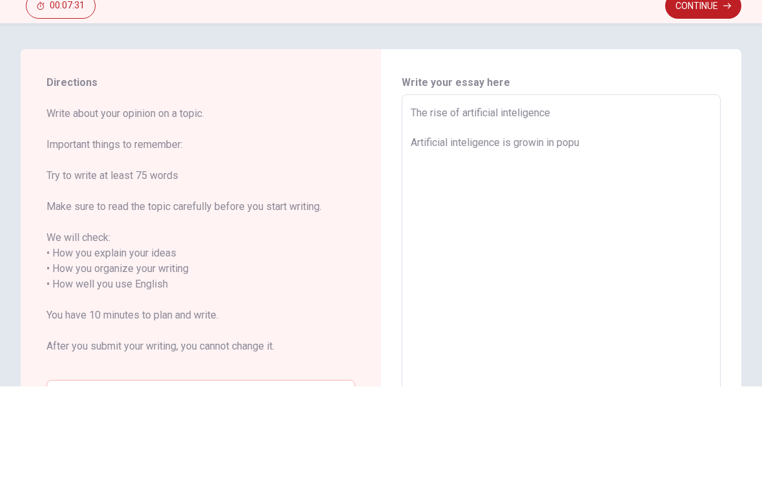
type textarea "The rise of artificial inteligence Artificial inteligence is growin in popul"
type textarea "x"
type textarea "The rise of artificial inteligence Artificial inteligence is growin in popula"
type textarea "x"
type textarea "The rise of artificial inteligence Artificial inteligence is growin in popular"
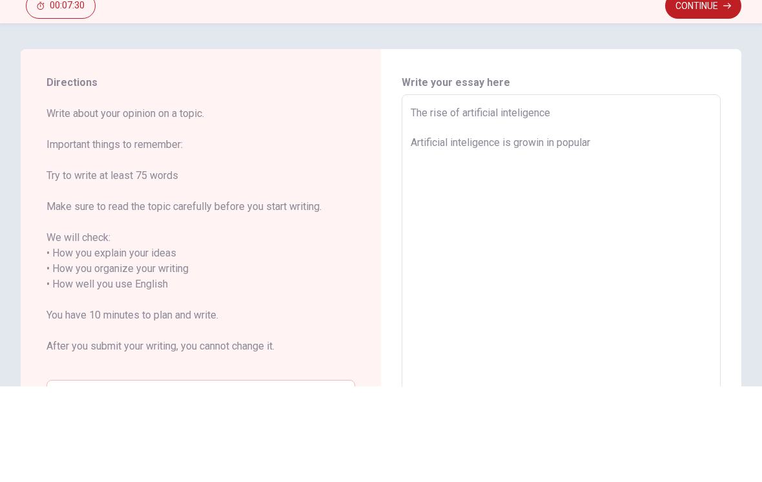
type textarea "x"
type textarea "The rise of artificial inteligence Artificial inteligence is growin in populart"
type textarea "x"
type textarea "The rise of artificial inteligence Artificial inteligence is growin in popular"
type textarea "x"
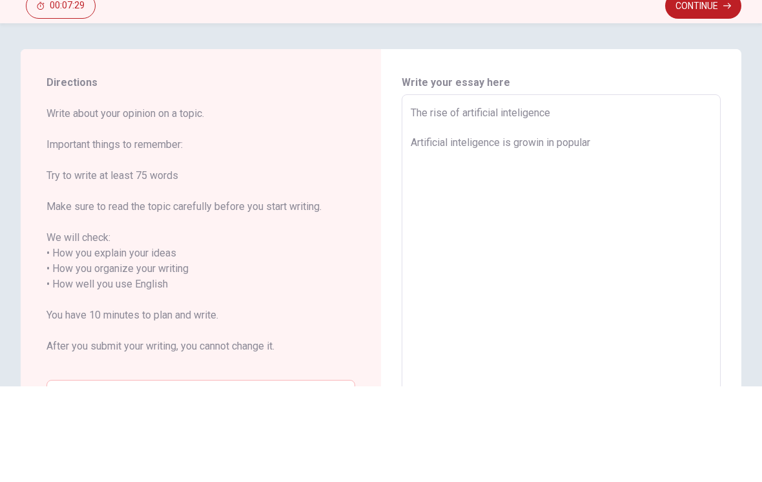
type textarea "The rise of artificial inteligence Artificial inteligence is growin in populari"
type textarea "x"
type textarea "The rise of artificial inteligence Artificial inteligence is growin in popularit"
type textarea "x"
type textarea "The rise of artificial inteligence Artificial inteligence is growin in populari…"
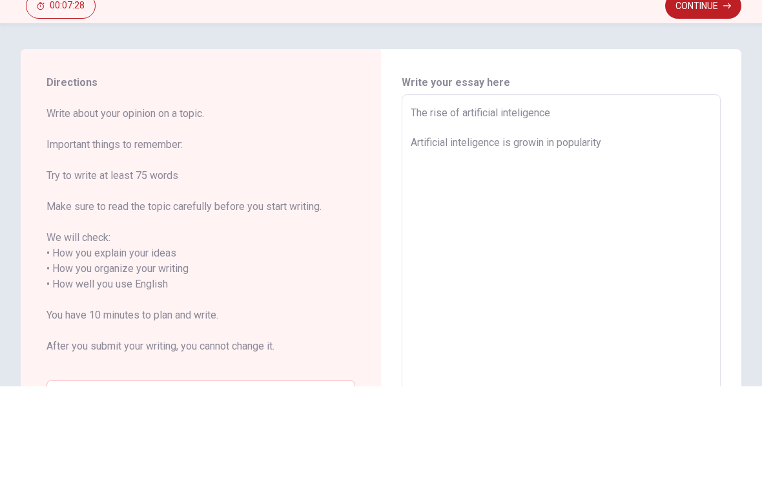
type textarea "x"
type textarea "The rise of artificial inteligence Artificial inteligence is growin in populari…"
type textarea "x"
type textarea "The rise of artificial inteligence Artificial inteligence is growin in populari…"
type textarea "x"
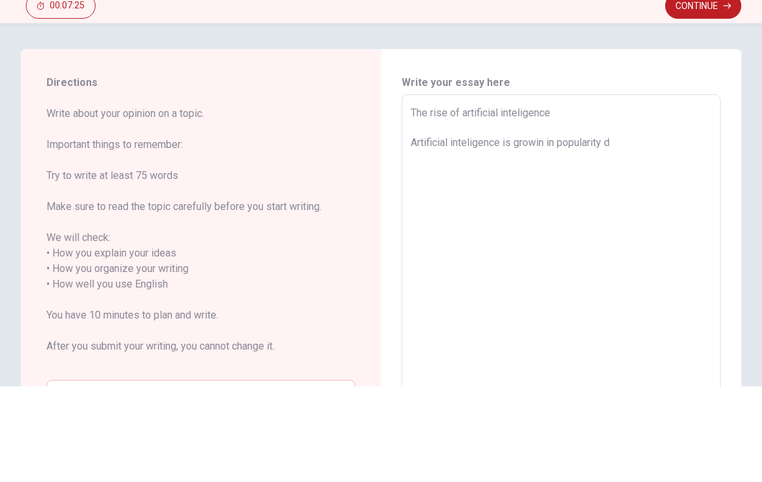
type textarea "The rise of artificial inteligence Artificial inteligence is growin in populari…"
click at [546, 201] on textarea "The rise of artificial inteligence Artificial inteligence is growin in populari…" at bounding box center [561, 380] width 301 height 358
type textarea "x"
type textarea "The rise of artificial inteligence Artificial inteligence is growinin popularity"
type textarea "x"
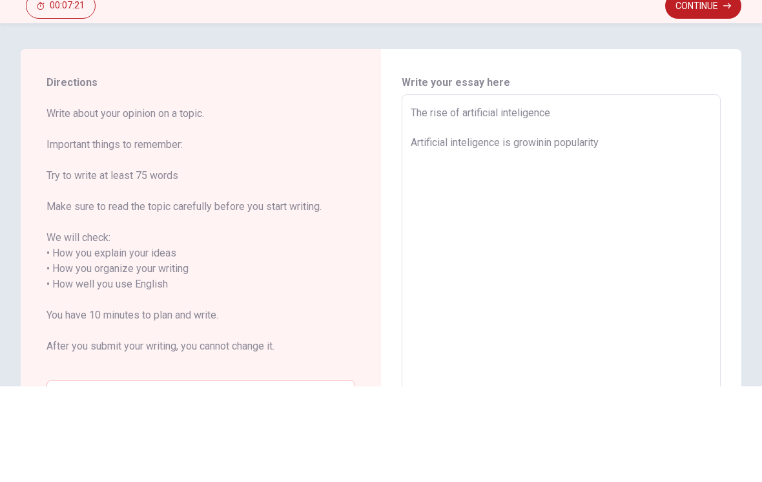
type textarea "The rise of artificial inteligence Artificial inteligence is growingin populari…"
type textarea "x"
type textarea "The rise of artificial inteligence Artificial inteligence is growing in popular…"
click at [621, 201] on textarea "The rise of artificial inteligence Artificial inteligence is growing in popular…" at bounding box center [561, 380] width 301 height 358
type textarea "x"
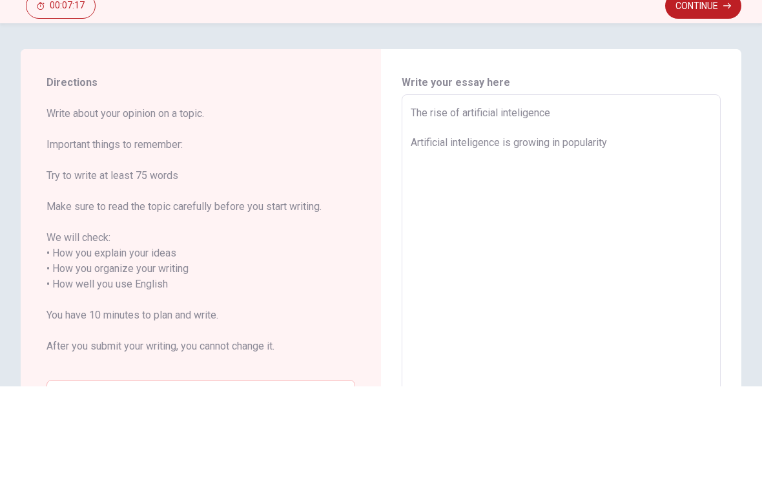
type textarea "The rise of artificial inteligence Artificial inteligence is growing in popular…"
type textarea "x"
type textarea "The rise of artificial inteligence Artificial inteligence is growing in popular…"
type textarea "x"
type textarea "The rise of artificial inteligence Artificial inteligence is growing in popular…"
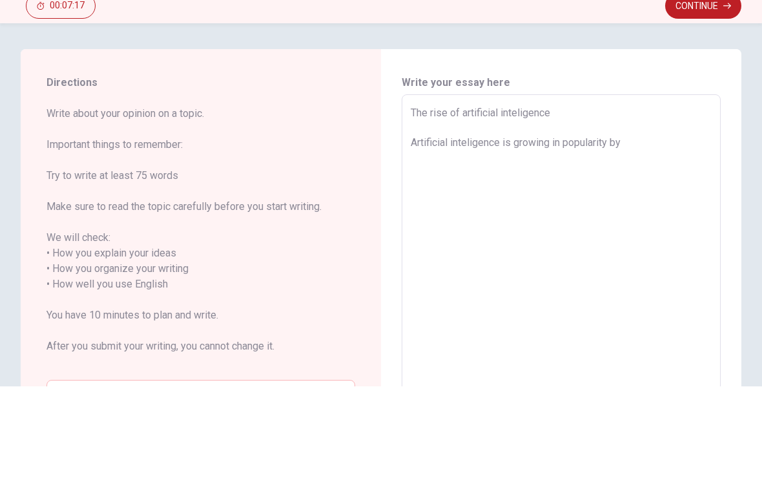
type textarea "x"
type textarea "The rise of artificial inteligence Artificial inteligence is growing in popular…"
type textarea "x"
type textarea "The rise of artificial inteligence Artificial inteligence is growing in popular…"
type textarea "x"
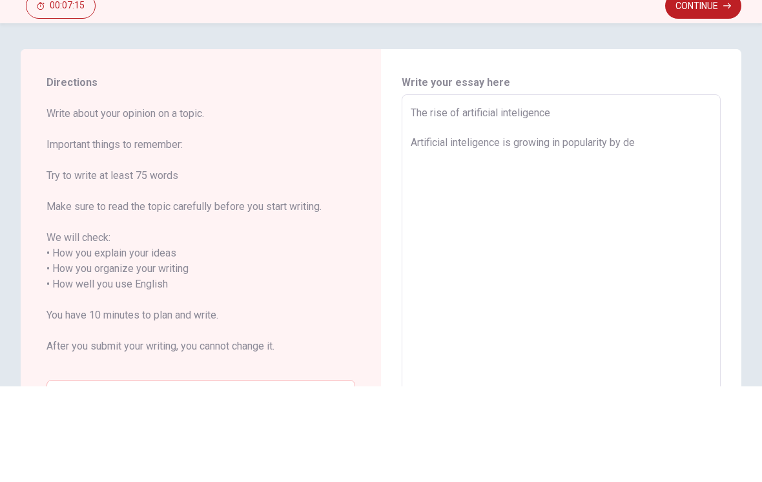
type textarea "The rise of artificial inteligence Artificial inteligence is growing in popular…"
type textarea "x"
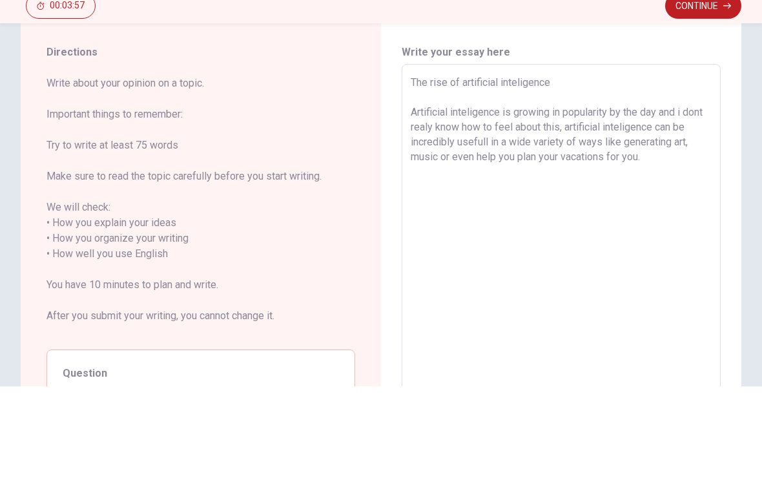
scroll to position [33, 0]
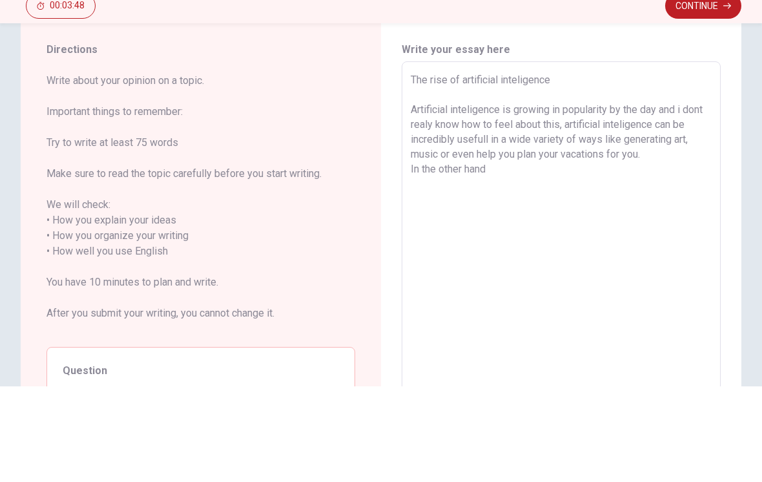
click at [415, 169] on textarea "The rise of artificial inteligence Artificial inteligence is growing in popular…" at bounding box center [561, 347] width 301 height 358
click at [528, 178] on textarea "The rise of artificial inteligence Artificial inteligence is growing in popular…" at bounding box center [561, 347] width 301 height 358
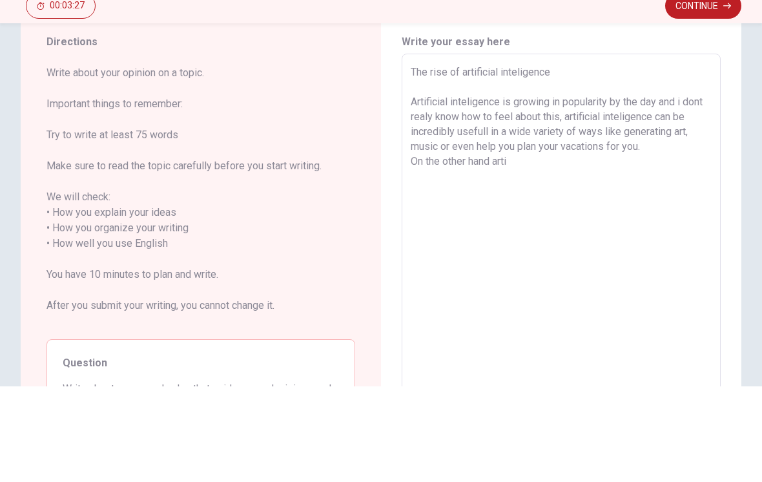
scroll to position [46, 0]
